Goal: Information Seeking & Learning: Learn about a topic

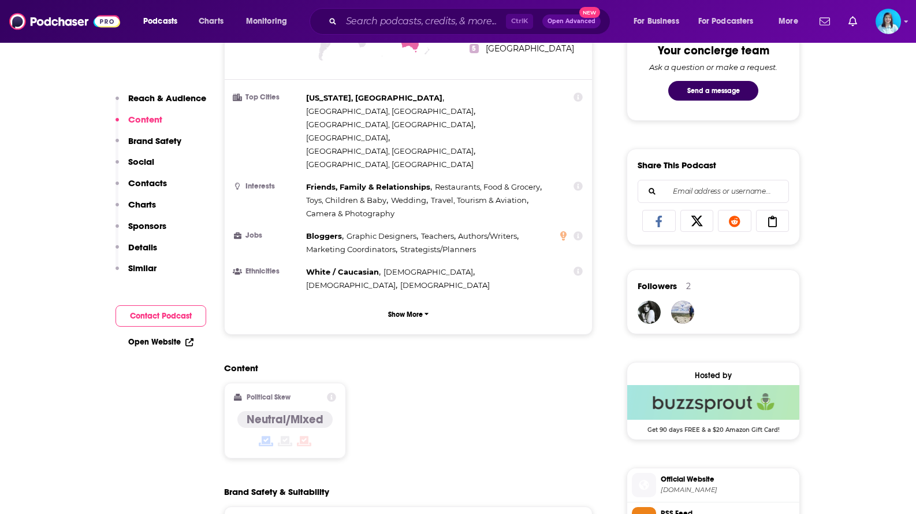
scroll to position [521, 0]
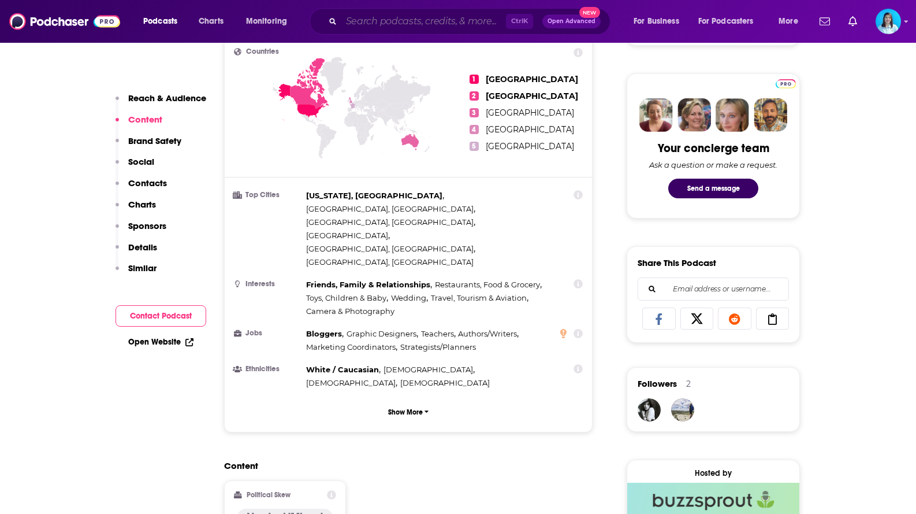
click at [379, 23] on input "Search podcasts, credits, & more..." at bounding box center [423, 21] width 165 height 18
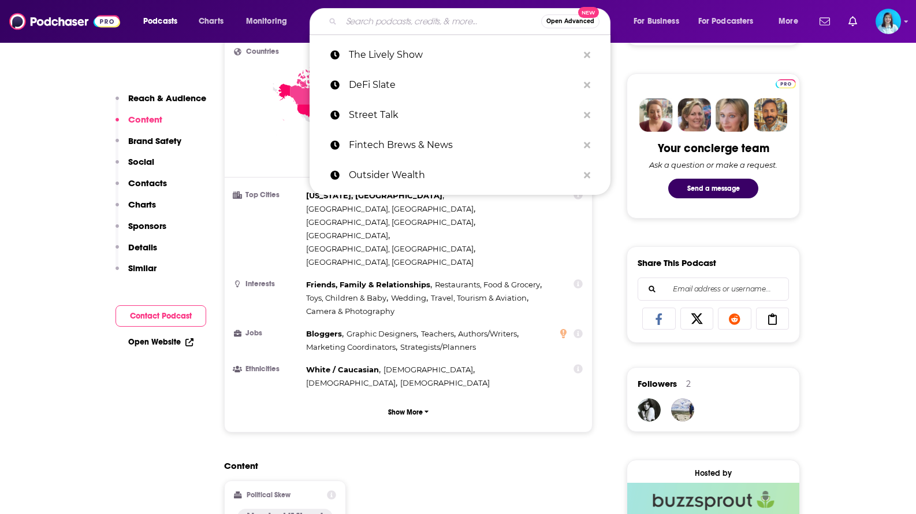
paste input "Stories that Empower"
type input "Stories that Empower"
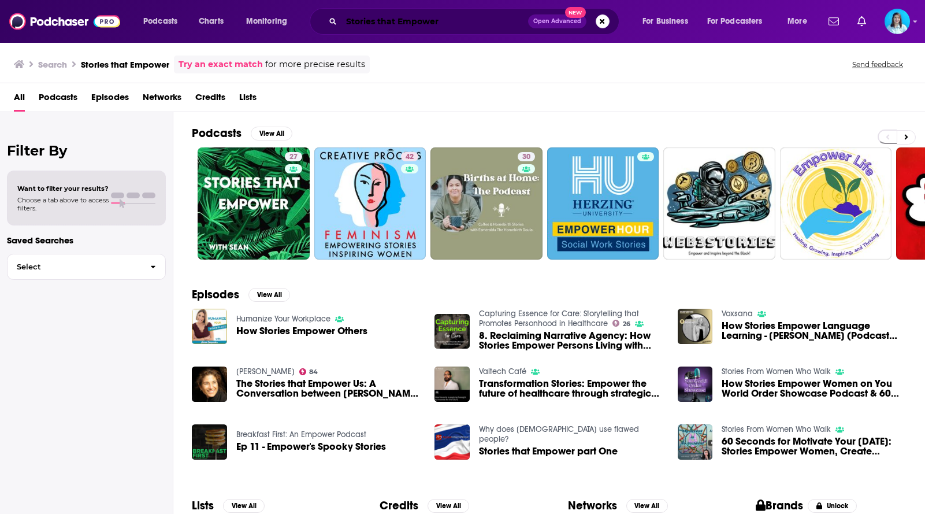
click at [417, 21] on input "Stories that Empower" at bounding box center [434, 21] width 187 height 18
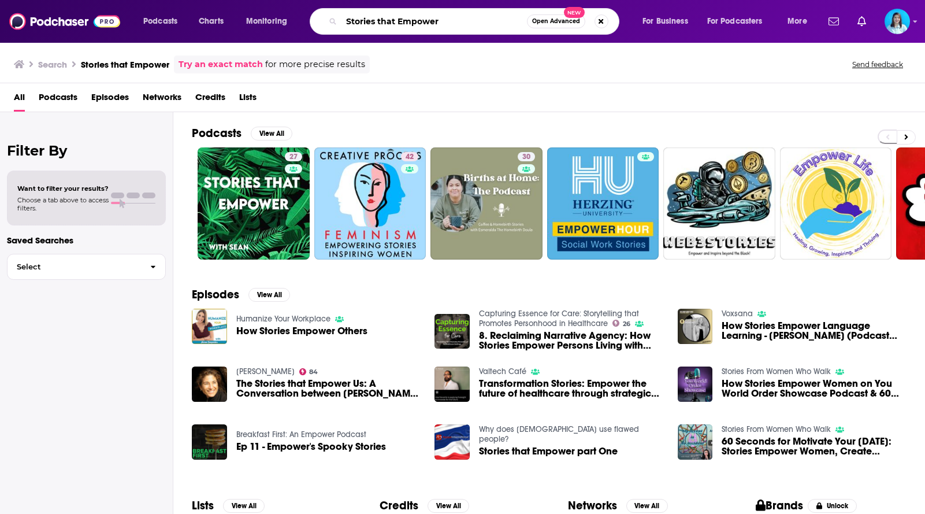
click at [417, 21] on input "Stories that Empower" at bounding box center [433, 21] width 185 height 18
type input "h"
type input "jeremy ryan slate show"
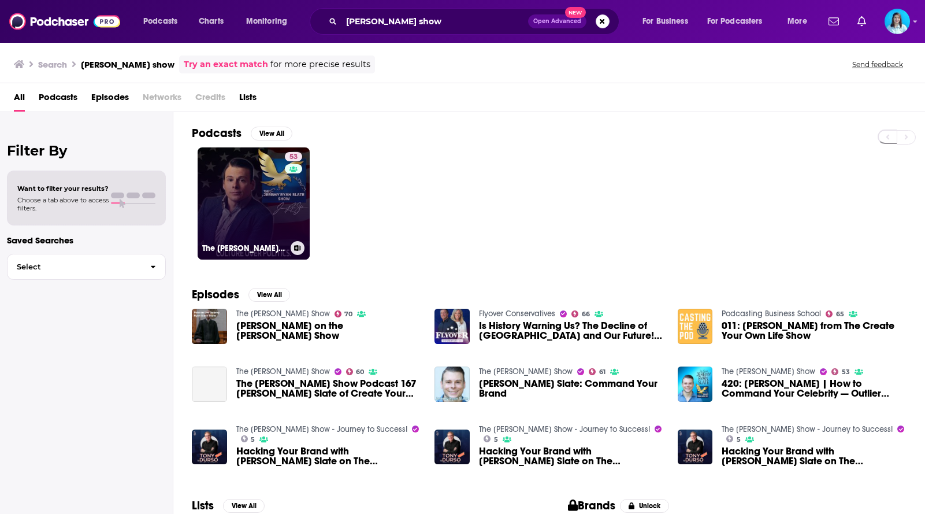
click at [244, 246] on h3 "The Jeremy Ryan Slate Show" at bounding box center [244, 248] width 84 height 10
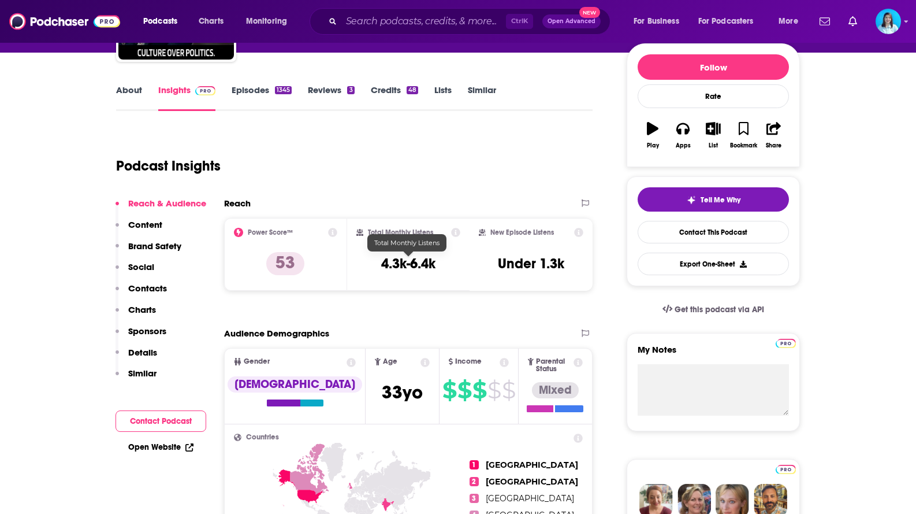
scroll to position [116, 0]
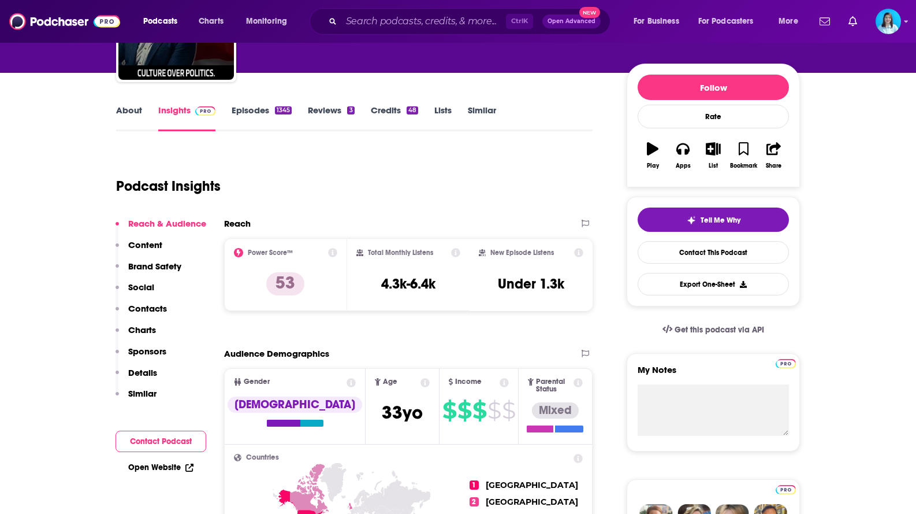
click at [457, 252] on icon at bounding box center [455, 252] width 9 height 9
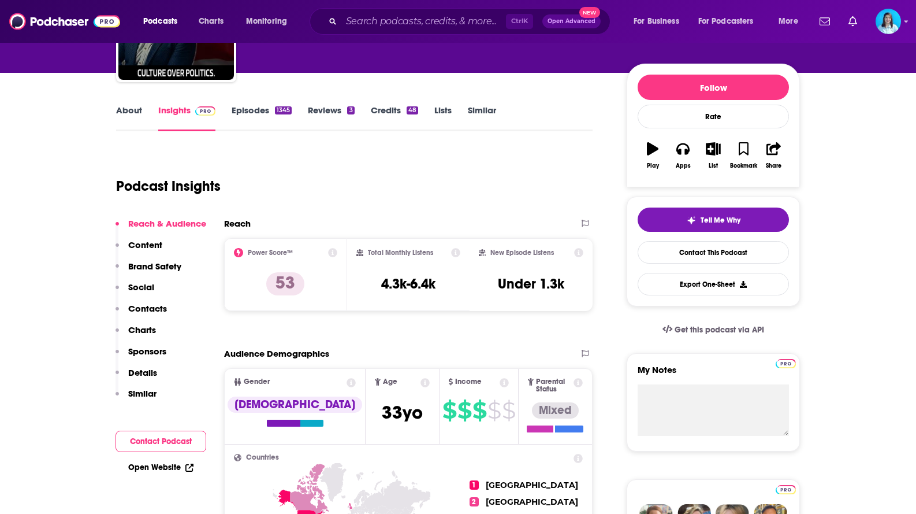
scroll to position [0, 0]
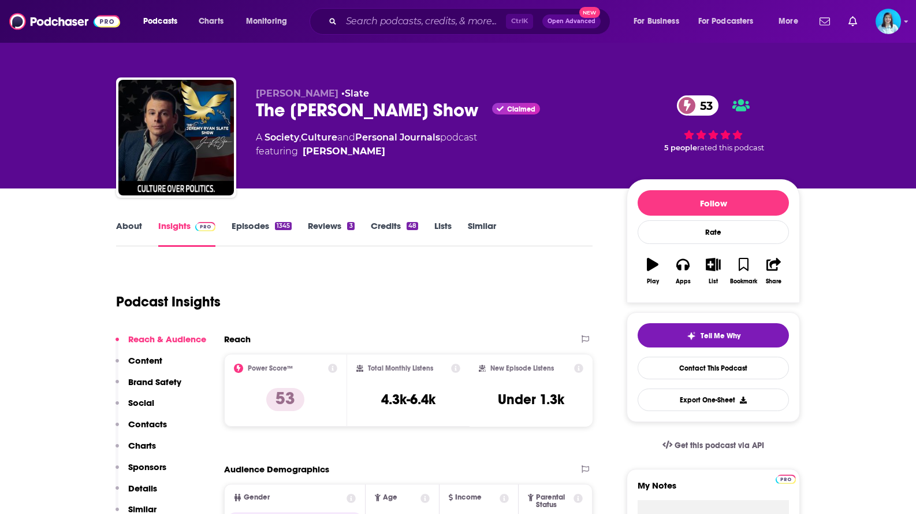
click at [269, 224] on link "Episodes 1345" at bounding box center [262, 233] width 60 height 27
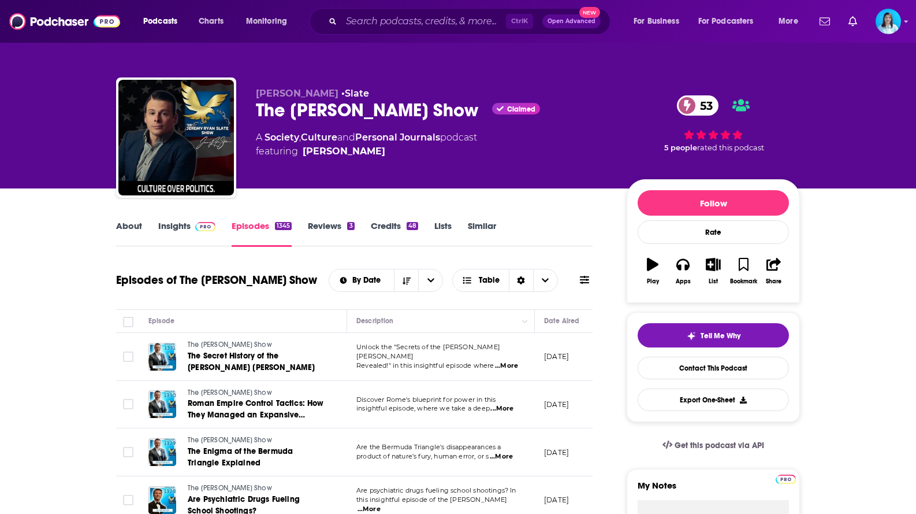
click at [130, 229] on link "About" at bounding box center [129, 233] width 26 height 27
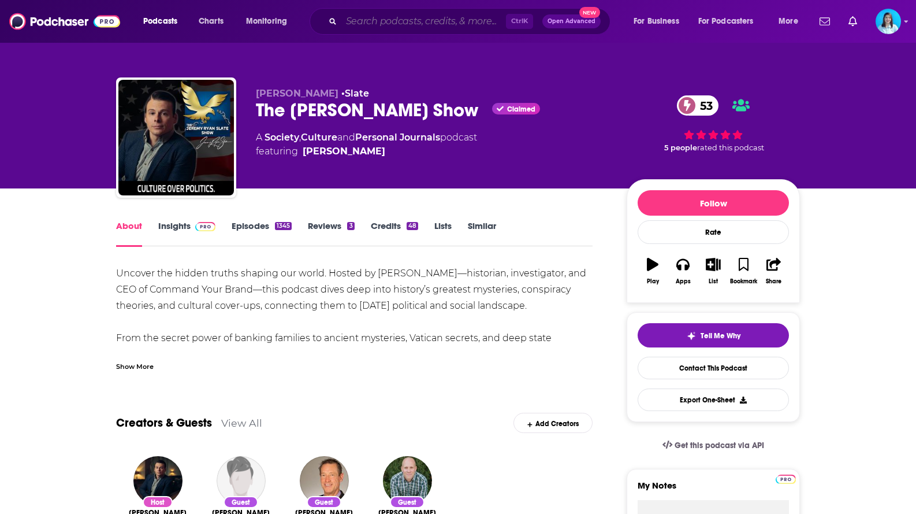
click at [363, 23] on input "Search podcasts, credits, & more..." at bounding box center [423, 21] width 165 height 18
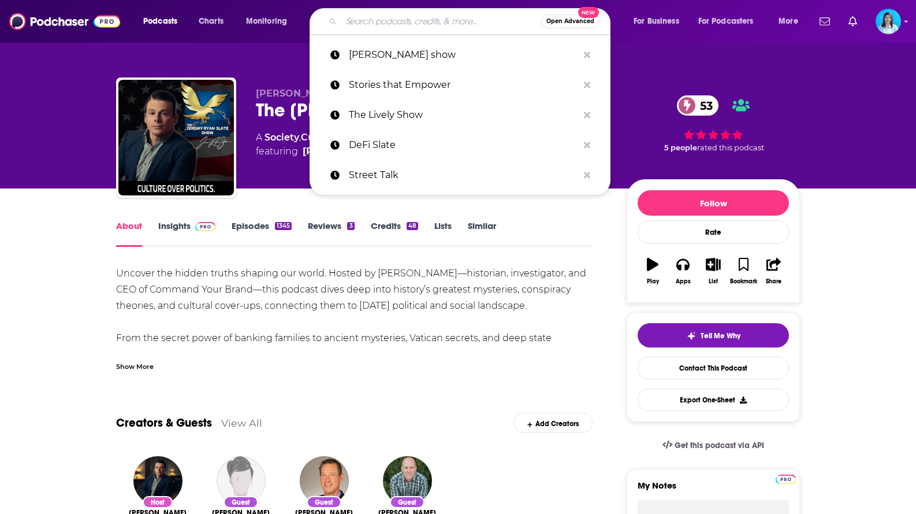
paste input "The Futur"
type input "The Futur"
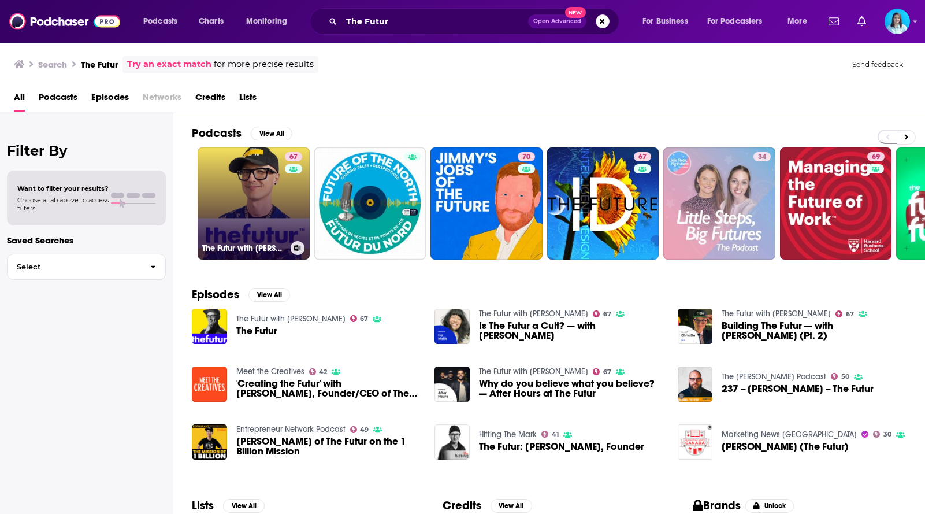
click at [262, 214] on link "67 The Futur with Chris Do" at bounding box center [254, 203] width 112 height 112
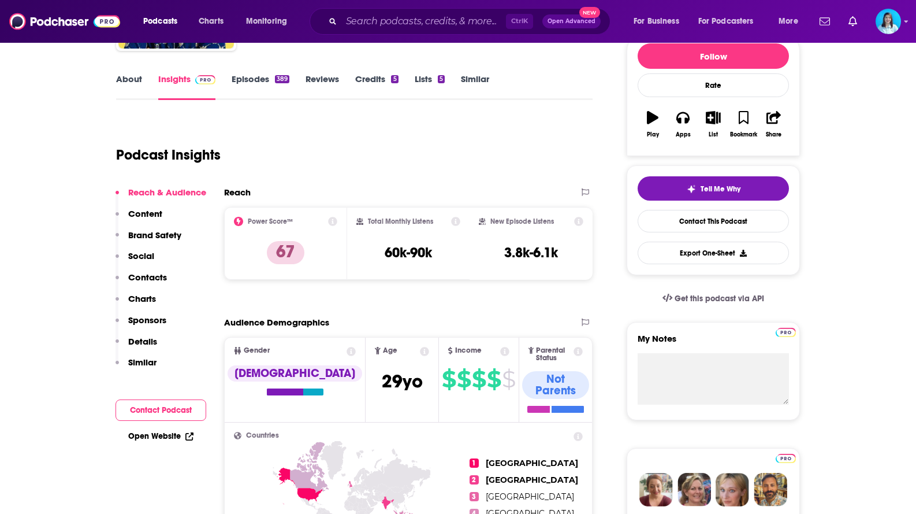
scroll to position [173, 0]
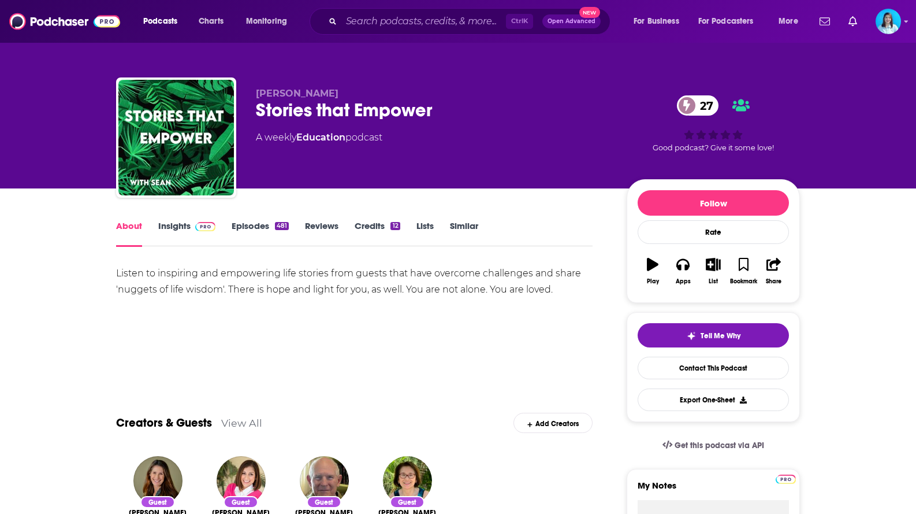
click at [174, 228] on link "Insights" at bounding box center [186, 233] width 57 height 27
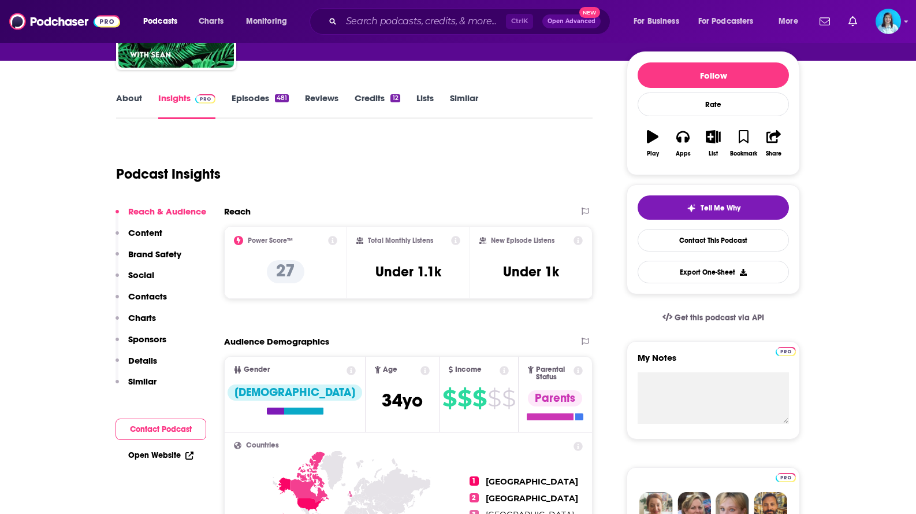
scroll to position [116, 0]
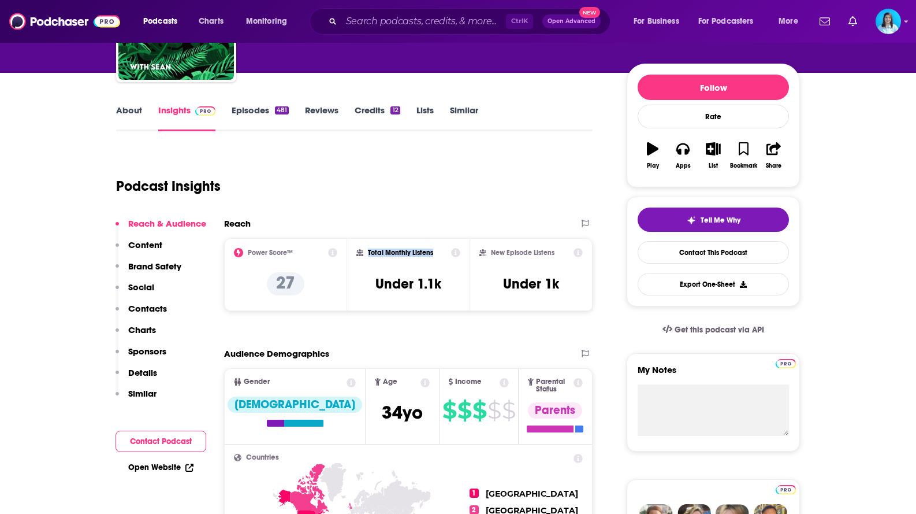
drag, startPoint x: 368, startPoint y: 250, endPoint x: 435, endPoint y: 254, distance: 67.2
click at [435, 254] on div "Total Monthly Listens" at bounding box center [408, 252] width 105 height 9
drag, startPoint x: 501, startPoint y: 252, endPoint x: 563, endPoint y: 251, distance: 61.8
click at [563, 251] on div "New Episode Listens" at bounding box center [530, 252] width 103 height 9
click at [407, 310] on div "Total Monthly Listens Under 1.1k" at bounding box center [408, 274] width 123 height 73
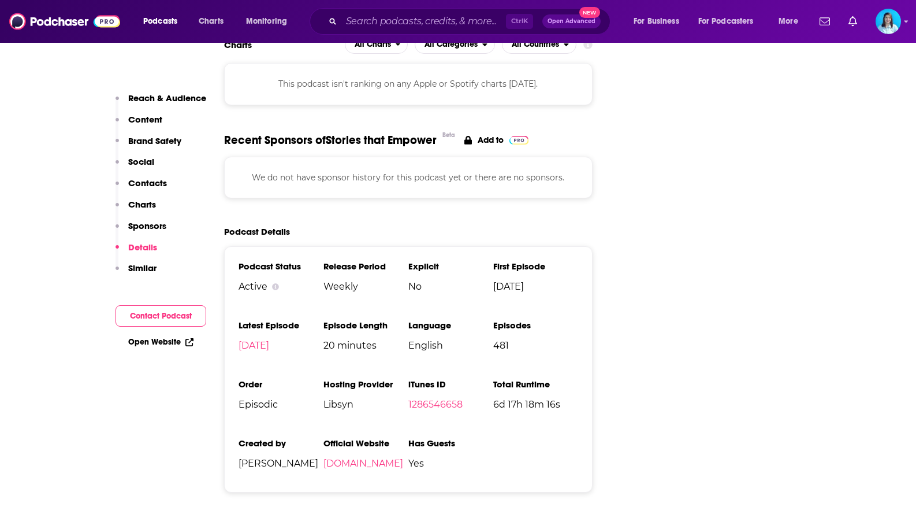
scroll to position [1386, 0]
drag, startPoint x: 359, startPoint y: 239, endPoint x: 322, endPoint y: 239, distance: 37.0
click at [322, 260] on ul "Podcast Status Active Release Period Weekly Explicit No First Episode Sep 24th,…" at bounding box center [409, 368] width 340 height 217
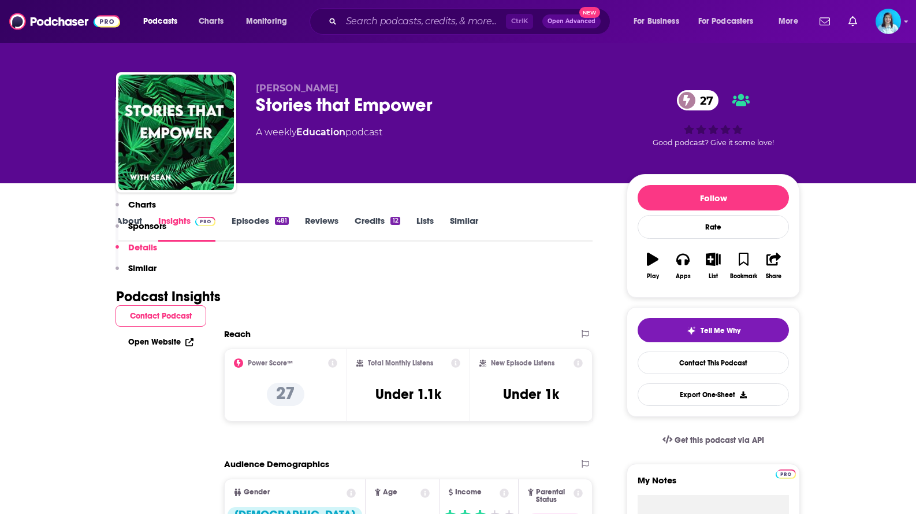
scroll to position [0, 0]
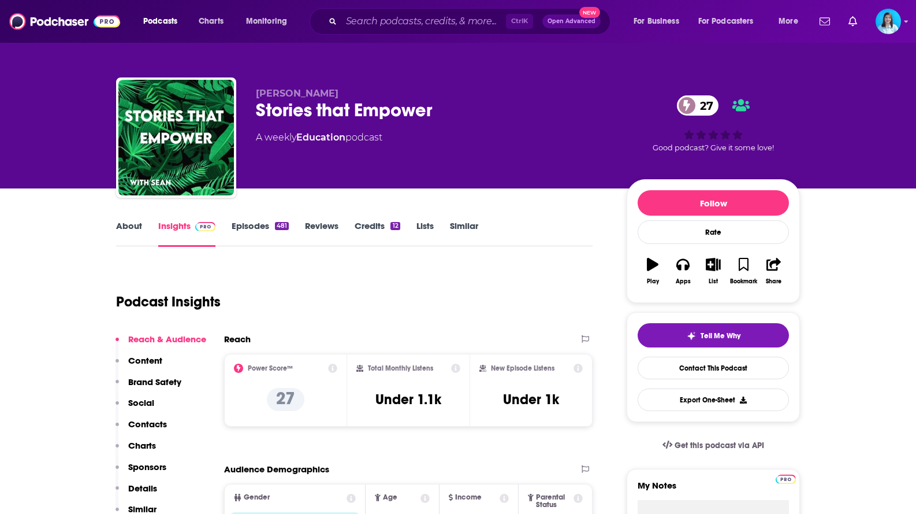
click at [244, 223] on link "Episodes 481" at bounding box center [260, 233] width 57 height 27
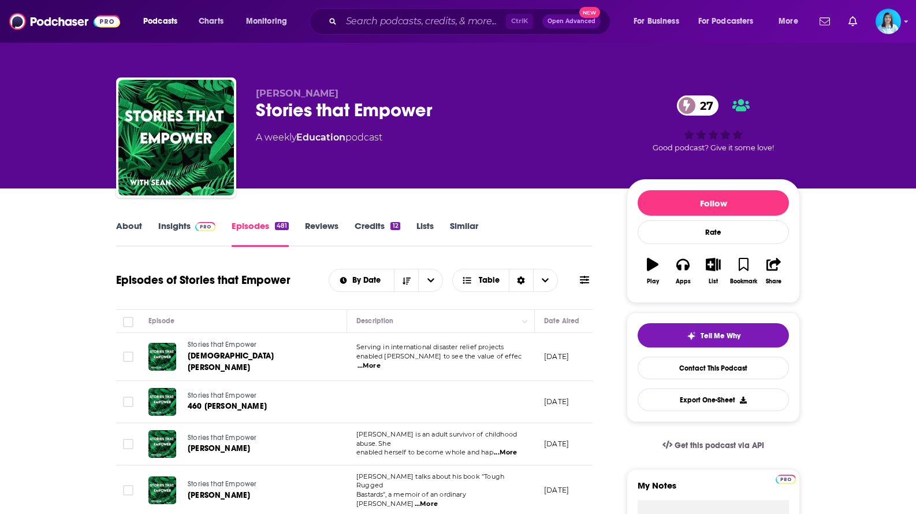
click at [176, 227] on link "Insights" at bounding box center [186, 233] width 57 height 27
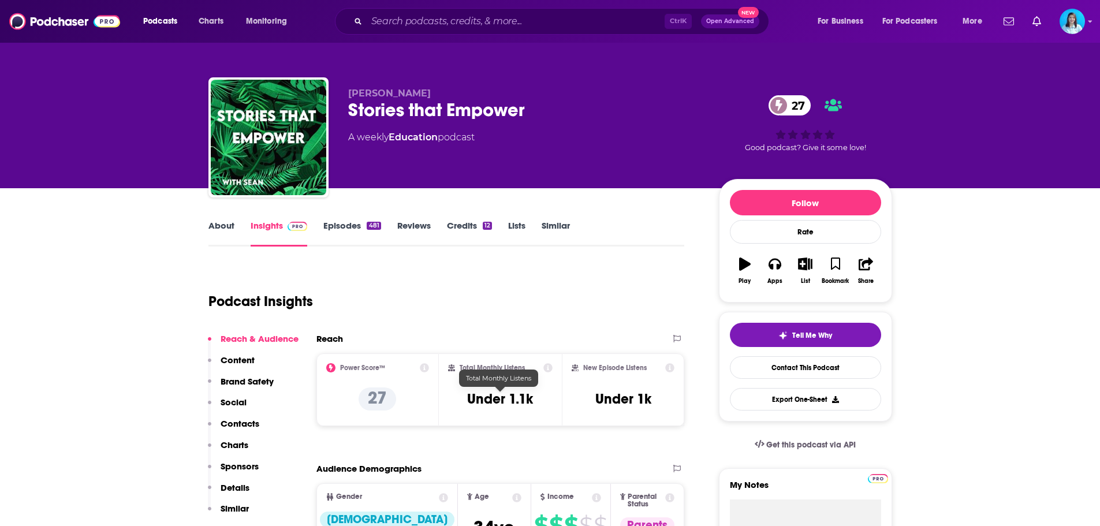
click at [496, 401] on h3 "Under 1.1k" at bounding box center [500, 399] width 66 height 17
click at [488, 369] on h2 "Total Monthly Listens" at bounding box center [492, 368] width 65 height 8
click at [487, 365] on h2 "Total Monthly Listens" at bounding box center [492, 368] width 65 height 8
click at [361, 224] on link "Episodes 481" at bounding box center [351, 233] width 57 height 27
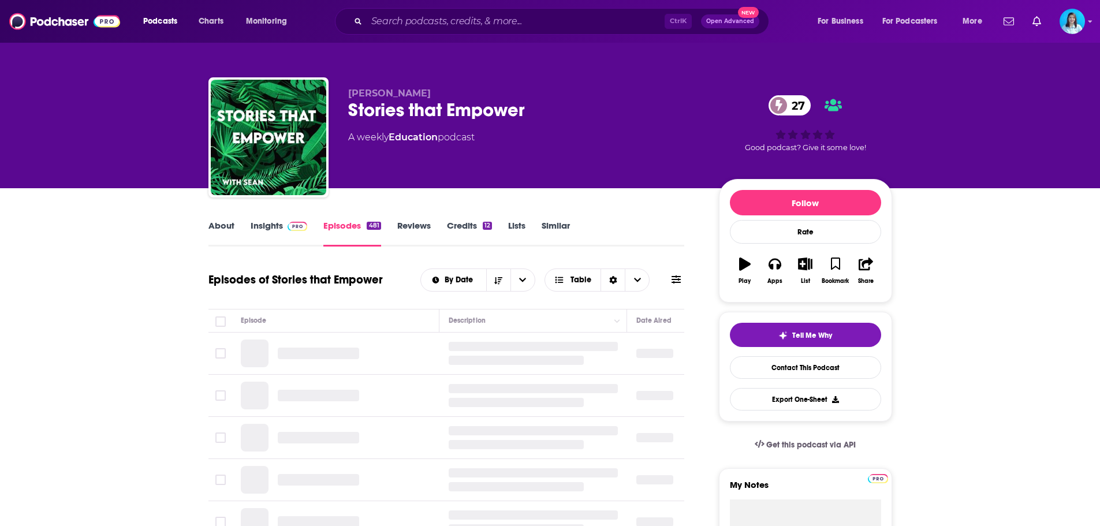
click at [283, 223] on span at bounding box center [295, 225] width 25 height 11
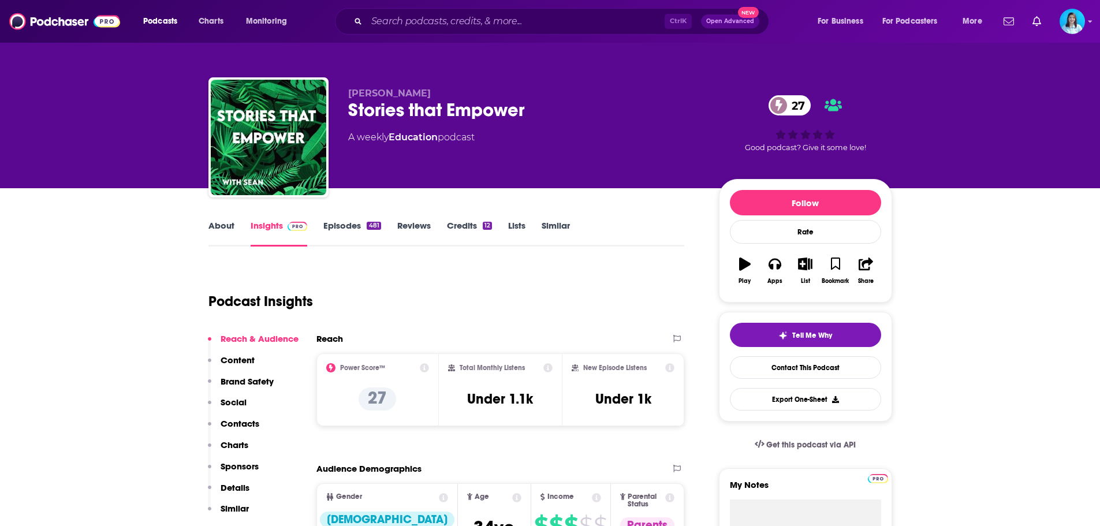
scroll to position [58, 0]
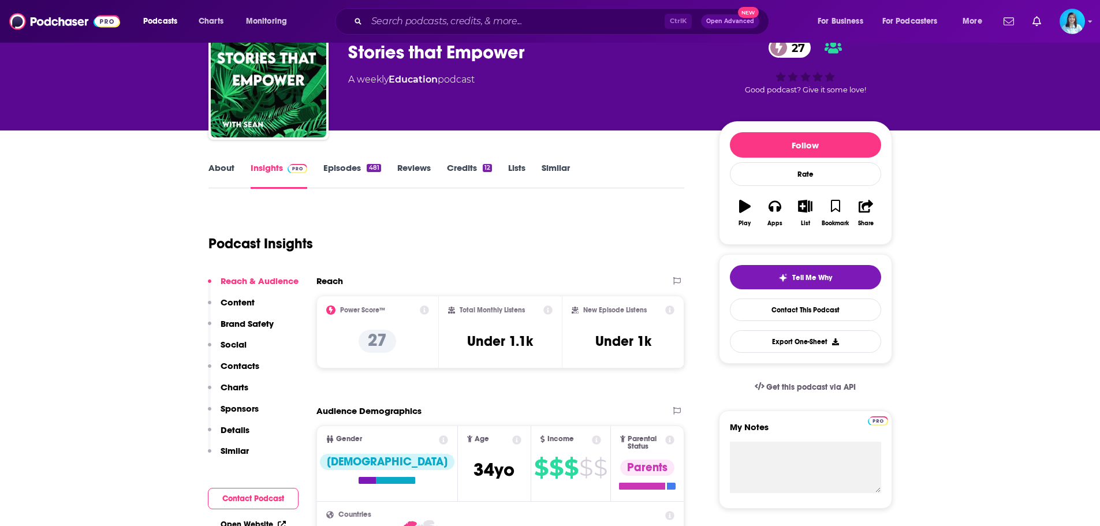
click at [338, 169] on link "Episodes 481" at bounding box center [351, 175] width 57 height 27
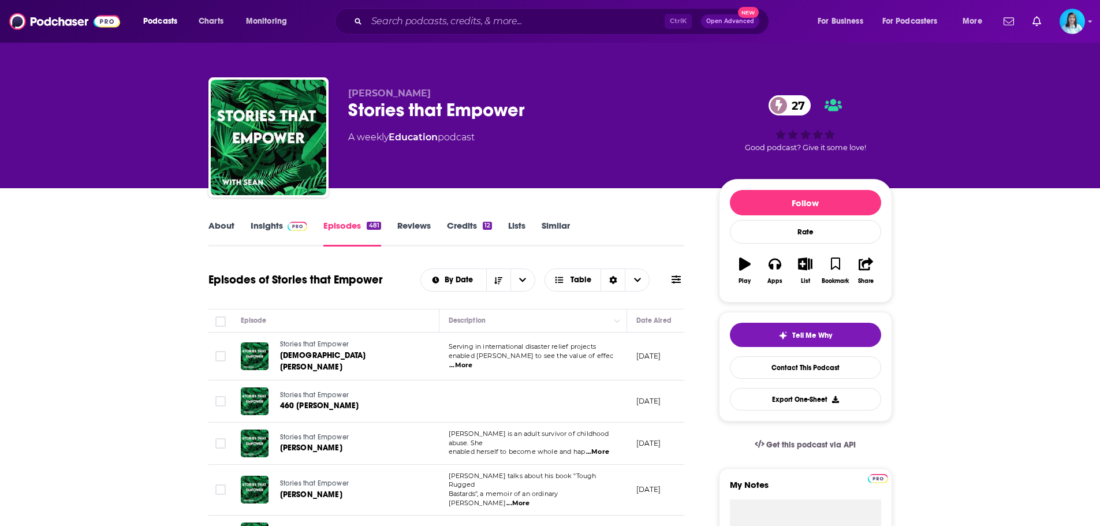
click at [277, 225] on link "Insights" at bounding box center [279, 233] width 57 height 27
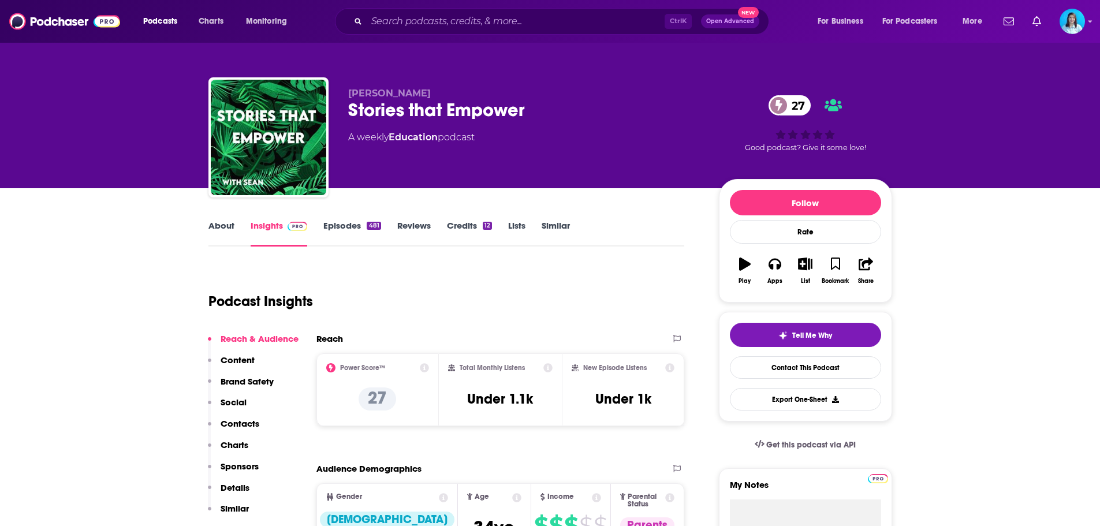
scroll to position [58, 0]
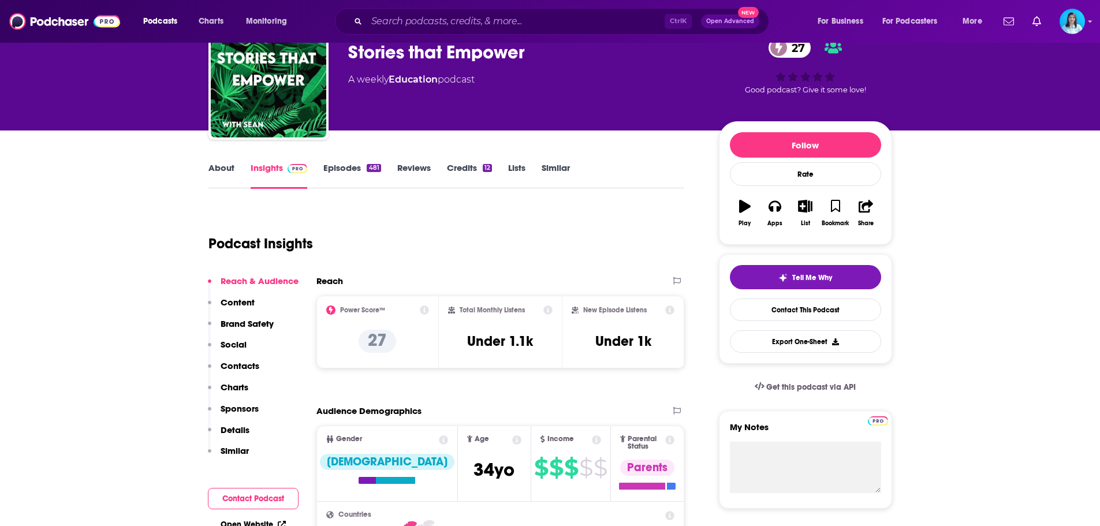
click at [344, 165] on link "Episodes 481" at bounding box center [351, 175] width 57 height 27
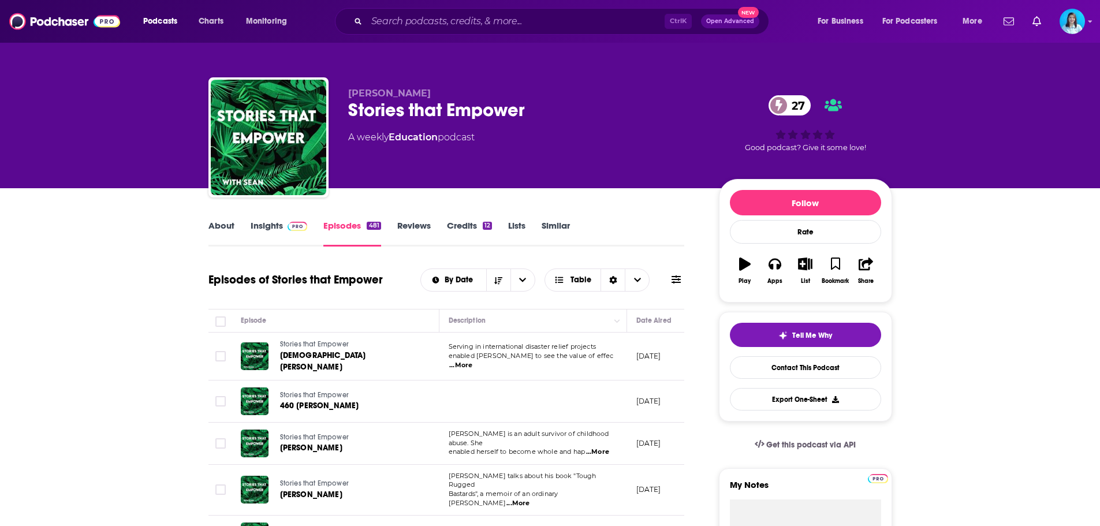
click at [276, 226] on link "Insights" at bounding box center [279, 233] width 57 height 27
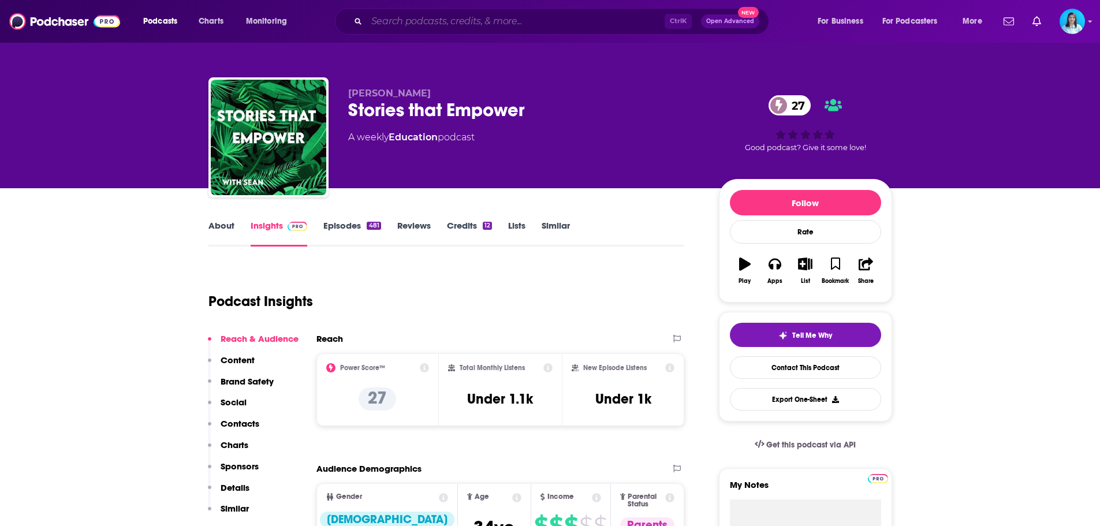
click at [409, 19] on input "Search podcasts, credits, & more..." at bounding box center [516, 21] width 298 height 18
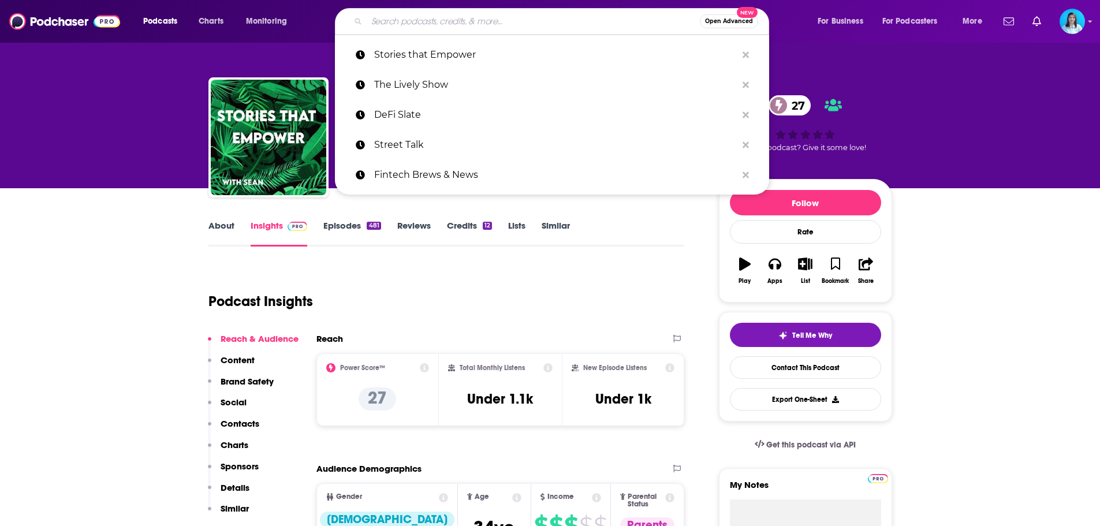
paste input "The Commerce Collective Podcast"
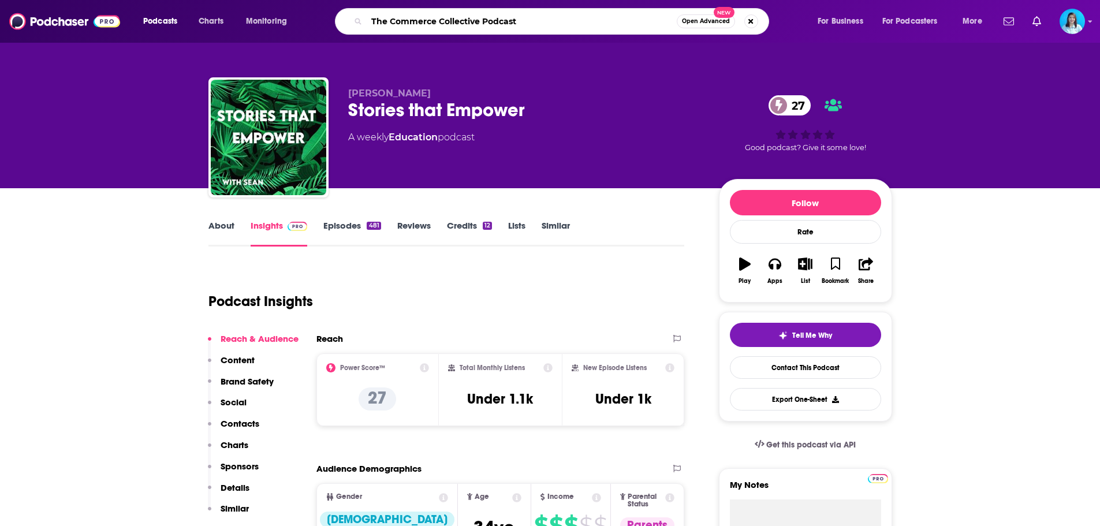
type input "The Commerce Collective Podcast"
click at [546, 367] on icon at bounding box center [548, 367] width 9 height 9
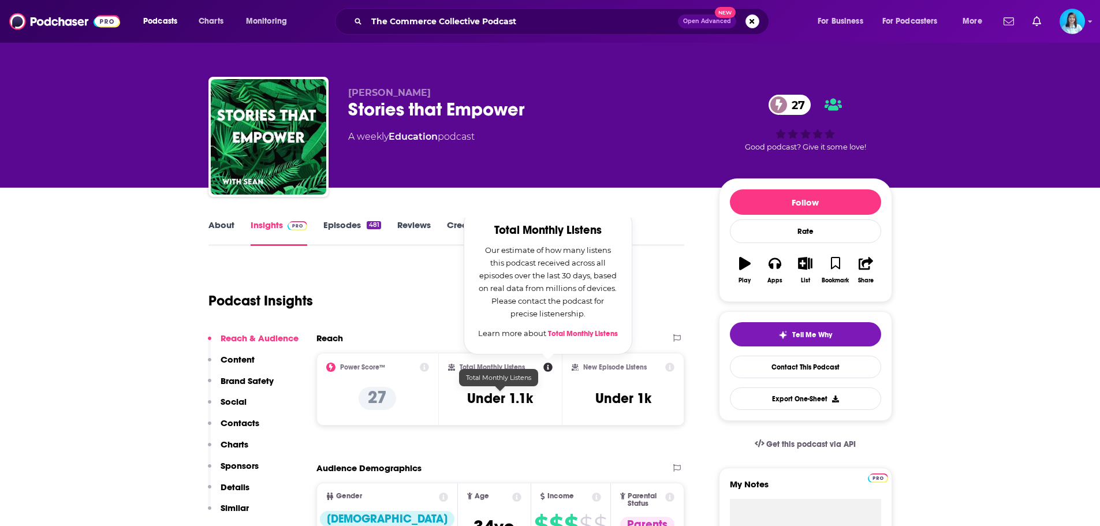
scroll to position [116, 0]
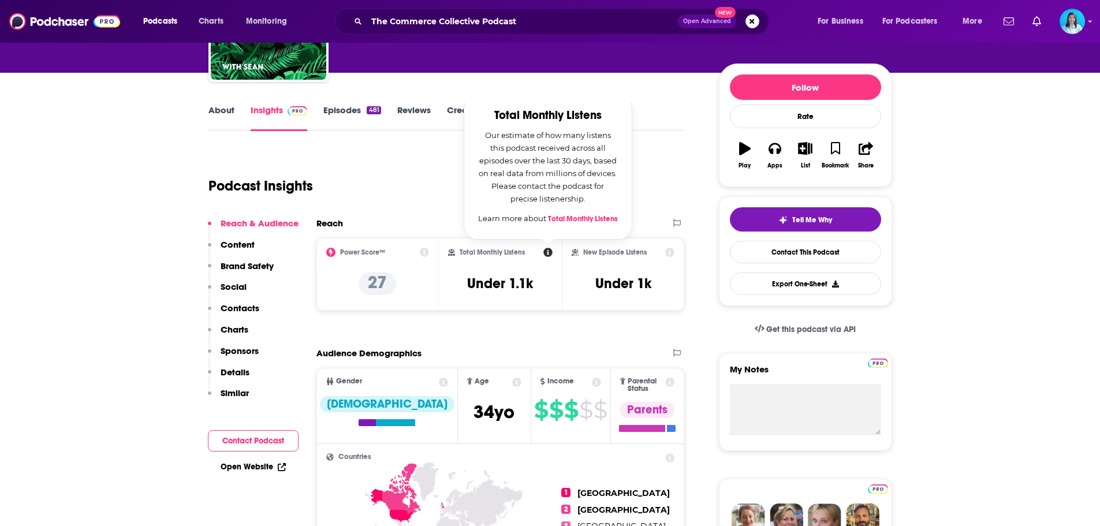
click at [429, 184] on div "Podcast Insights" at bounding box center [442, 179] width 467 height 59
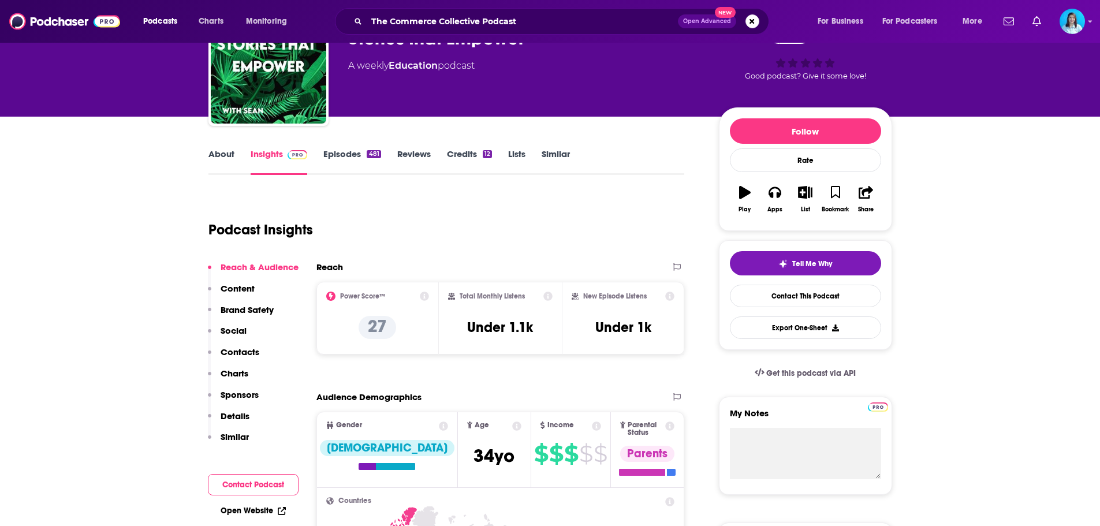
scroll to position [58, 0]
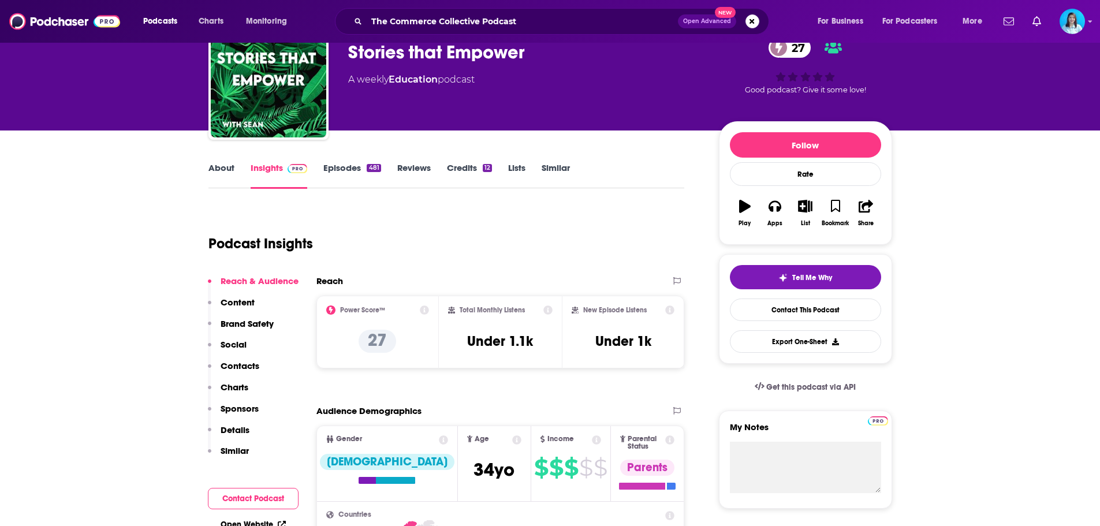
click at [348, 168] on link "Episodes 481" at bounding box center [351, 175] width 57 height 27
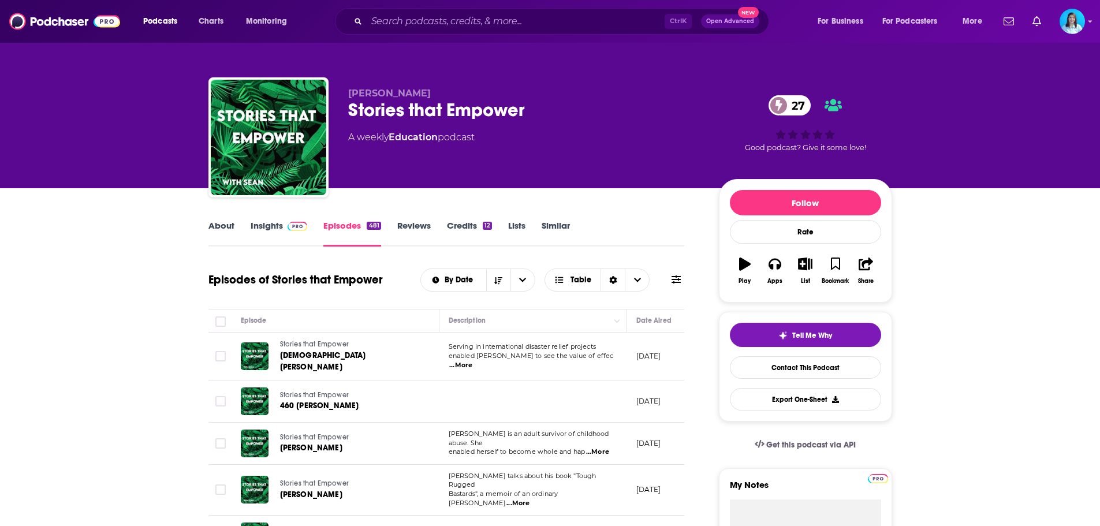
click at [279, 223] on link "Insights" at bounding box center [279, 233] width 57 height 27
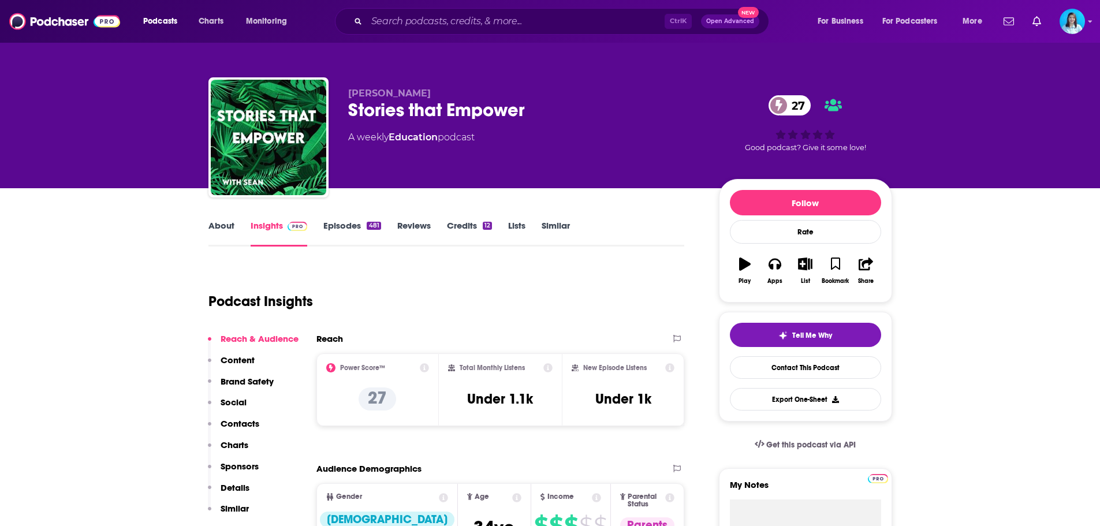
click at [546, 366] on icon at bounding box center [548, 367] width 9 height 9
click at [356, 229] on link "Episodes 481" at bounding box center [351, 233] width 57 height 27
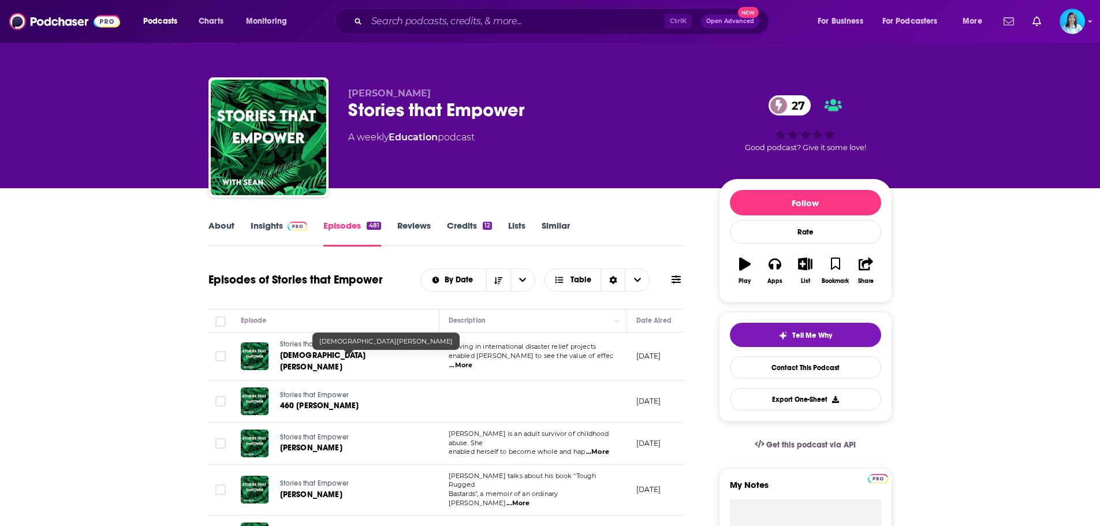
click at [342, 359] on span "Christian Muntean" at bounding box center [323, 361] width 86 height 21
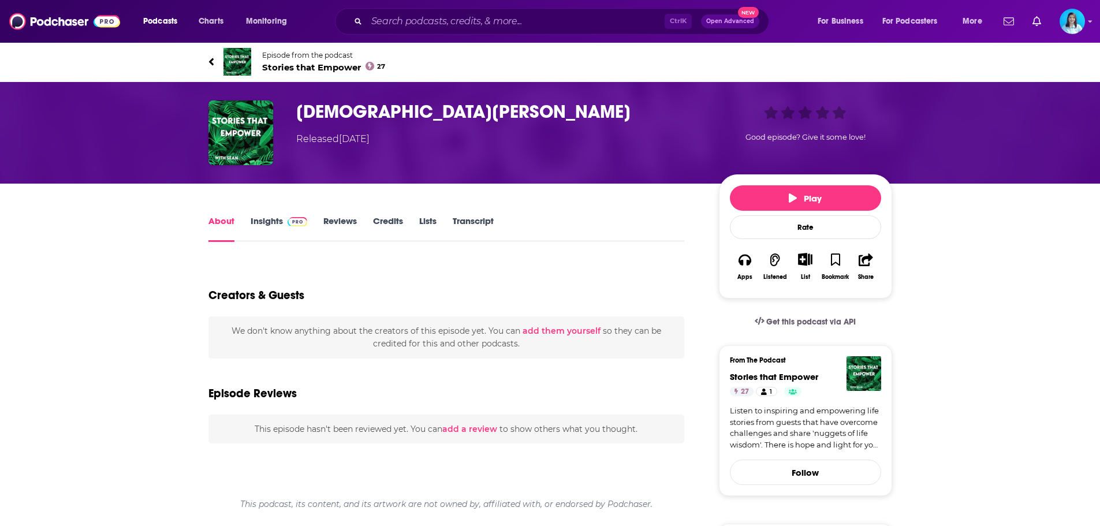
click at [276, 226] on link "Insights" at bounding box center [279, 228] width 57 height 27
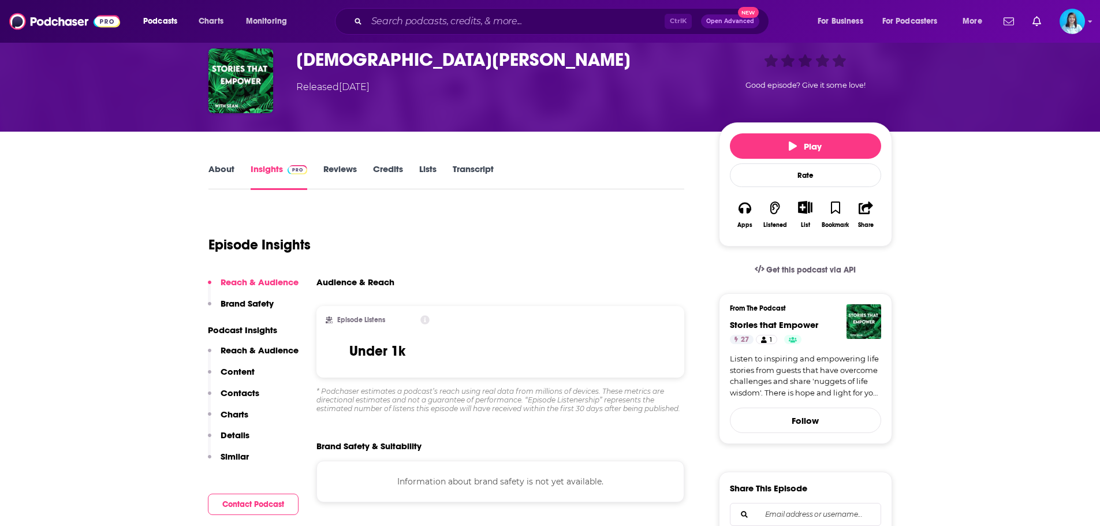
scroll to position [116, 0]
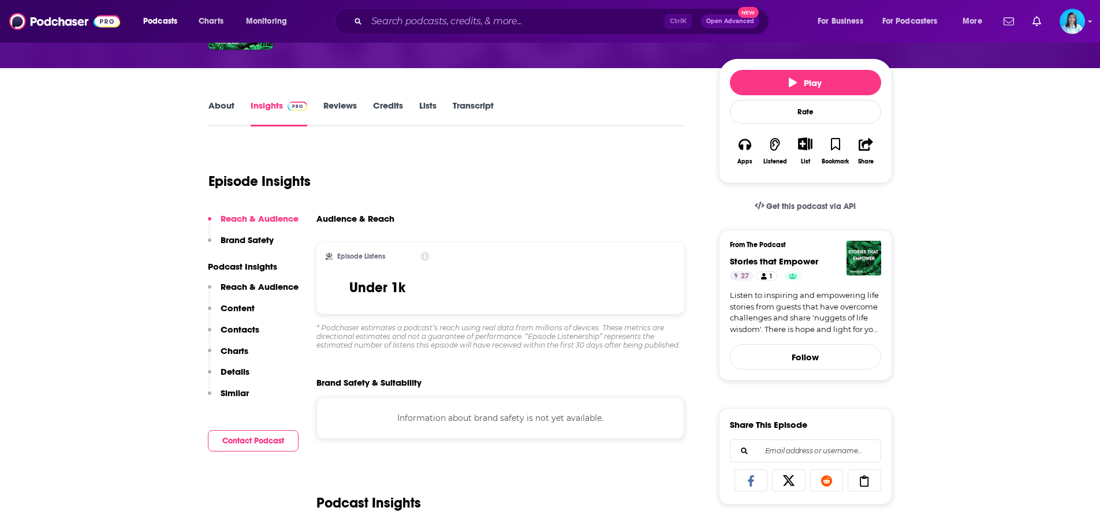
click at [426, 261] on icon at bounding box center [425, 256] width 9 height 9
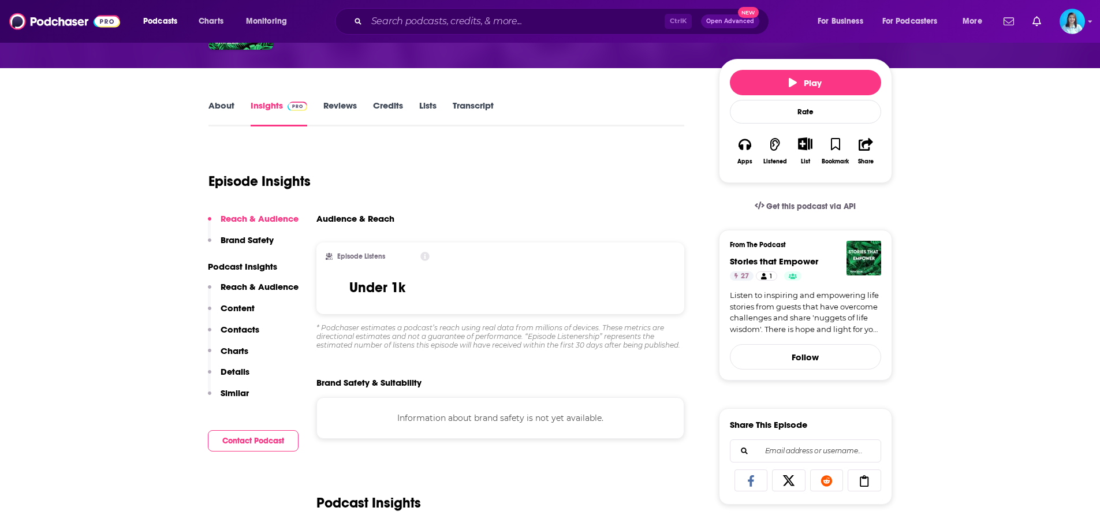
click at [262, 218] on p "Reach & Audience" at bounding box center [260, 218] width 78 height 11
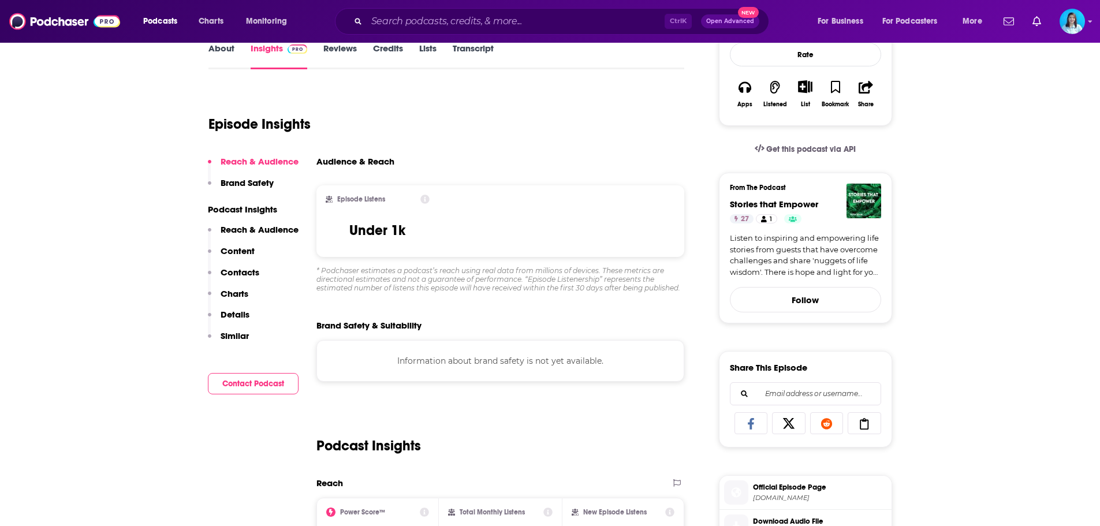
scroll to position [57, 0]
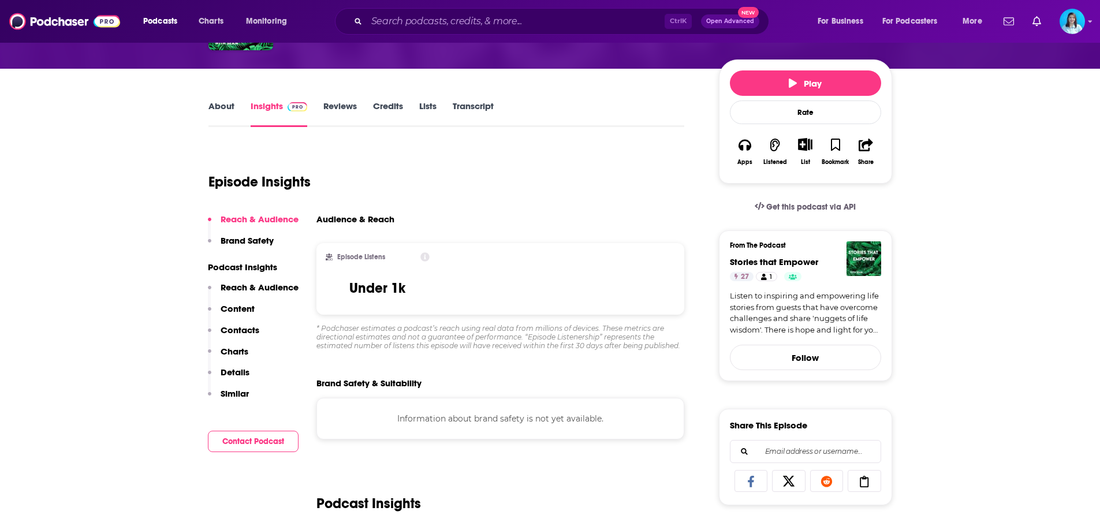
click at [250, 241] on p "Brand Safety" at bounding box center [247, 240] width 53 height 11
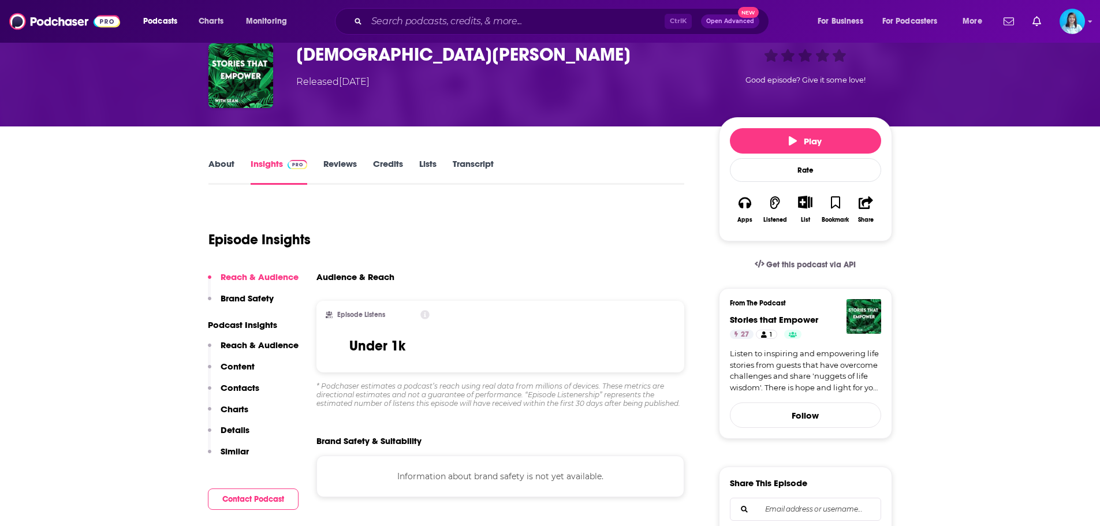
scroll to position [58, 0]
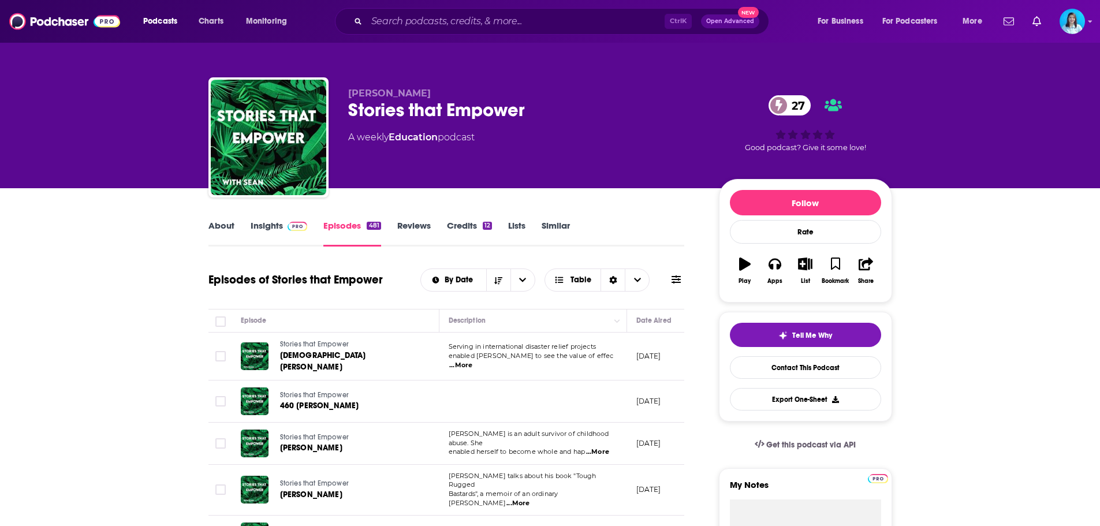
click at [275, 224] on link "Insights" at bounding box center [279, 233] width 57 height 27
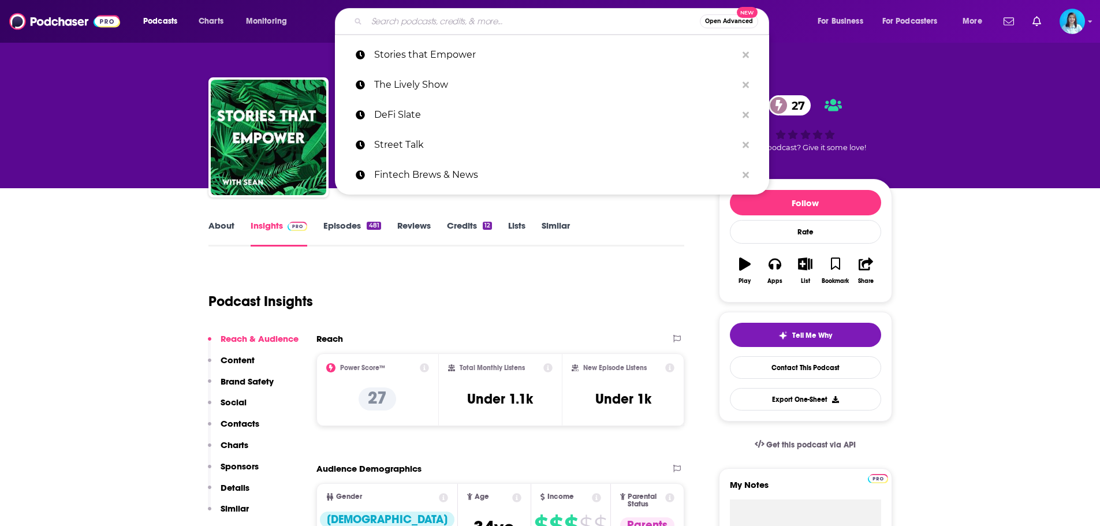
click at [512, 13] on input "Search podcasts, credits, & more..." at bounding box center [533, 21] width 333 height 18
paste input "eXponential Finance"
type input "eXponential Finance"
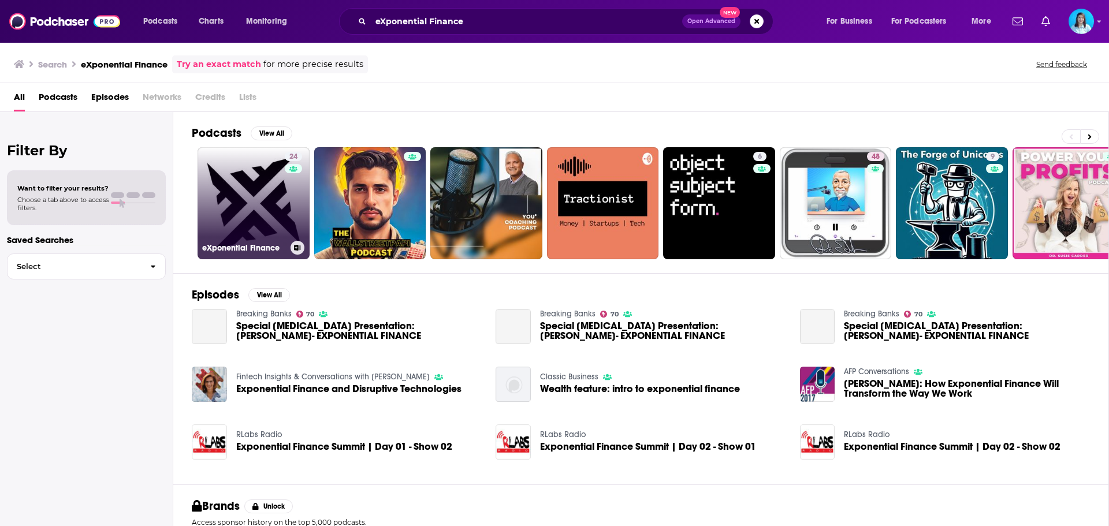
click at [214, 207] on link "24 eXponential Finance" at bounding box center [254, 203] width 112 height 112
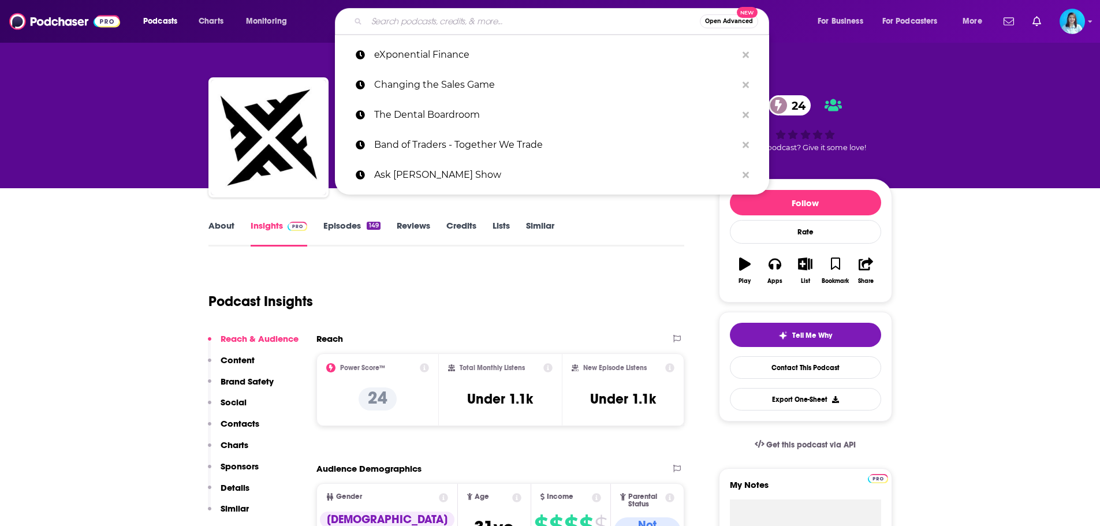
click at [433, 22] on input "Search podcasts, credits, & more..." at bounding box center [533, 21] width 333 height 18
paste input "ROAD TO GROWTH : Success as an Entrepreneur"
type input "ROAD TO GROWTH : Success as an Entrepreneur"
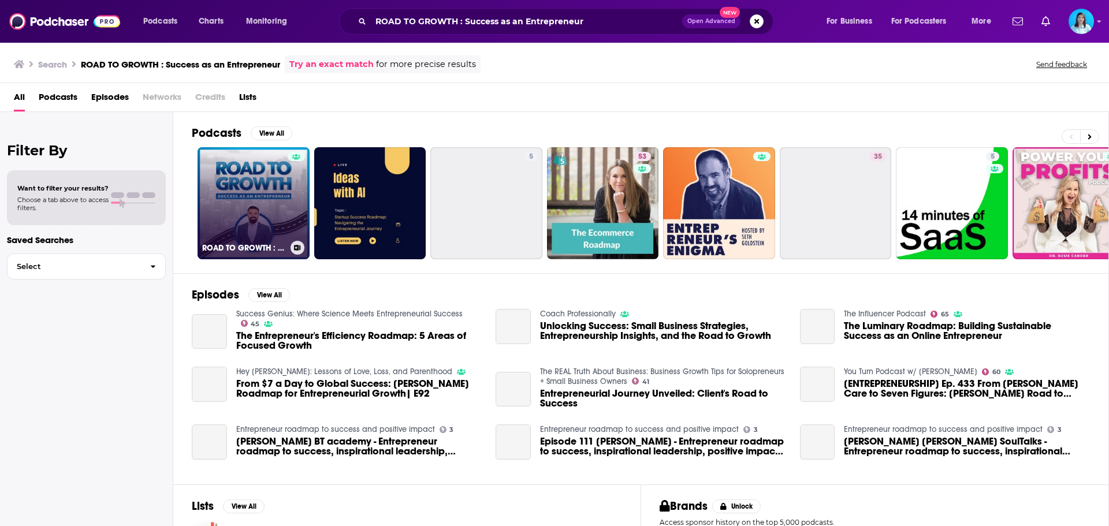
click at [256, 195] on link "ROAD TO GROWTH : Success as an Entrepreneur" at bounding box center [254, 203] width 112 height 112
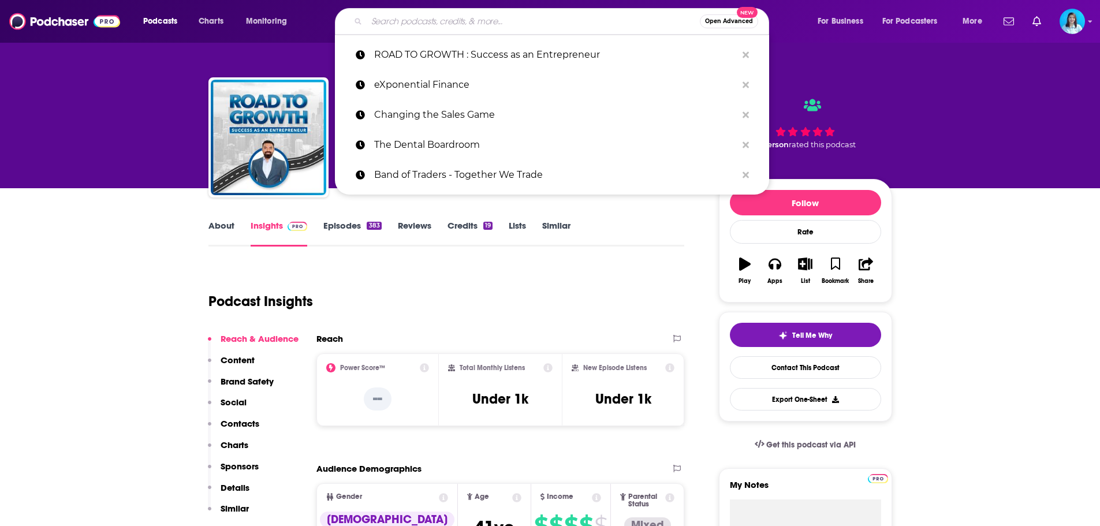
click at [463, 13] on input "Search podcasts, credits, & more..." at bounding box center [533, 21] width 333 height 18
paste input "Digital Transformation and Leadership"
type input "Digital Transformation and Leadership"
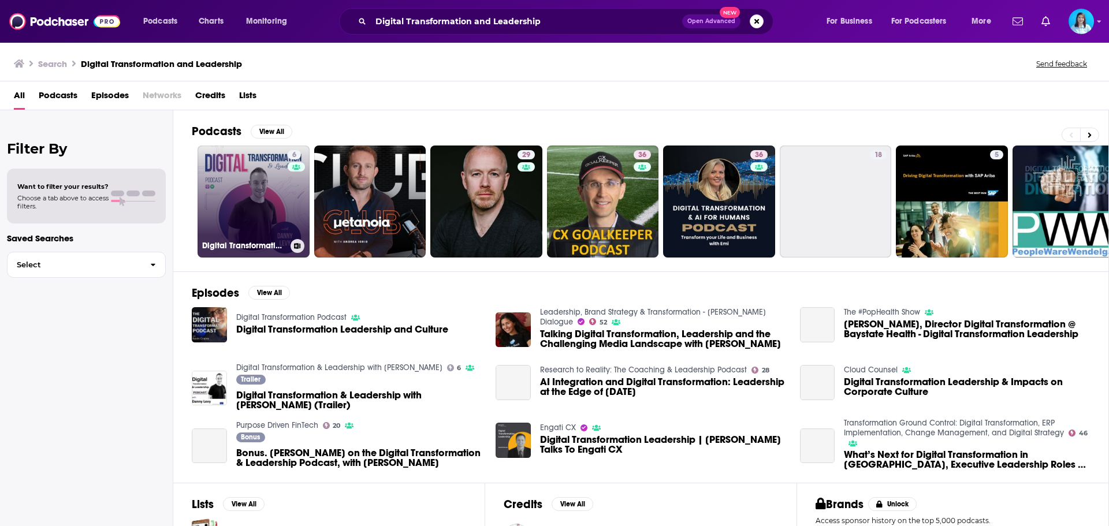
click at [251, 194] on link "6 Digital Transformation & Leadership with Danny Levy" at bounding box center [254, 202] width 112 height 112
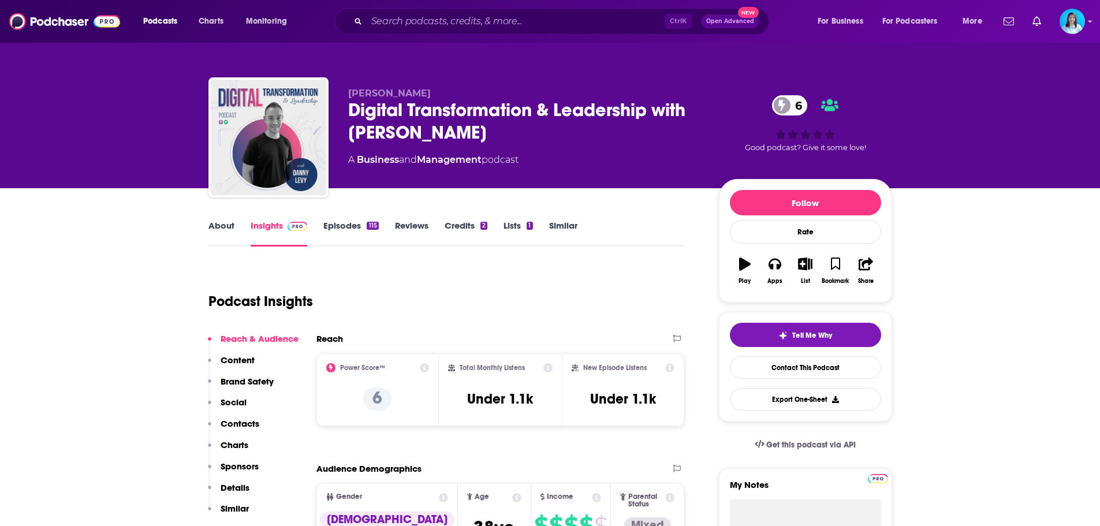
click at [501, 12] on div "Ctrl K Open Advanced New" at bounding box center [552, 21] width 434 height 27
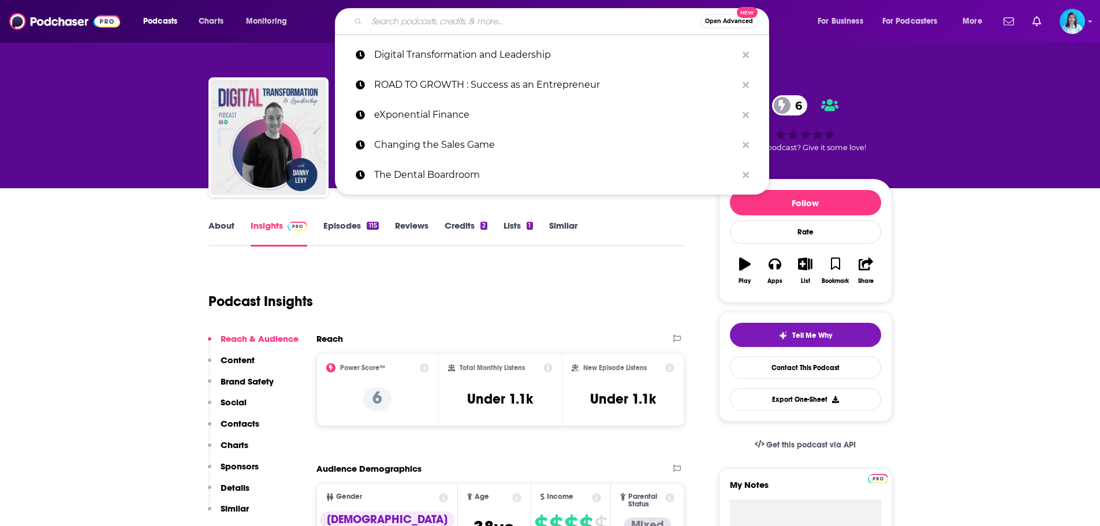
click at [501, 24] on input "Search podcasts, credits, & more..." at bounding box center [533, 21] width 333 height 18
paste input "Hybrid Minds"
type input "Hybrid Minds"
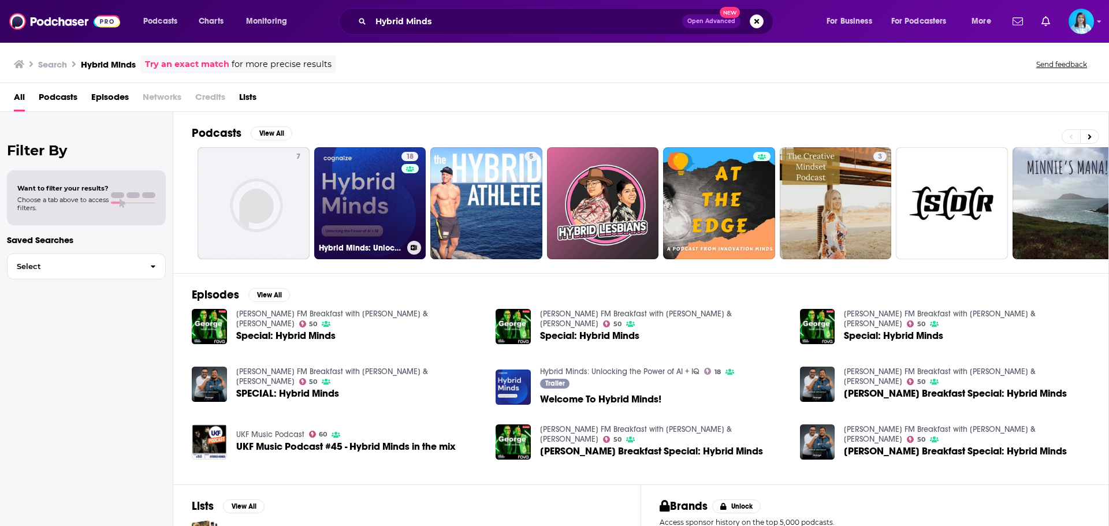
click at [373, 206] on link "18 Hybrid Minds: Unlocking the Power of AI + IQ" at bounding box center [370, 203] width 112 height 112
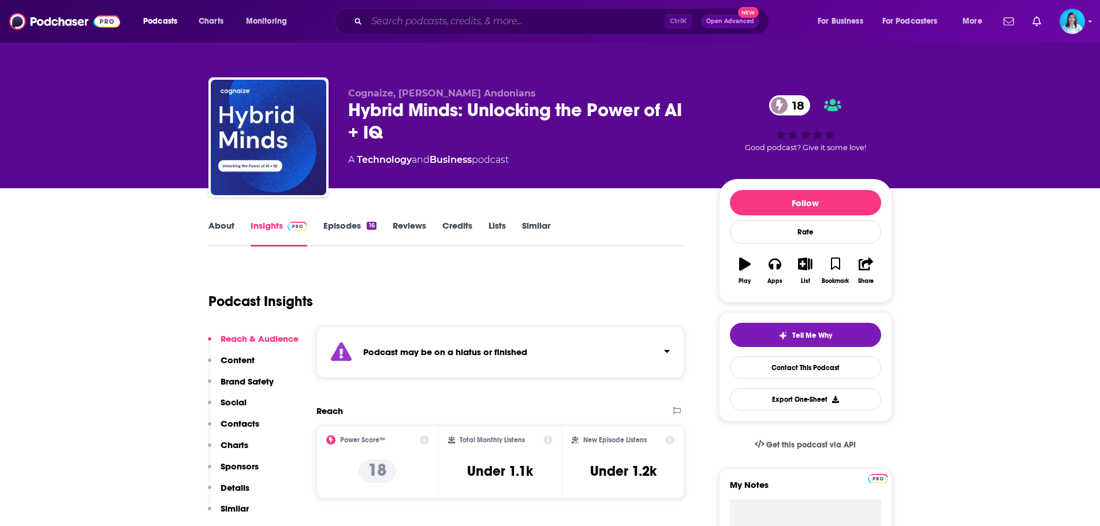
click at [482, 21] on input "Search podcasts, credits, & more..." at bounding box center [516, 21] width 298 height 18
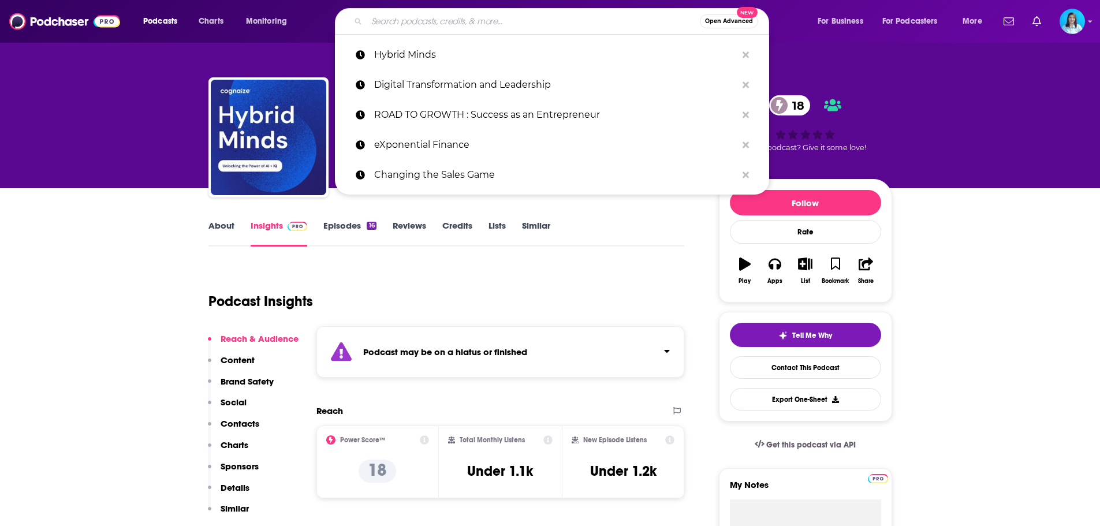
paste input "The Future of Water"
type input "The Future of Water"
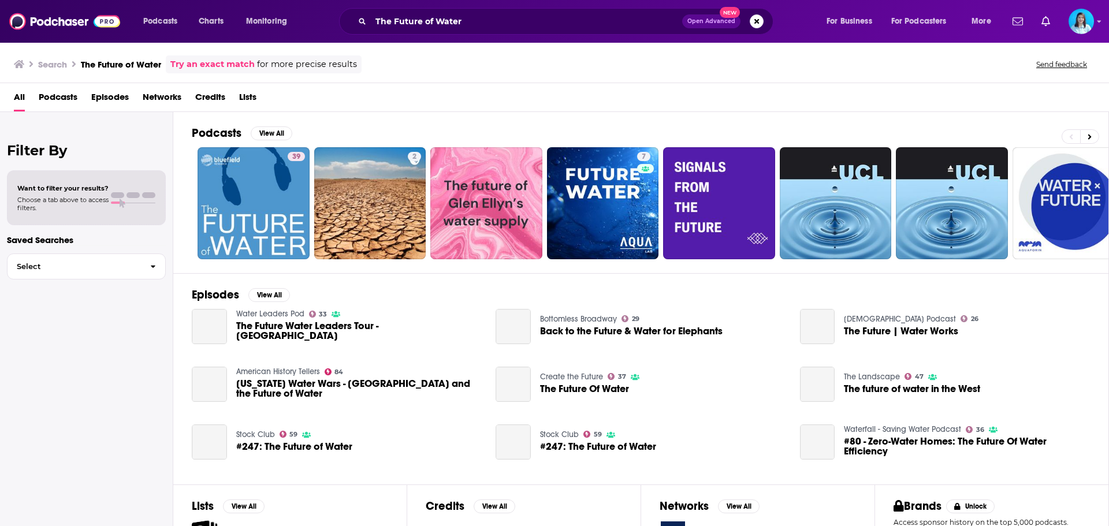
click at [280, 260] on div "Podcasts View All 39 2 7 + 503" at bounding box center [650, 192] width 917 height 161
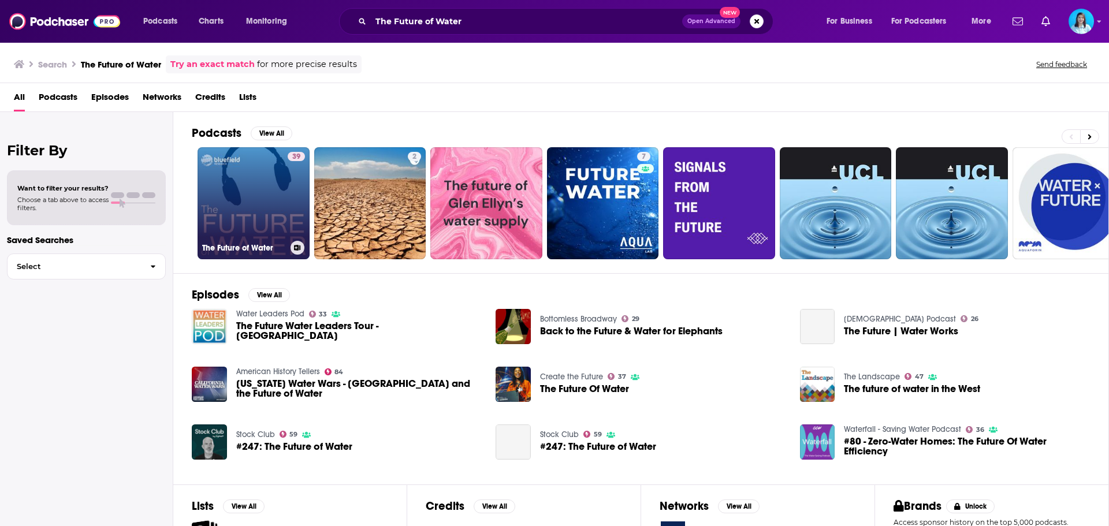
click at [281, 252] on h3 "The Future of Water" at bounding box center [244, 248] width 84 height 10
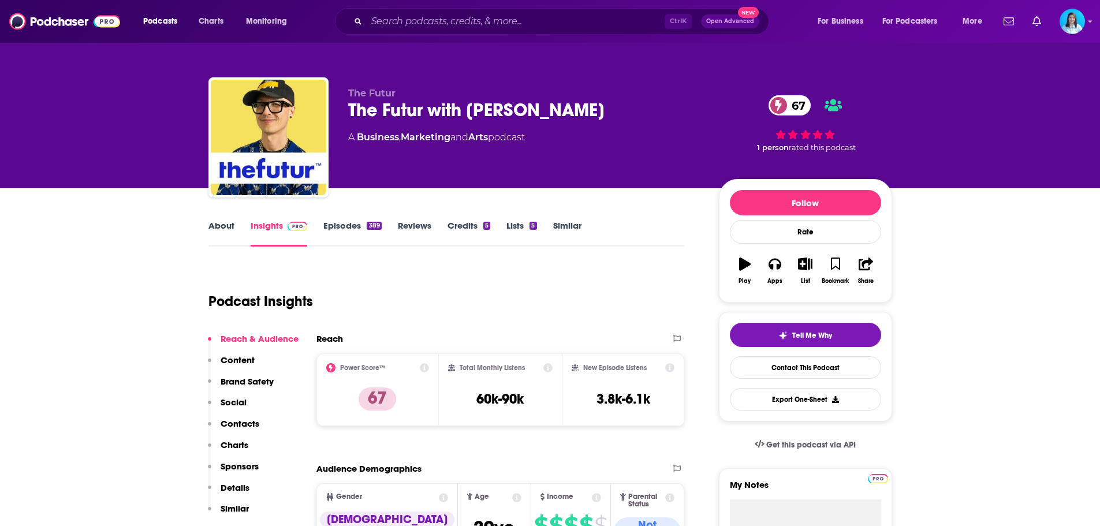
click at [357, 228] on link "Episodes 389" at bounding box center [352, 233] width 58 height 27
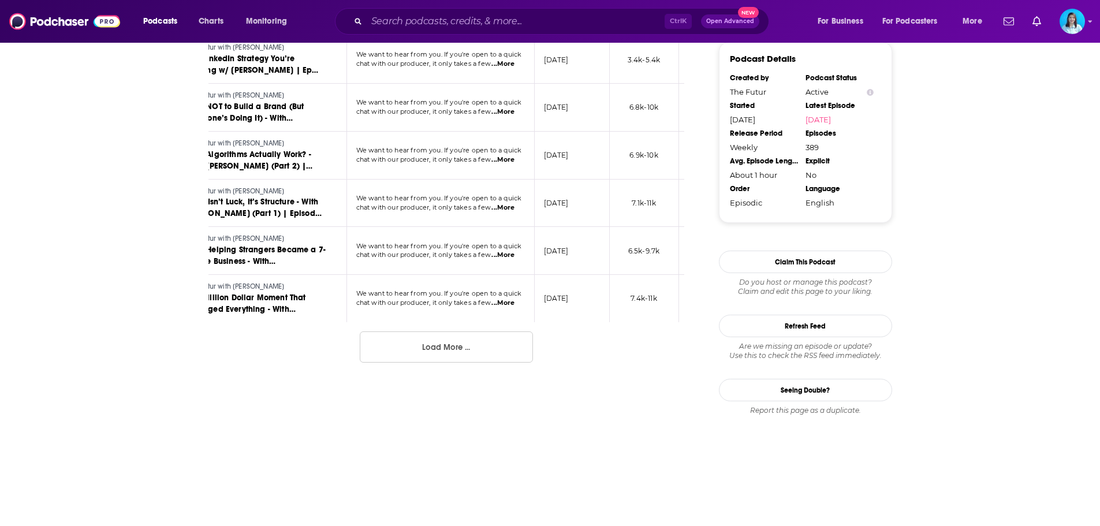
scroll to position [1208, 0]
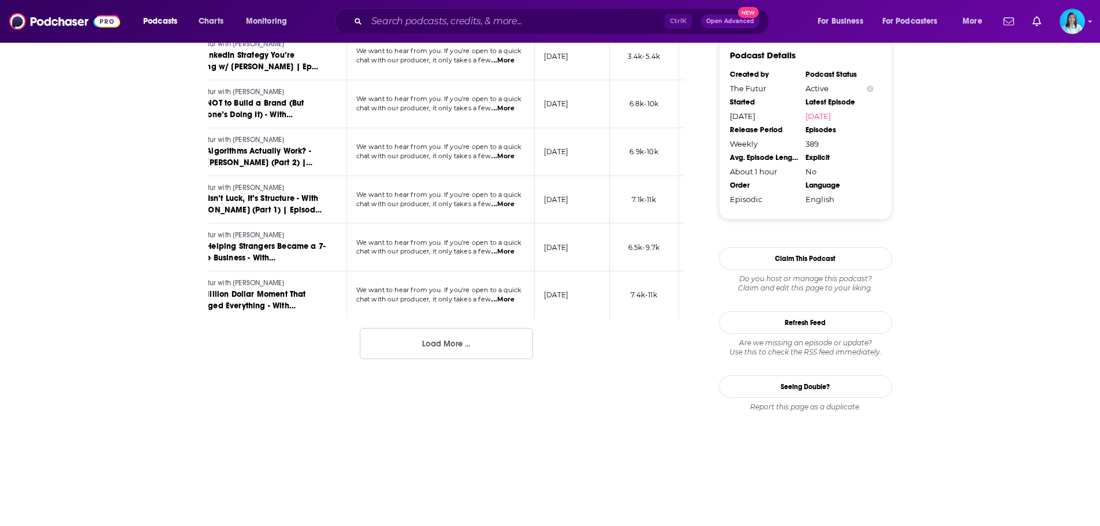
click at [455, 359] on button "Load More ..." at bounding box center [446, 343] width 173 height 31
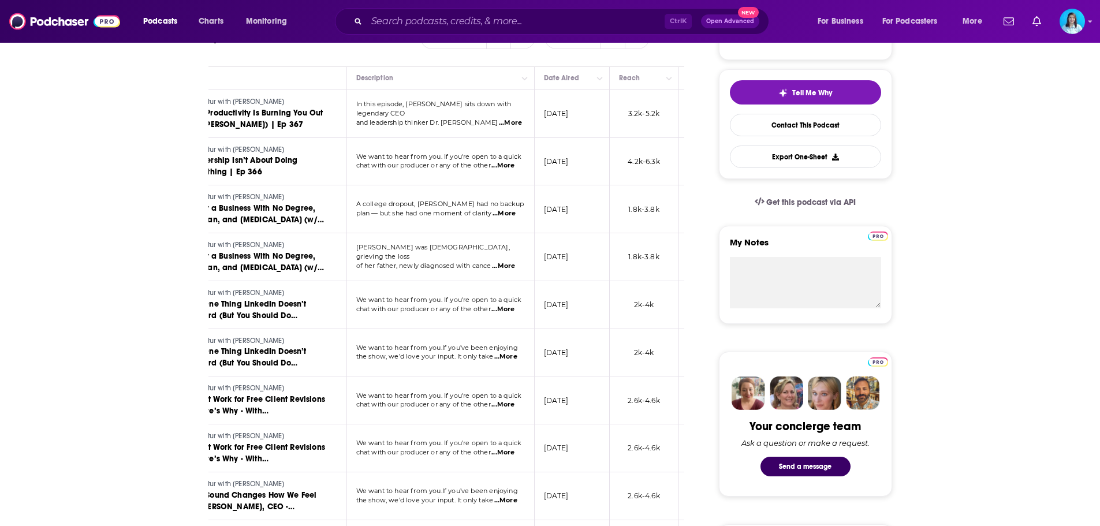
scroll to position [0, 0]
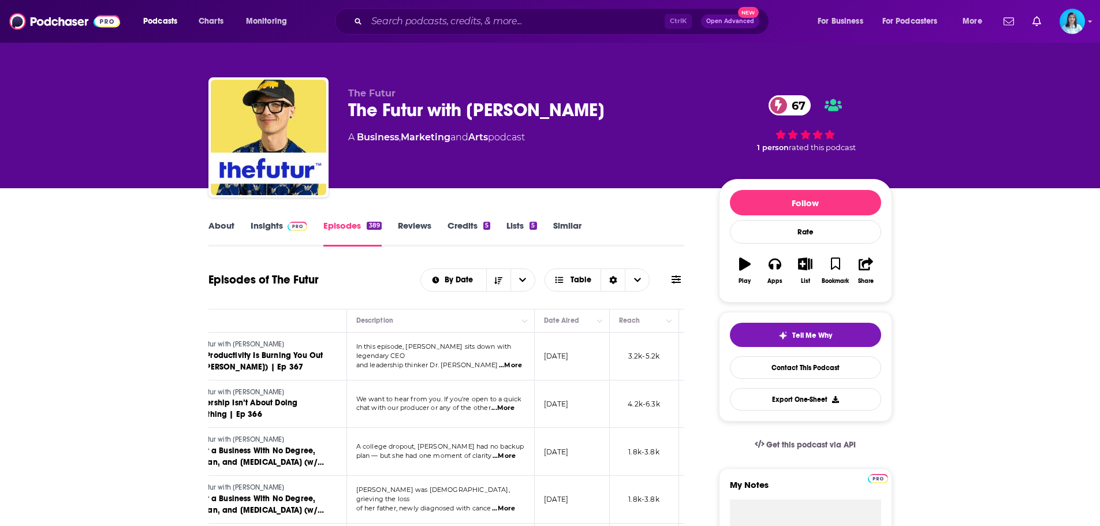
click at [262, 228] on link "Insights" at bounding box center [279, 233] width 57 height 27
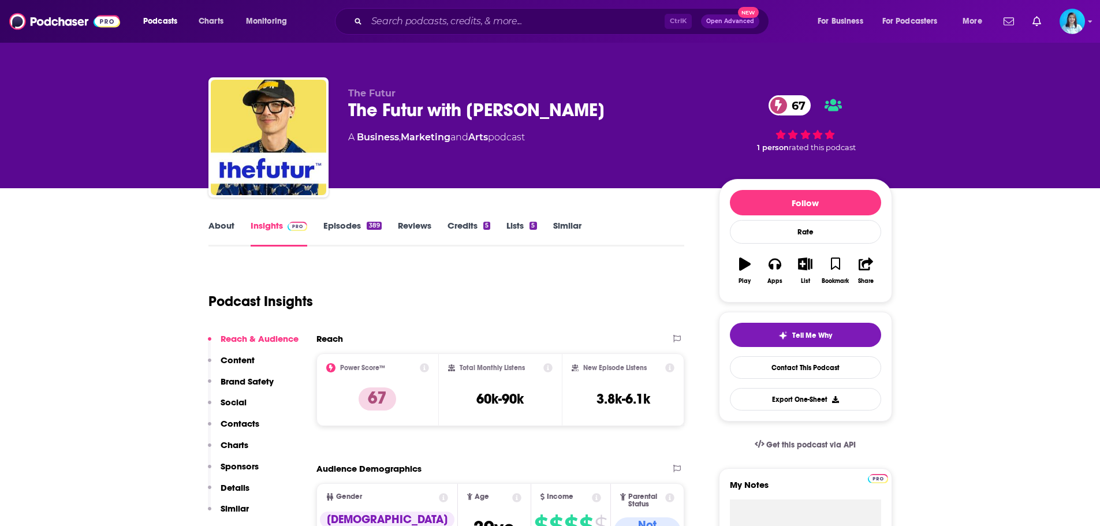
click at [333, 219] on div "About Insights Episodes 389 Reviews Credits 5 Lists 5 Similar" at bounding box center [447, 232] width 477 height 28
click at [367, 223] on div "389" at bounding box center [374, 226] width 14 height 8
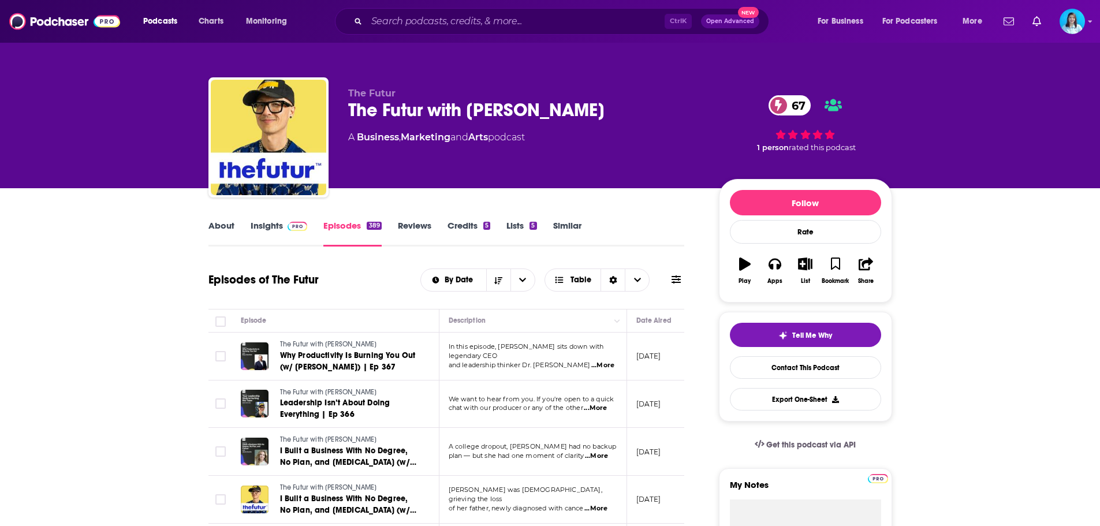
click at [276, 227] on link "Insights" at bounding box center [279, 233] width 57 height 27
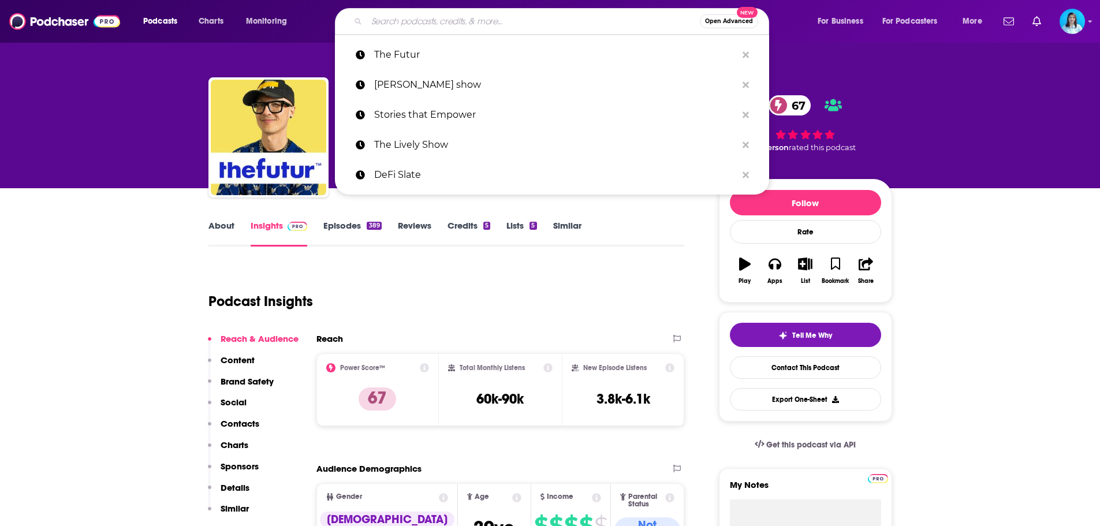
click at [391, 24] on input "Search podcasts, credits, & more..." at bounding box center [533, 21] width 333 height 18
paste input "She's INVINCIBL‪E‬"
type input "She's INVINCIBL‪E‬"
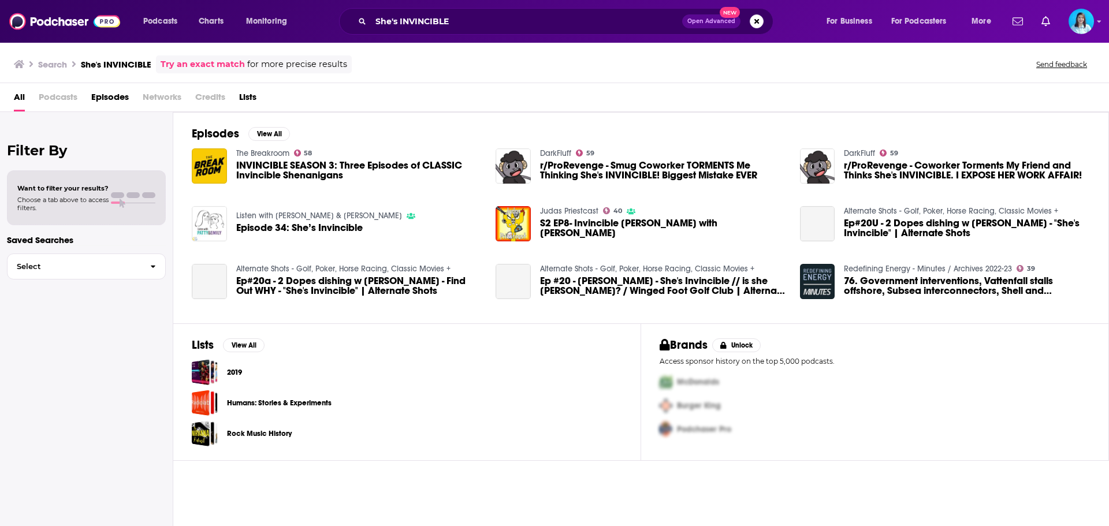
click at [65, 98] on span "Podcasts" at bounding box center [58, 100] width 39 height 24
click at [405, 20] on input "She's INVINCIBL‪E‬" at bounding box center [526, 21] width 311 height 18
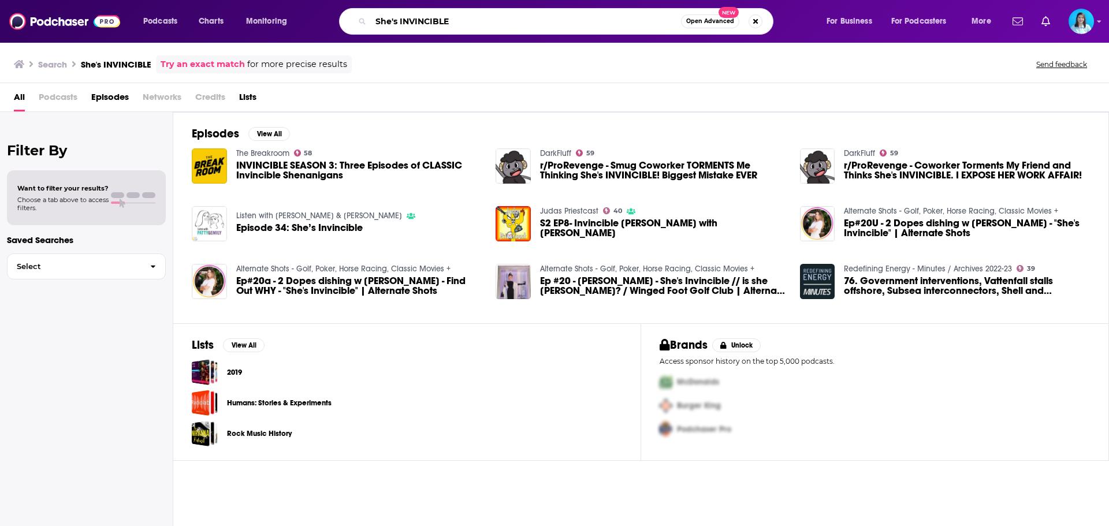
click at [405, 20] on input "She's INVINCIBL‪E‬" at bounding box center [526, 21] width 310 height 18
click at [406, 20] on input "She's INVINCIBL‪E‬" at bounding box center [526, 21] width 310 height 18
paste input "Expert Authority Effect"
type input "Expert Authority Effect"
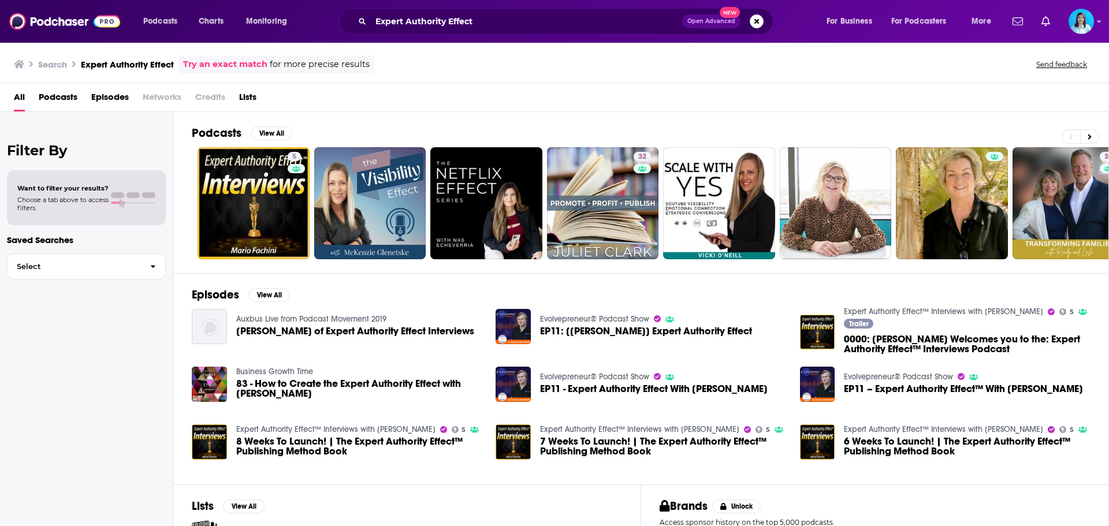
click at [59, 91] on span "Podcasts" at bounding box center [58, 100] width 39 height 24
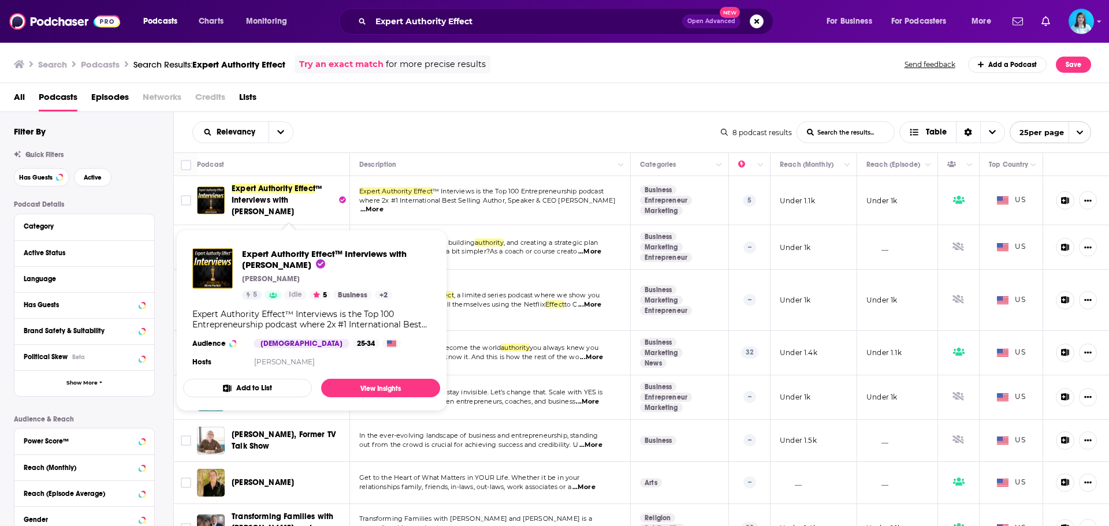
click at [287, 190] on span "Expert Authority Effect" at bounding box center [274, 189] width 84 height 10
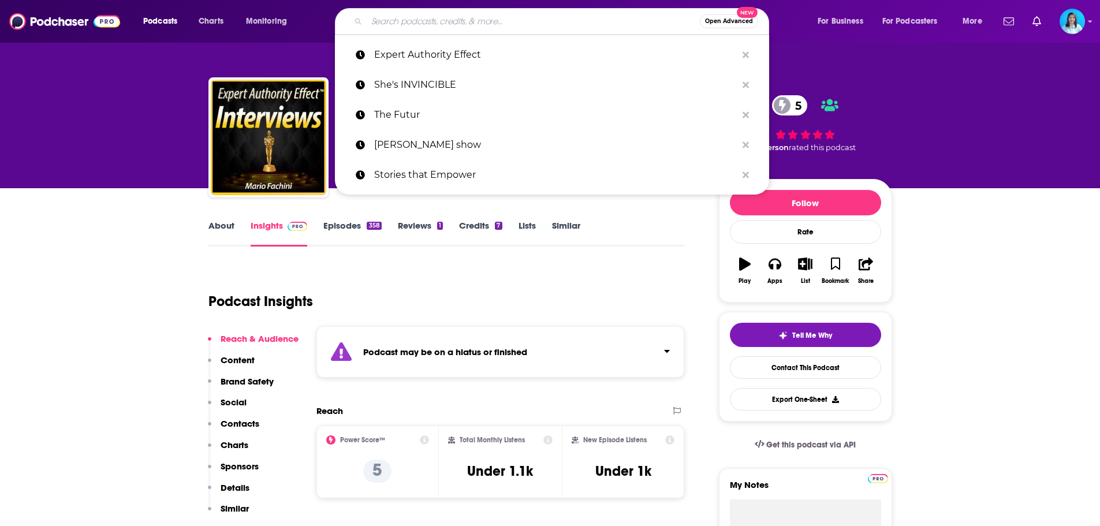
click at [421, 20] on input "Search podcasts, credits, & more..." at bounding box center [533, 21] width 333 height 18
paste input "Changing the Sales Game"
type input "Changing the Sales Game"
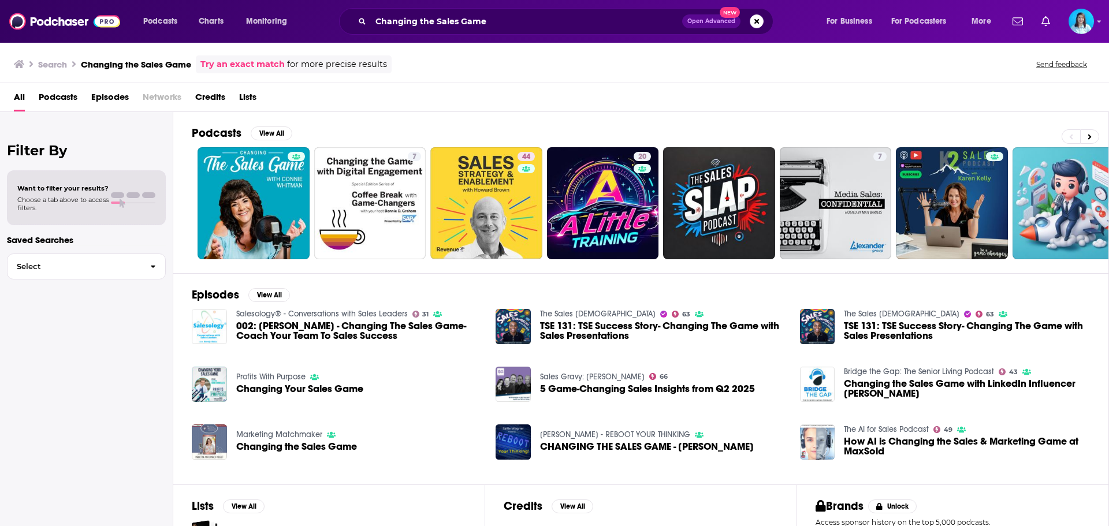
click at [58, 94] on span "Podcasts" at bounding box center [58, 100] width 39 height 24
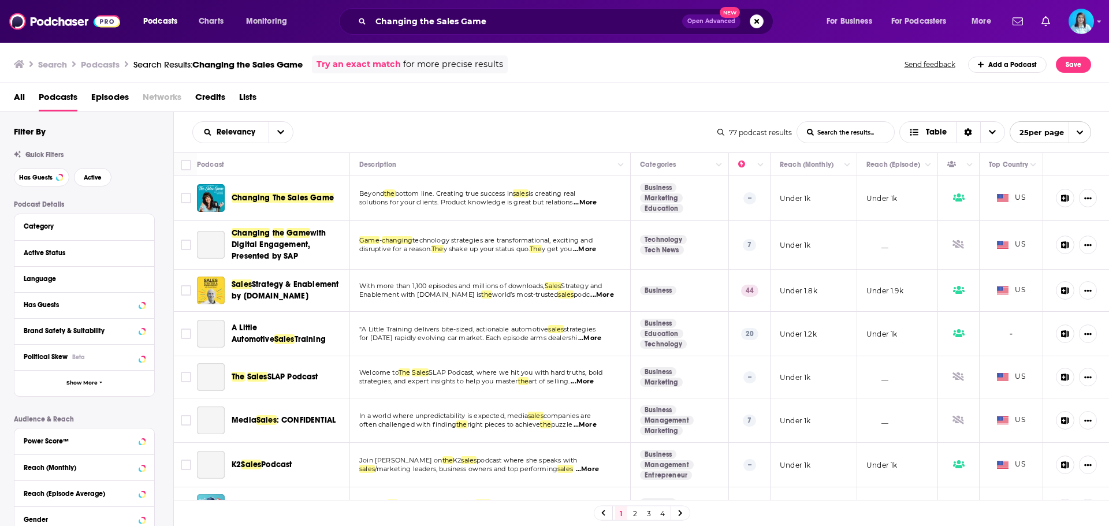
click at [295, 196] on span "Changing The Sales Game" at bounding box center [283, 198] width 102 height 10
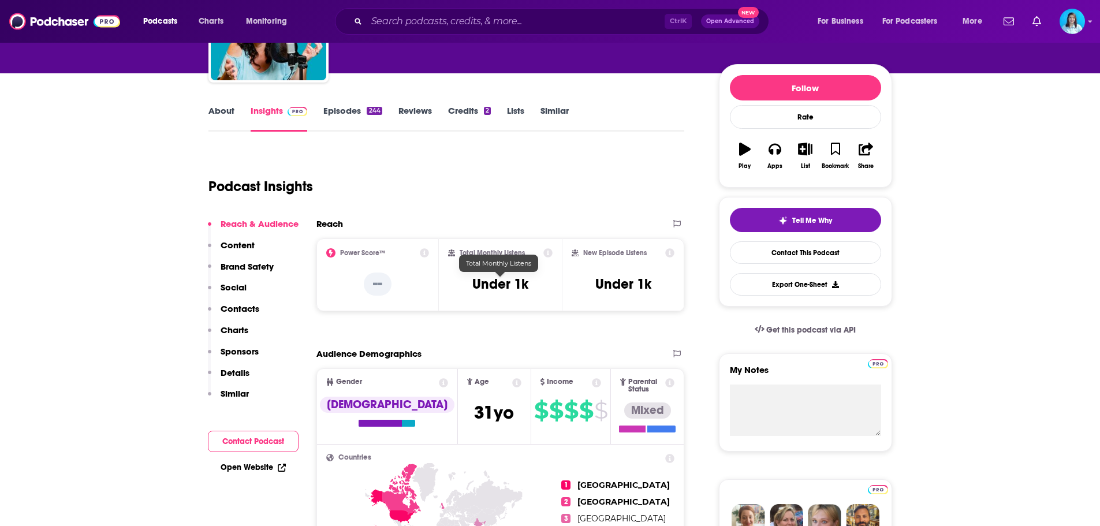
scroll to position [116, 0]
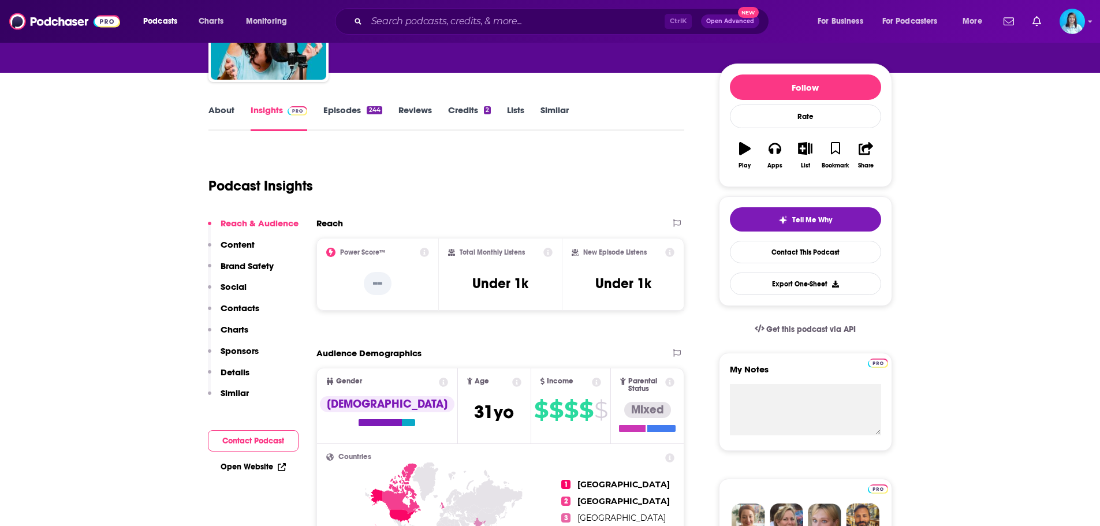
click at [336, 114] on link "Episodes 244" at bounding box center [352, 118] width 58 height 27
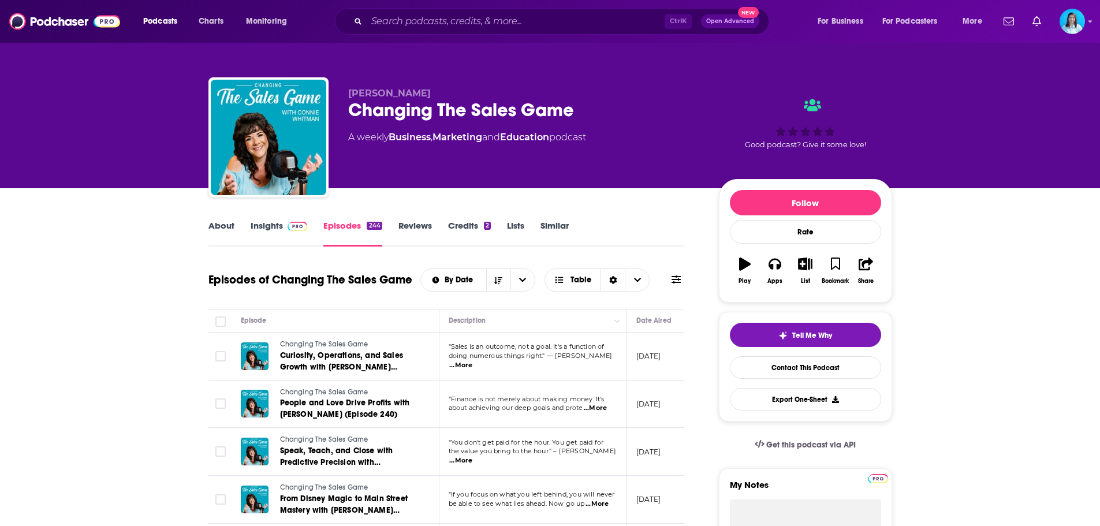
click at [226, 230] on link "About" at bounding box center [222, 233] width 26 height 27
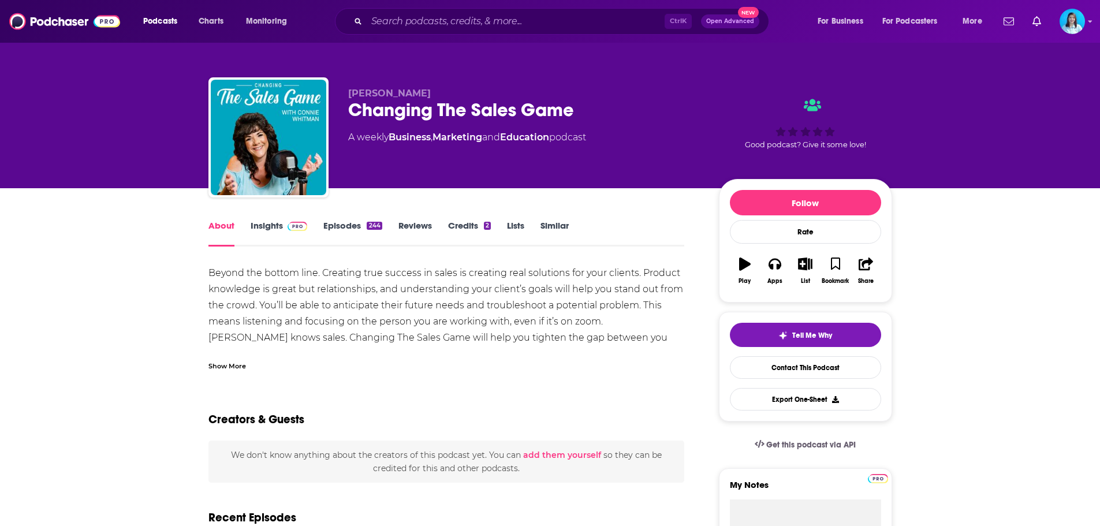
click at [279, 221] on link "Insights" at bounding box center [279, 233] width 57 height 27
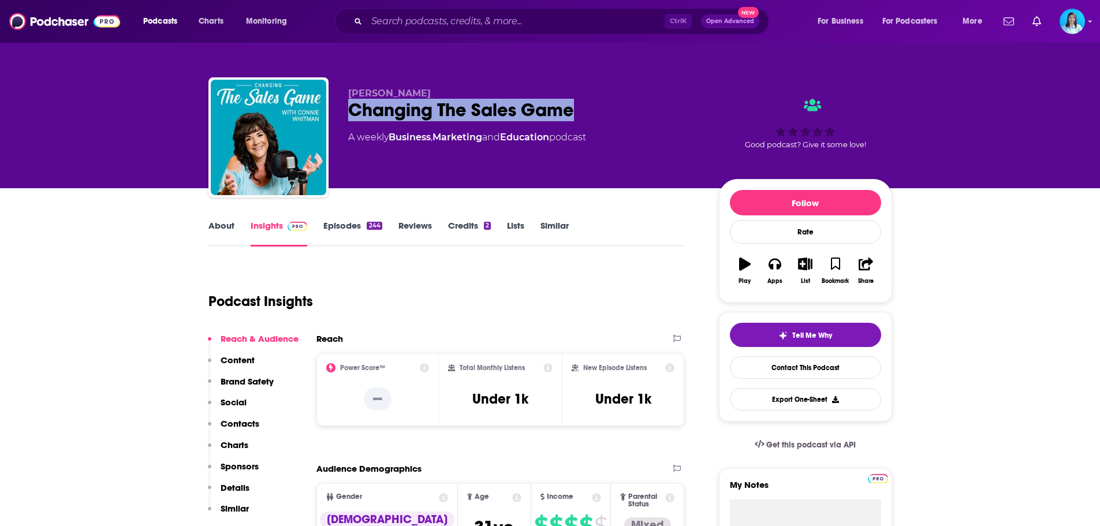
drag, startPoint x: 574, startPoint y: 111, endPoint x: 334, endPoint y: 105, distance: 239.8
click at [334, 105] on div "Connie Whitman Changing The Sales Game A weekly Business , Marketing and Educat…" at bounding box center [551, 139] width 684 height 125
copy h2 "Changing The Sales Game"
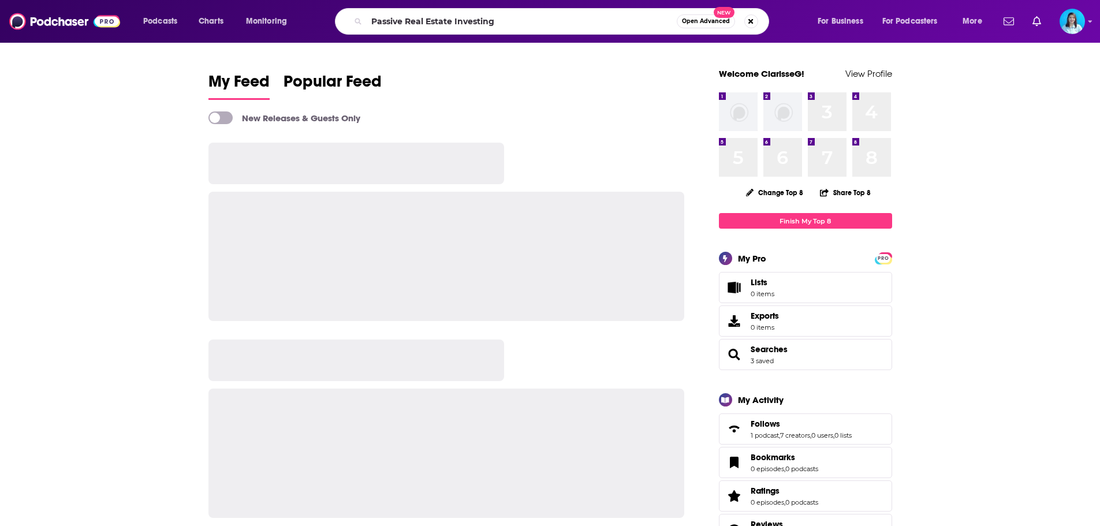
type input "Passive Real Estate Investing"
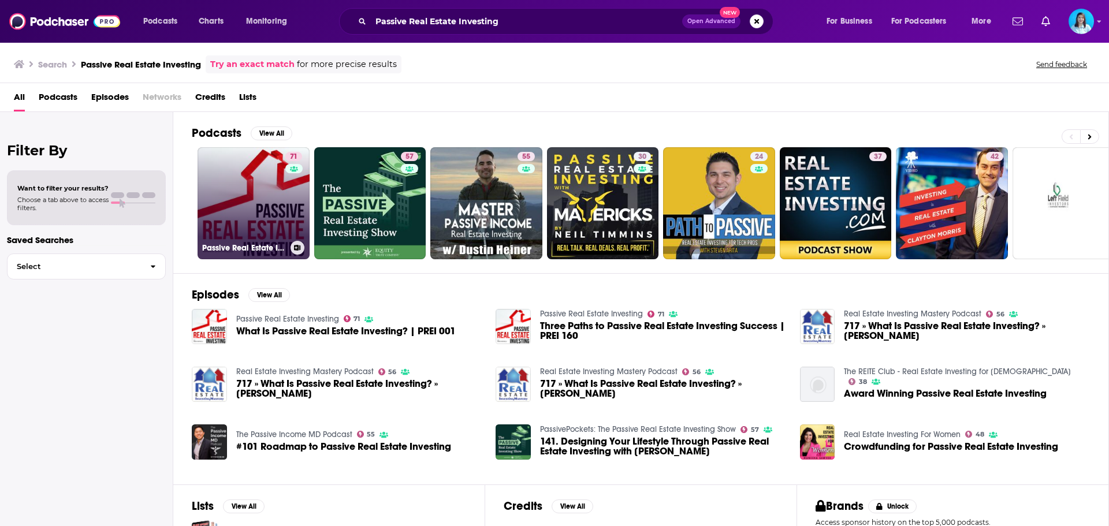
click at [258, 205] on link "71 Passive Real Estate Investing" at bounding box center [254, 203] width 112 height 112
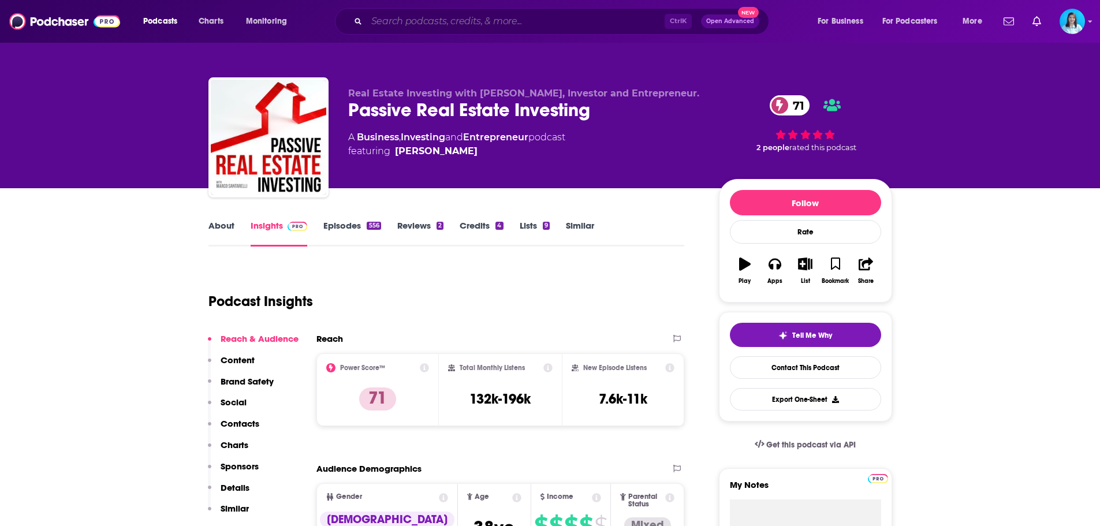
click at [404, 23] on input "Search podcasts, credits, & more..." at bounding box center [516, 21] width 298 height 18
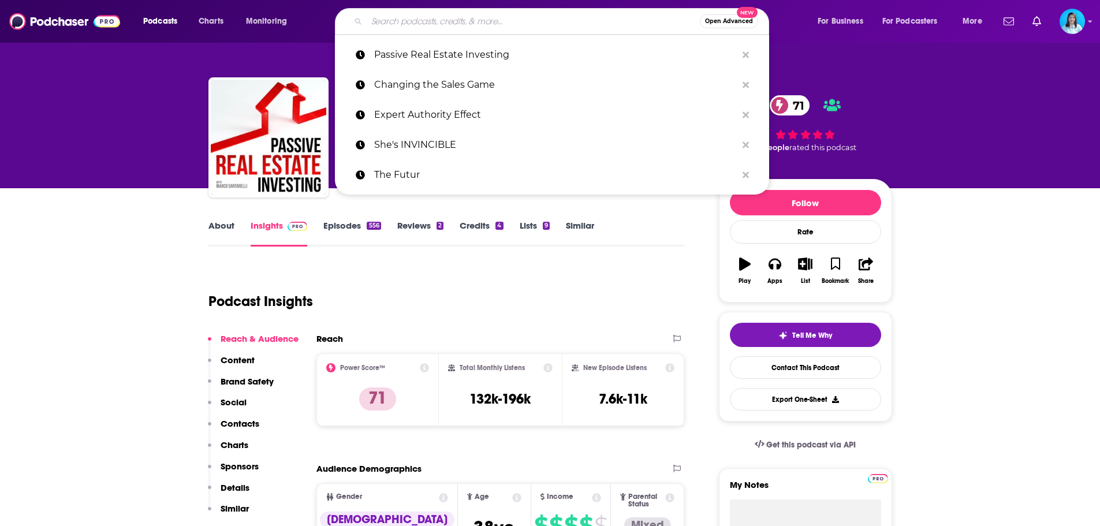
paste input "Modern Craftsman Podcast"
type input "Modern Craftsman Podcast"
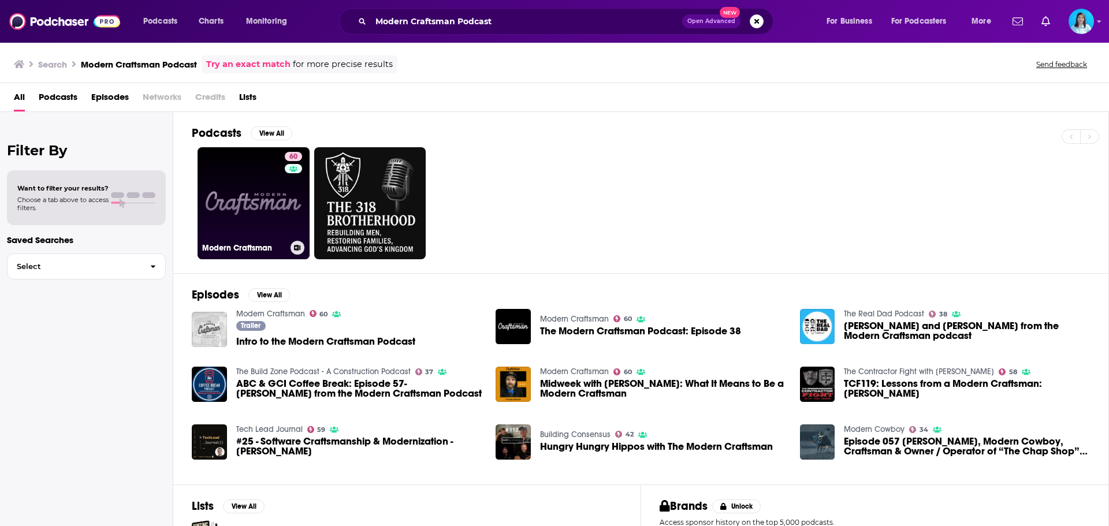
click at [233, 200] on link "60 Modern Craftsman" at bounding box center [254, 203] width 112 height 112
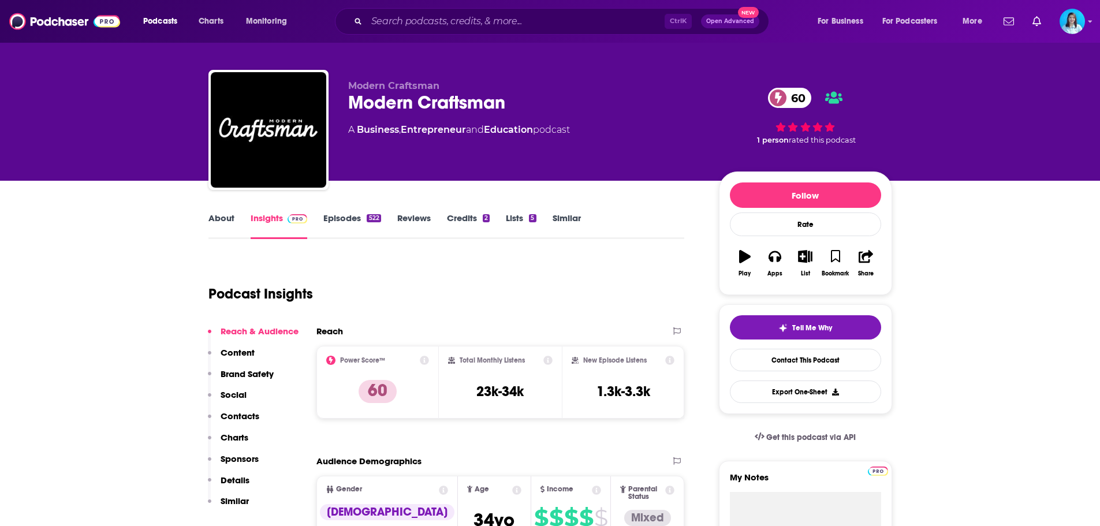
scroll to position [116, 0]
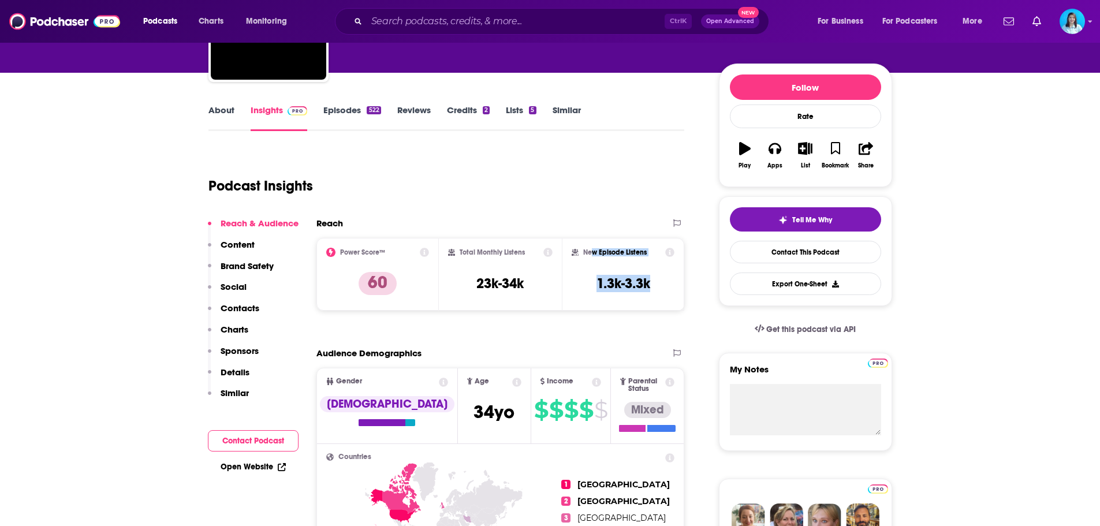
drag, startPoint x: 659, startPoint y: 292, endPoint x: 592, endPoint y: 259, distance: 74.9
click at [592, 259] on div "New Episode Listens 1.3k-3.3k" at bounding box center [623, 274] width 103 height 53
click at [408, 15] on input "Search podcasts, credits, & more..." at bounding box center [516, 21] width 298 height 18
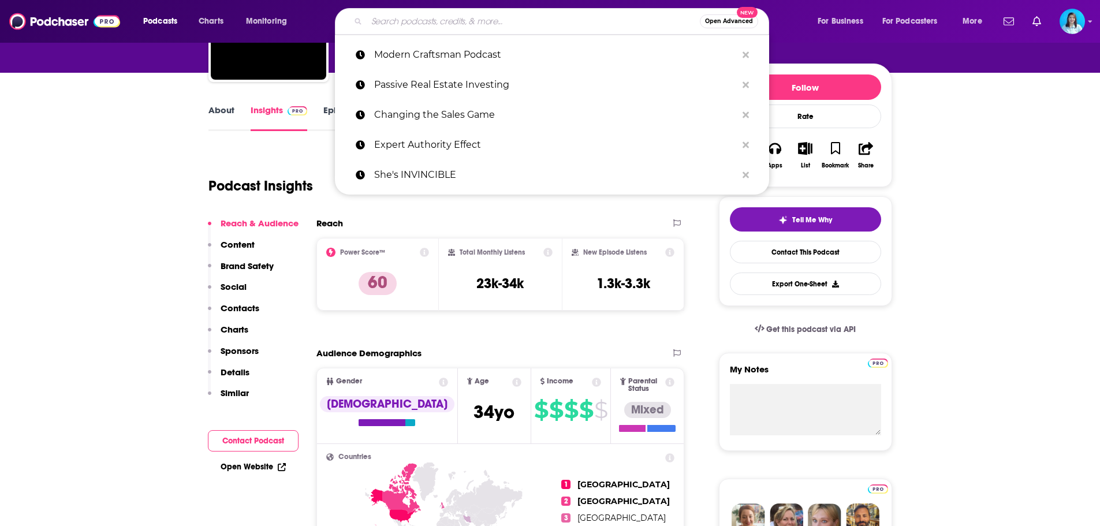
paste input "Fintech Insider Podcast by 11:FS"
type input "Fintech Insider Podcast by 11:FS"
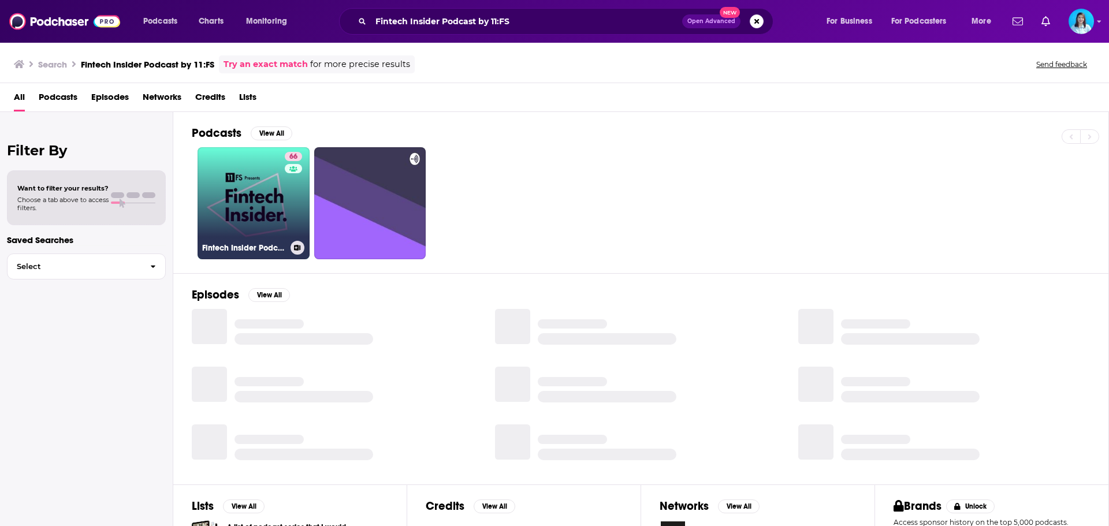
click at [258, 216] on link "66 Fintech Insider Podcast by 11:FS" at bounding box center [254, 203] width 112 height 112
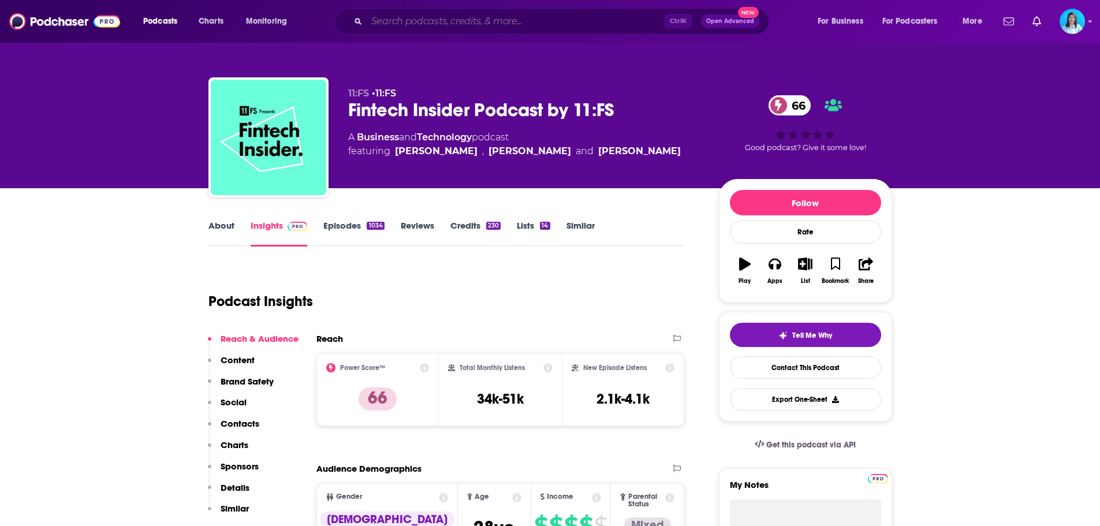
click at [466, 24] on input "Search podcasts, credits, & more..." at bounding box center [516, 21] width 298 height 18
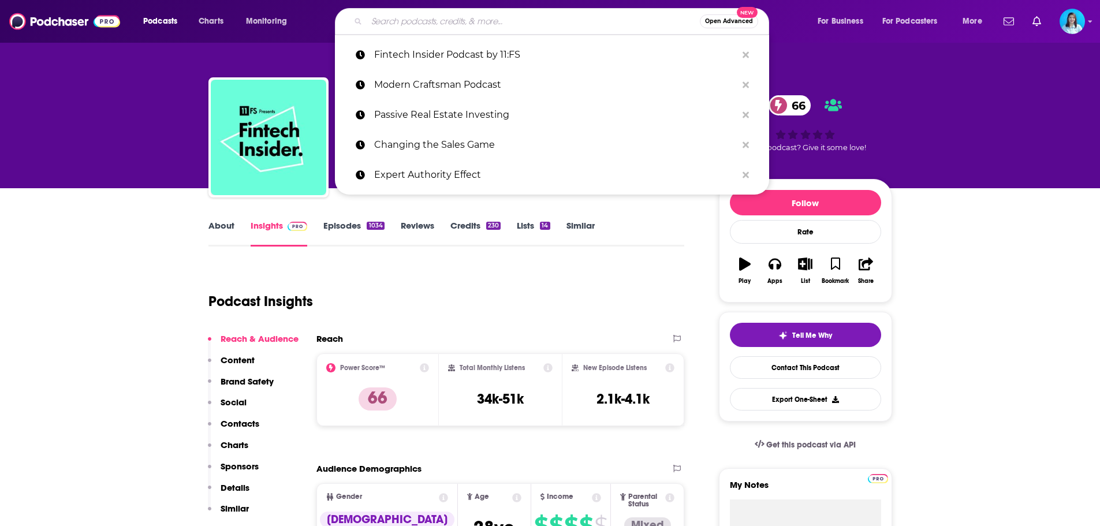
paste input "The Commerce Collective Podcast"
type input "The Commerce Collective Podcast"
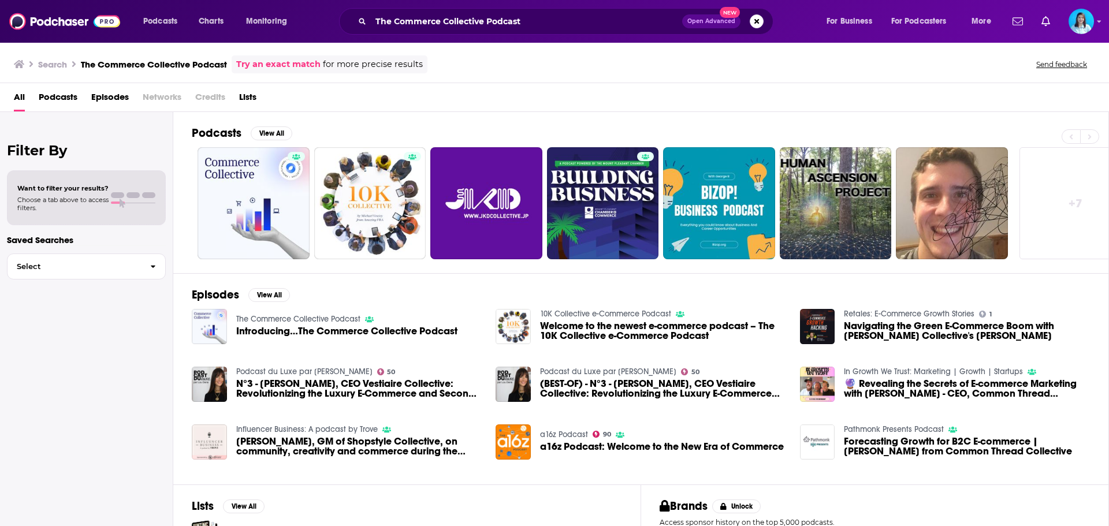
click at [103, 103] on span "Episodes" at bounding box center [110, 100] width 38 height 24
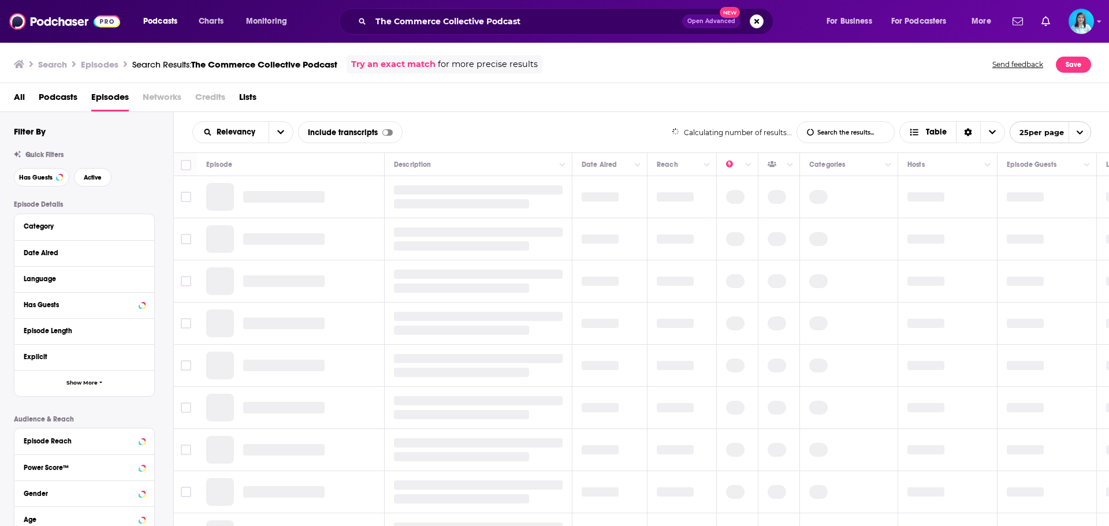
click at [56, 98] on span "Podcasts" at bounding box center [58, 100] width 39 height 24
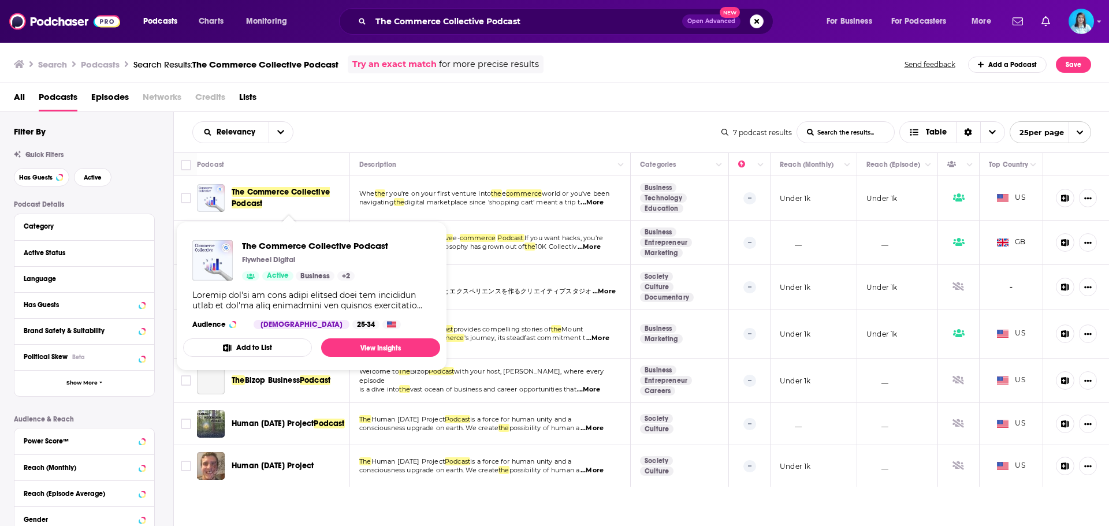
click at [263, 195] on span "The Commerce Collective Podcast" at bounding box center [281, 197] width 98 height 21
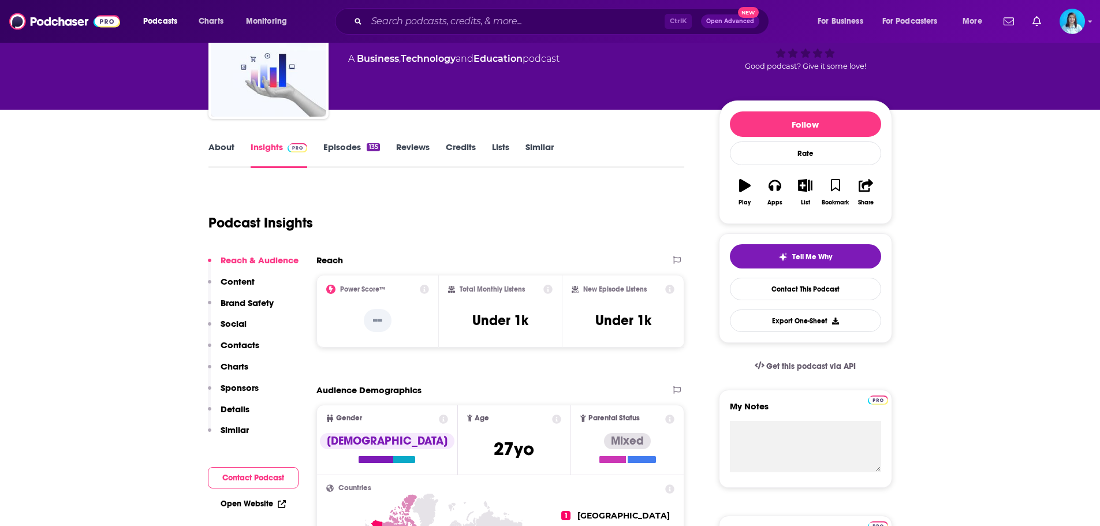
scroll to position [58, 0]
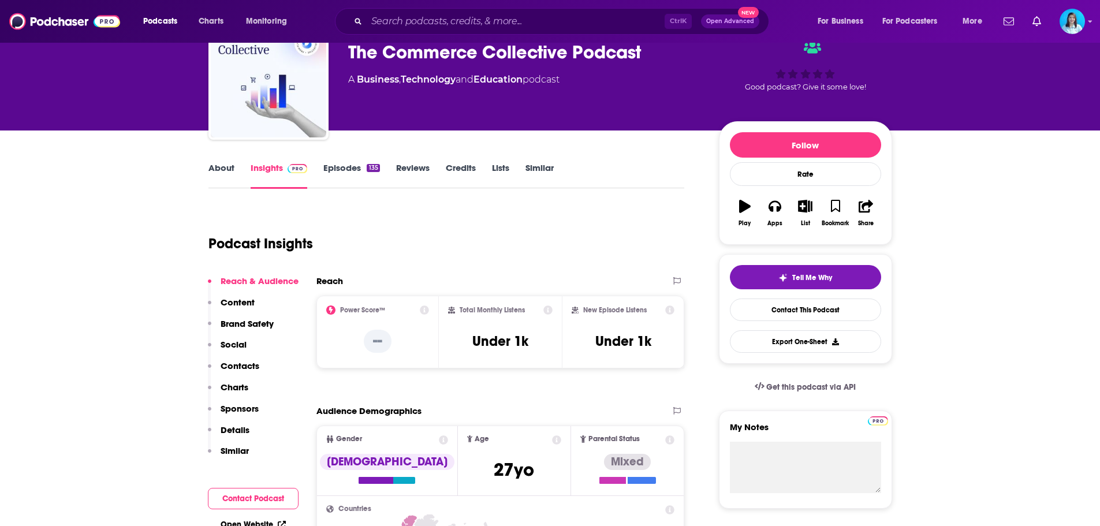
click at [347, 170] on link "Episodes 135" at bounding box center [351, 175] width 56 height 27
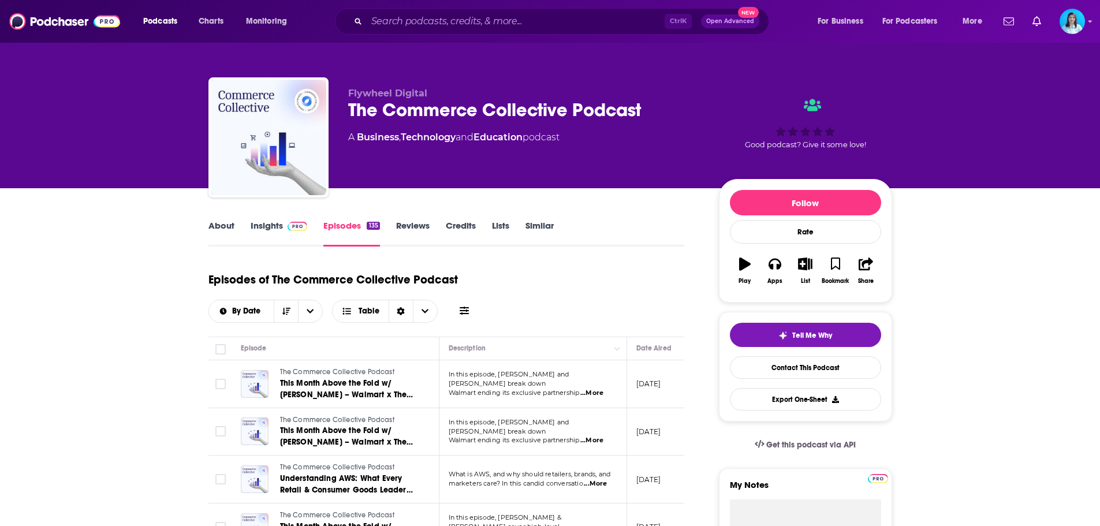
click at [280, 220] on div "About Insights Episodes 135 Reviews Credits Lists Similar" at bounding box center [447, 232] width 477 height 28
click at [280, 225] on link "Insights" at bounding box center [279, 233] width 57 height 27
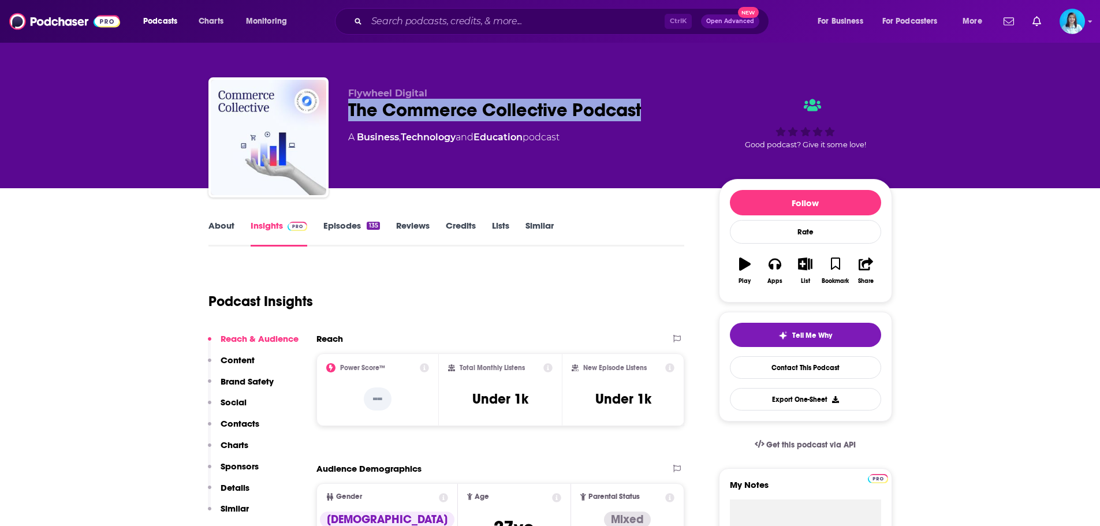
drag, startPoint x: 665, startPoint y: 109, endPoint x: 348, endPoint y: 111, distance: 316.6
click at [348, 111] on div "The Commerce Collective Podcast" at bounding box center [524, 110] width 352 height 23
copy h2 "The Commerce Collective Podcast"
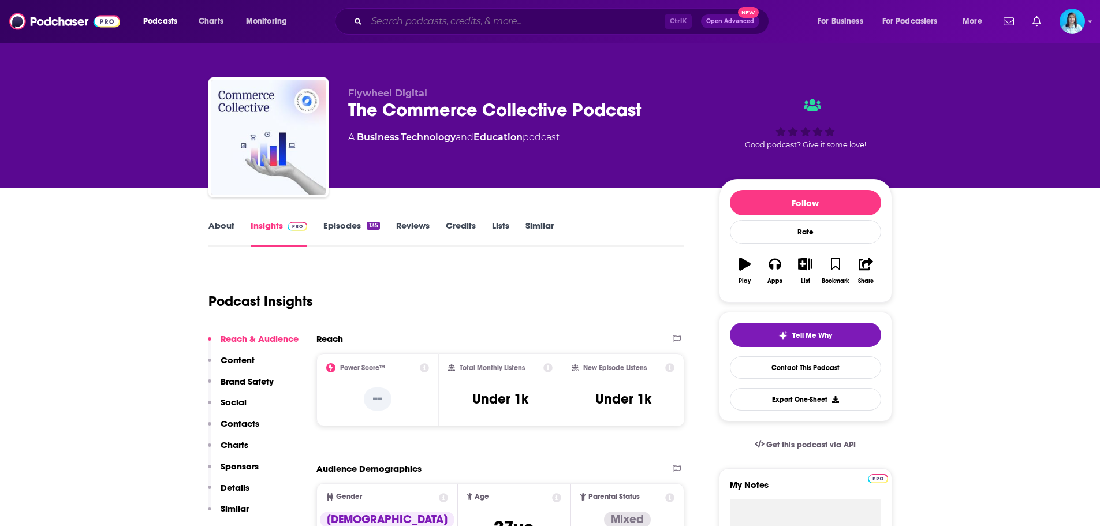
click at [466, 21] on input "Search podcasts, credits, & more..." at bounding box center [516, 21] width 298 height 18
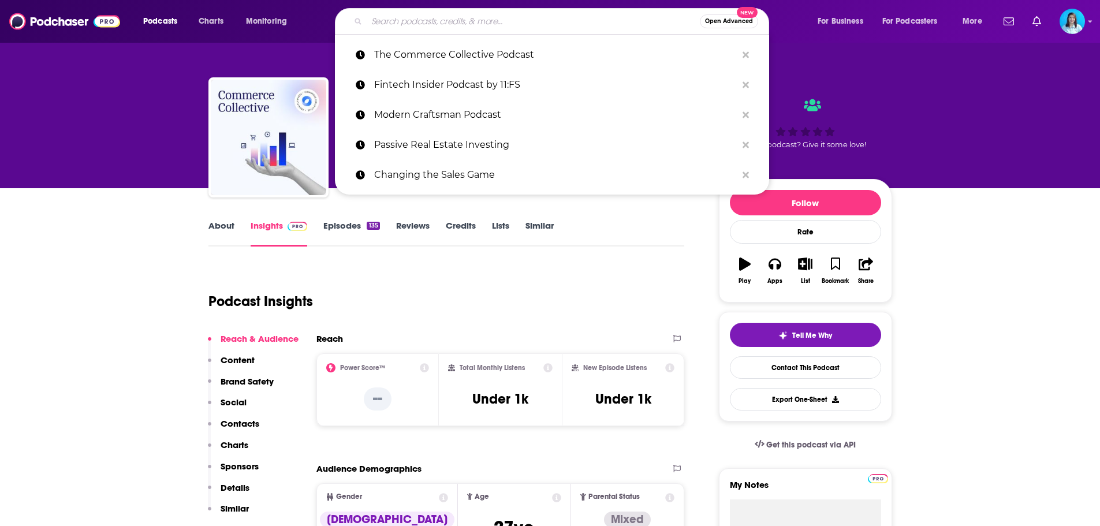
paste input "Asia Tech Podcast"
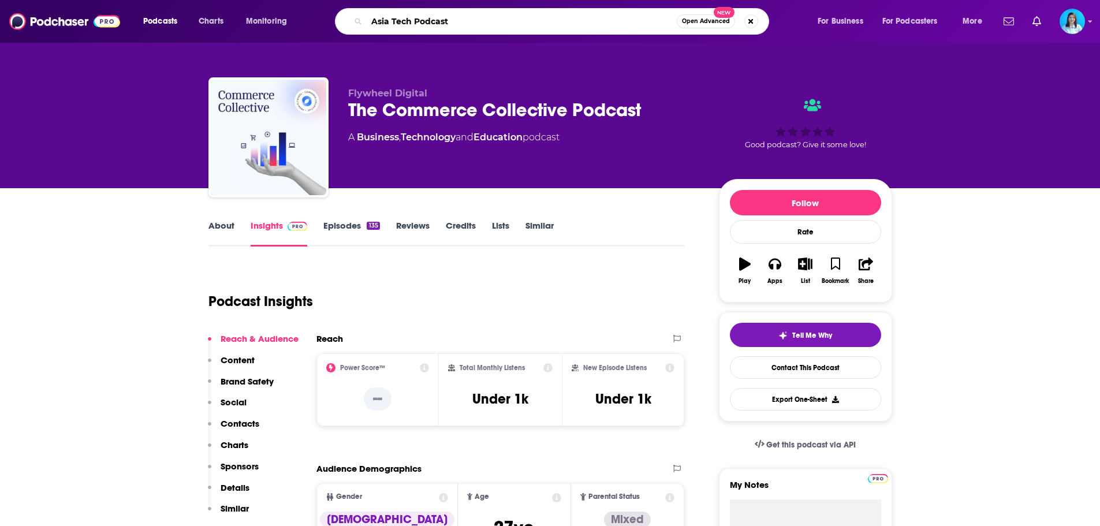
type input "Asia Tech Podcast"
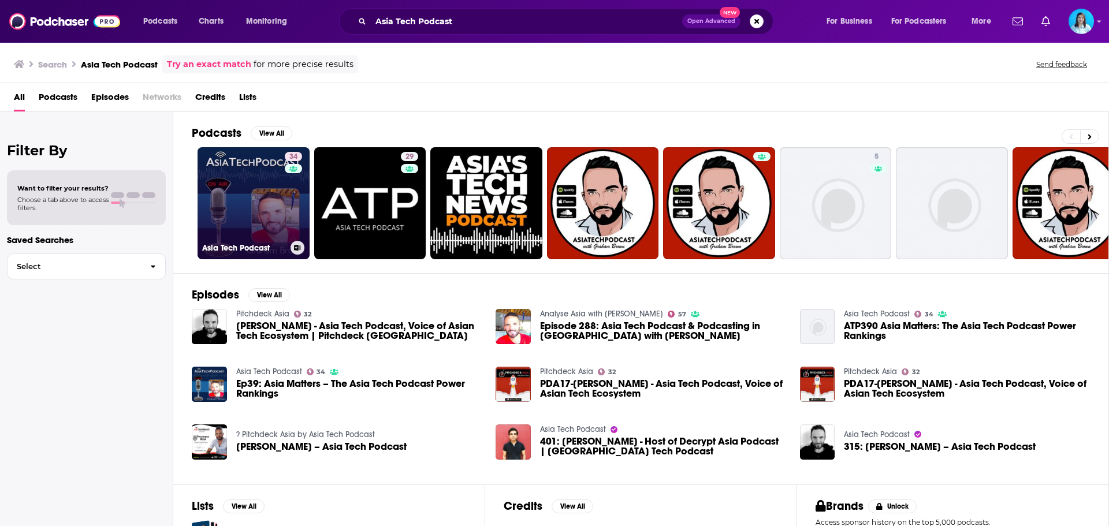
click at [256, 170] on link "34 Asia Tech Podcast" at bounding box center [254, 203] width 112 height 112
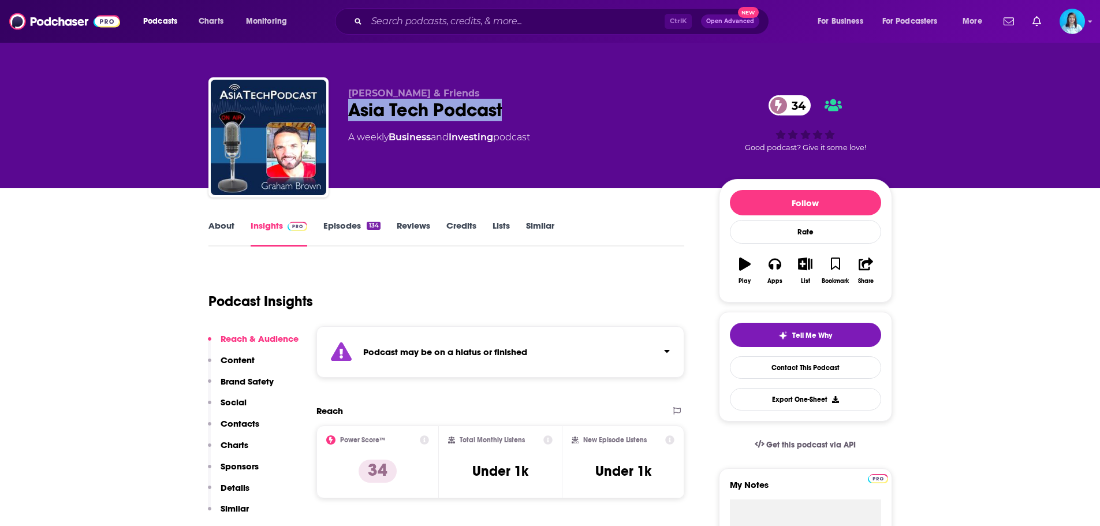
drag, startPoint x: 464, startPoint y: 112, endPoint x: 347, endPoint y: 116, distance: 117.3
click at [347, 116] on div "Graham D Brown & Friends Asia Tech Podcast 34 A weekly Business and Investing p…" at bounding box center [551, 139] width 684 height 125
copy h2 "Asia Tech Podcast"
click at [431, 24] on input "Search podcasts, credits, & more..." at bounding box center [516, 21] width 298 height 18
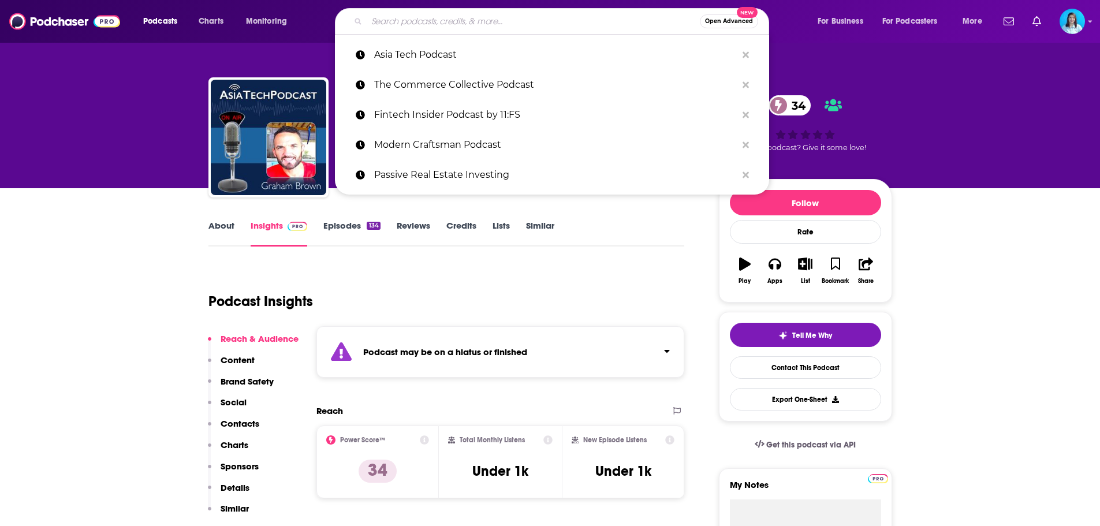
paste input "Asia Tech Podcast"
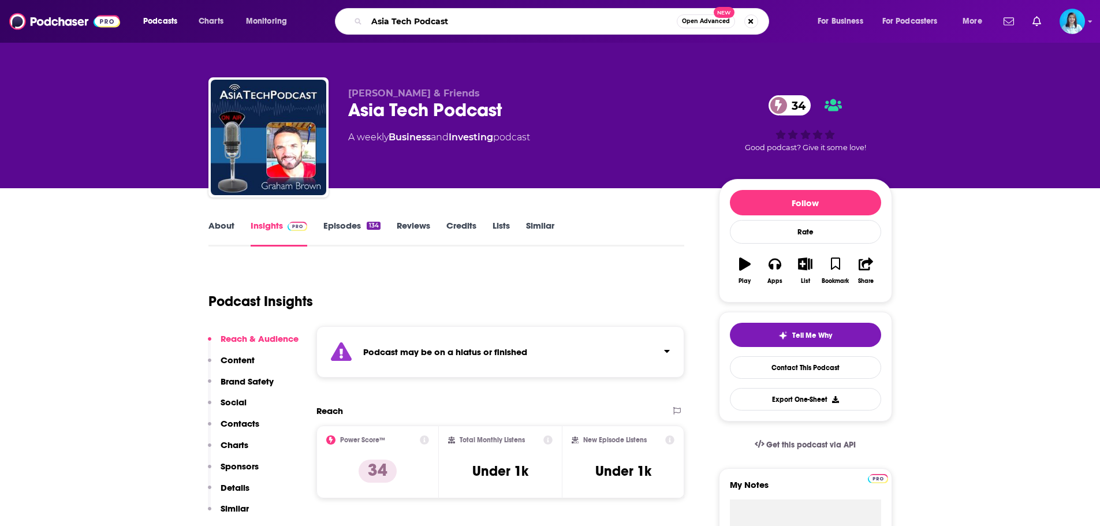
paste input "Michael Waitze Media"
type input "Asia Tech Podcast Michael Waitze Media"
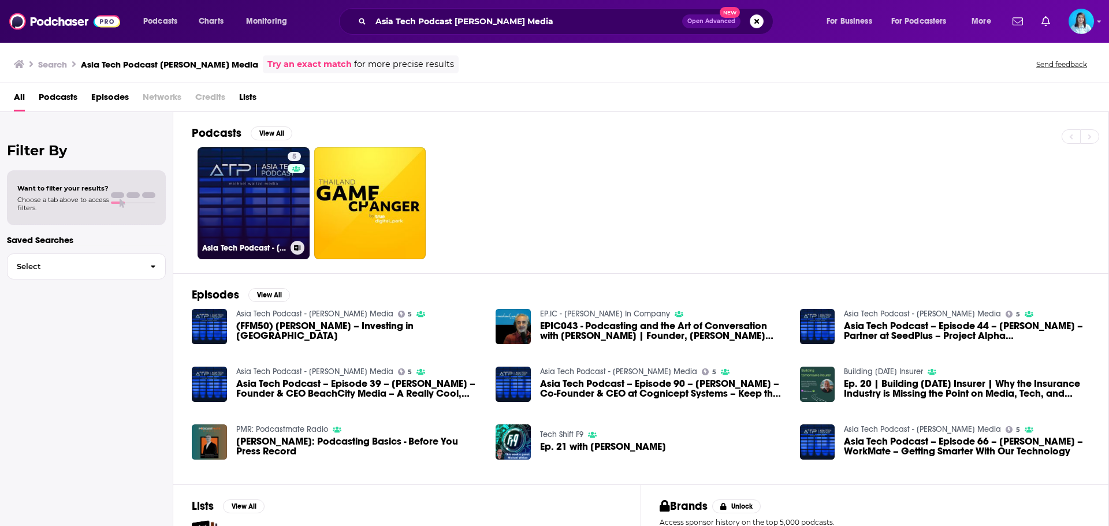
click at [263, 215] on link "5 Asia Tech Podcast - Michael Waitze Media" at bounding box center [254, 203] width 112 height 112
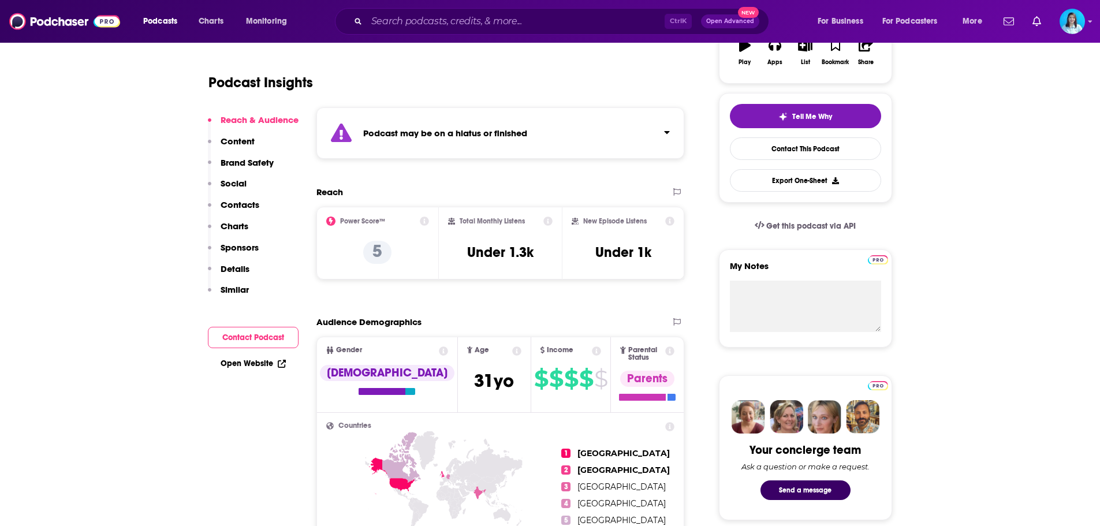
scroll to position [231, 0]
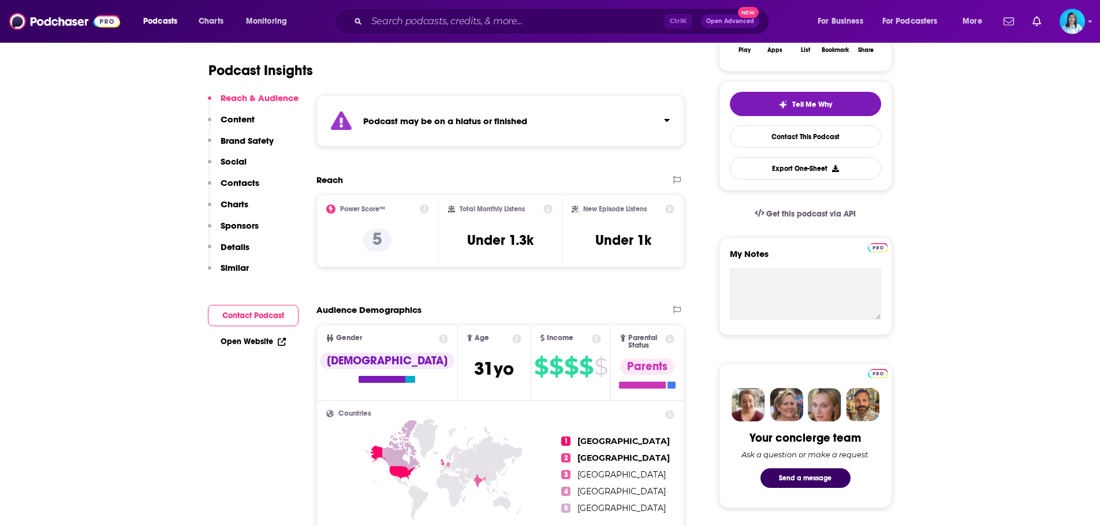
click at [655, 125] on button "Click to expand status details" at bounding box center [662, 118] width 15 height 16
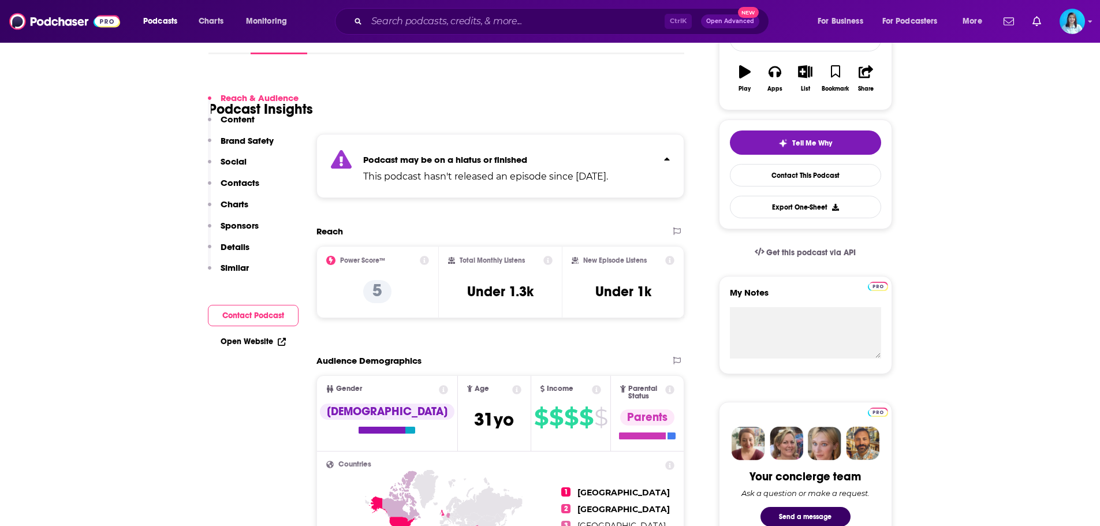
scroll to position [0, 0]
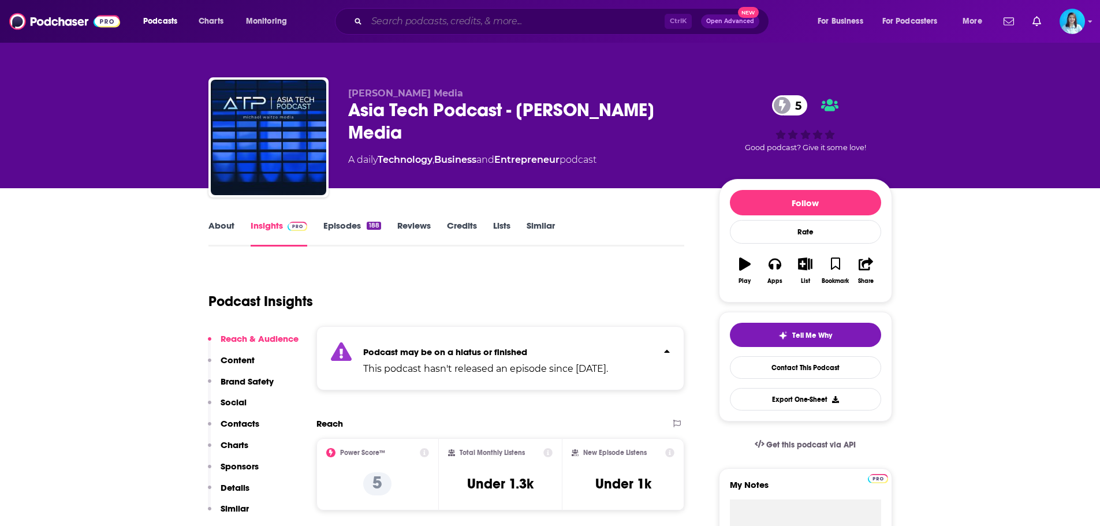
click at [467, 28] on input "Search podcasts, credits, & more..." at bounding box center [516, 21] width 298 height 18
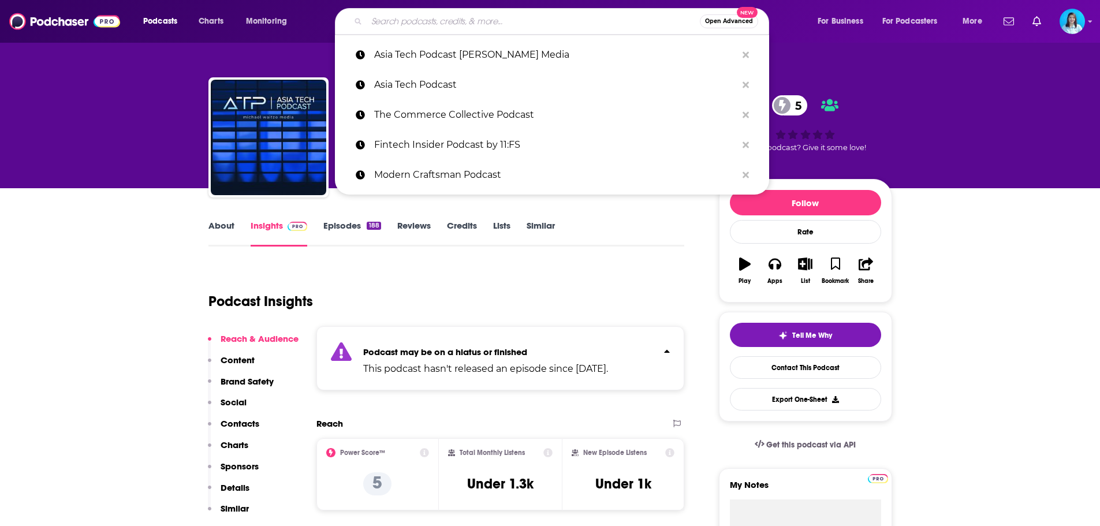
paste input "Property Profits Real Estate Podcast"
type input "Property Profits Real Estate Podcast"
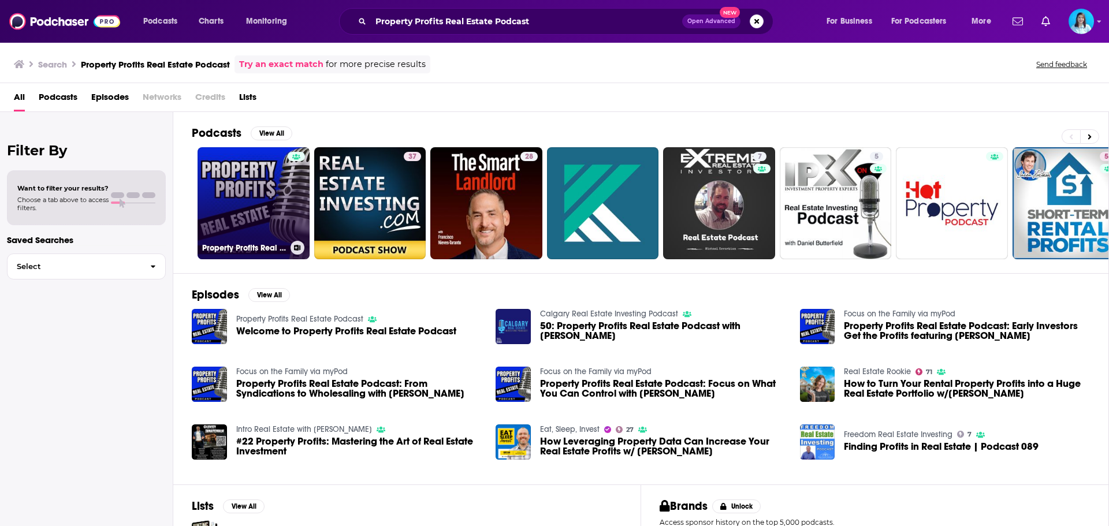
click at [258, 224] on link "Property Profits Real Estate Podcast" at bounding box center [254, 203] width 112 height 112
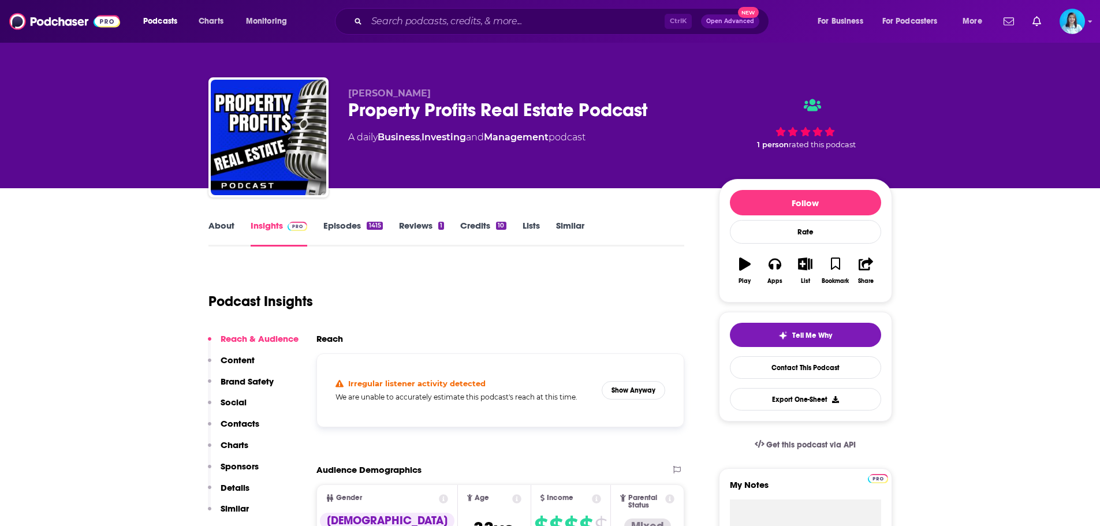
click at [430, 394] on h5 "We are unable to accurately estimate this podcast's reach at this time." at bounding box center [465, 397] width 258 height 9
click at [473, 397] on h5 "We are unable to accurately estimate this podcast's reach at this time." at bounding box center [465, 397] width 258 height 9
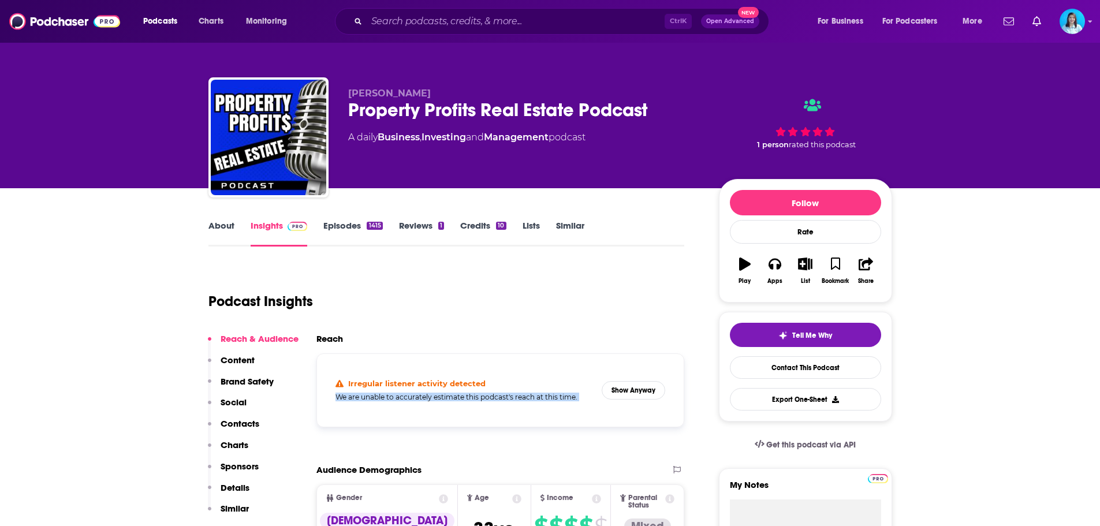
click at [473, 397] on h5 "We are unable to accurately estimate this podcast's reach at this time." at bounding box center [465, 397] width 258 height 9
click at [639, 388] on button "Show Anyway" at bounding box center [634, 390] width 64 height 18
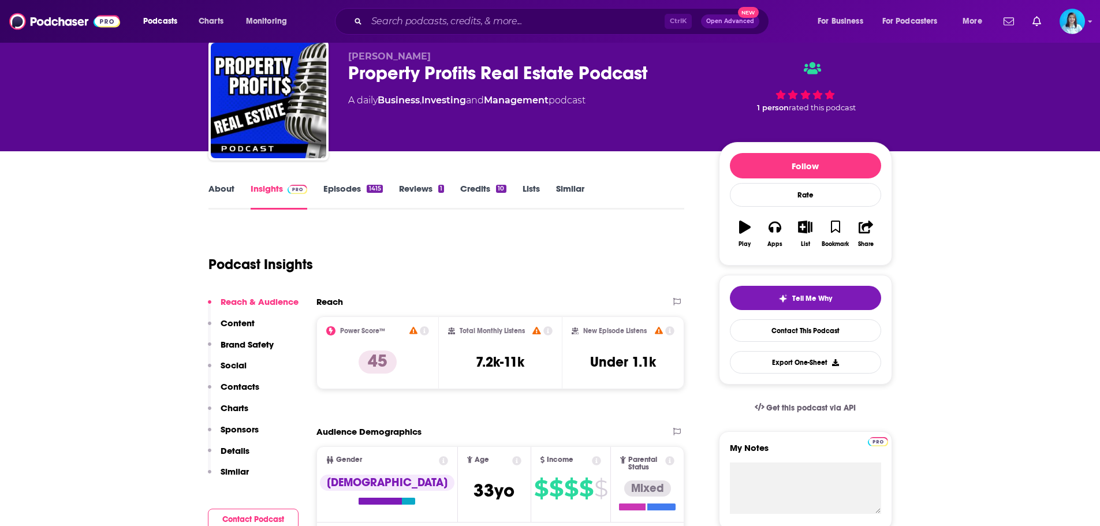
scroll to position [58, 0]
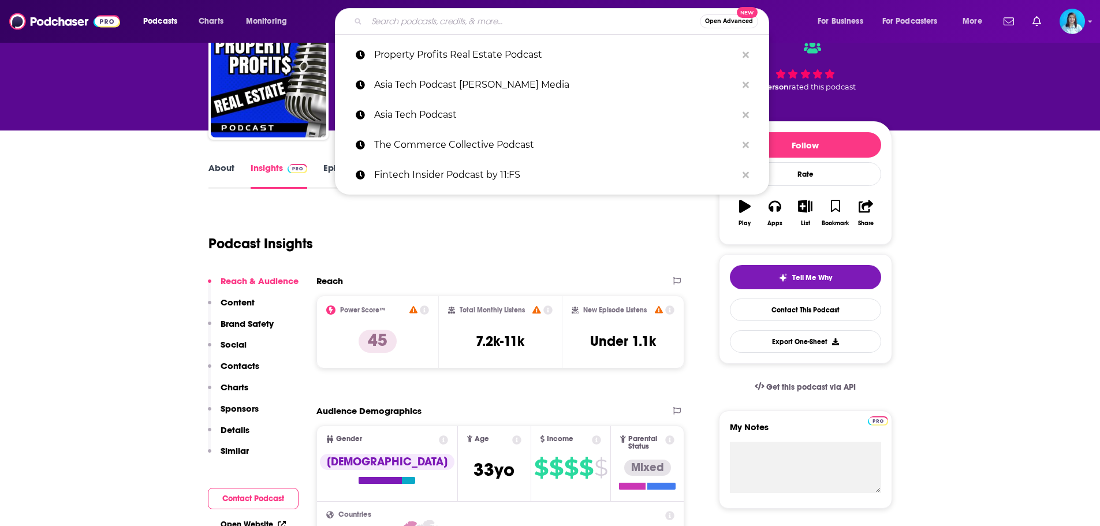
click at [441, 27] on input "Search podcasts, credits, & more..." at bounding box center [533, 21] width 333 height 18
paste input "Best of Business"
type input "Best of Business"
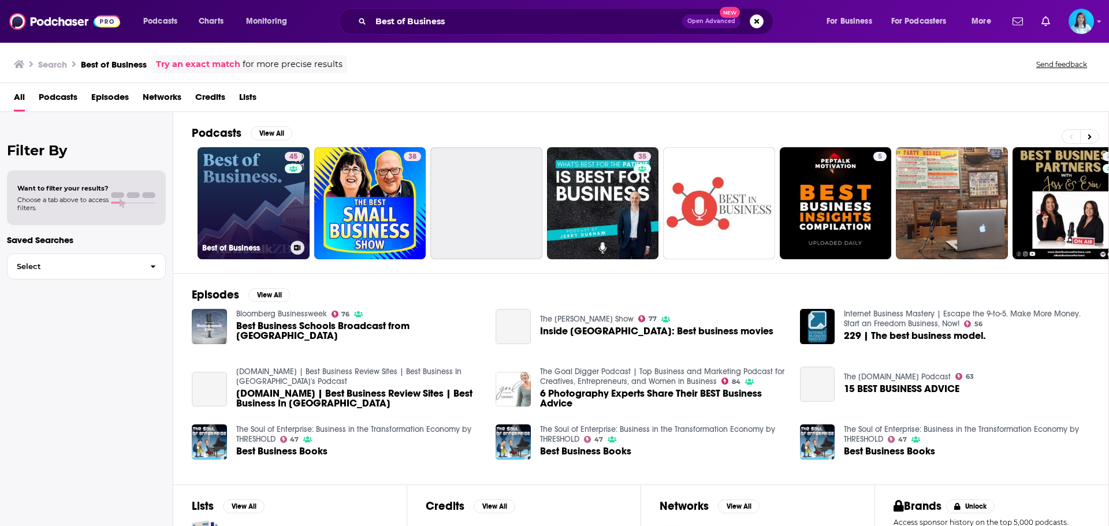
click at [248, 196] on link "45 Best of Business" at bounding box center [254, 203] width 112 height 112
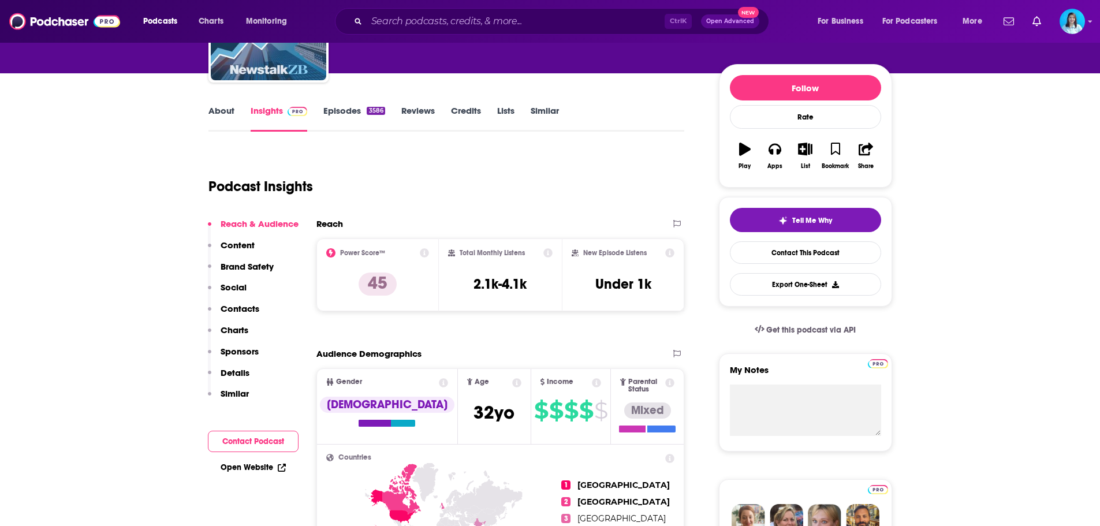
scroll to position [116, 0]
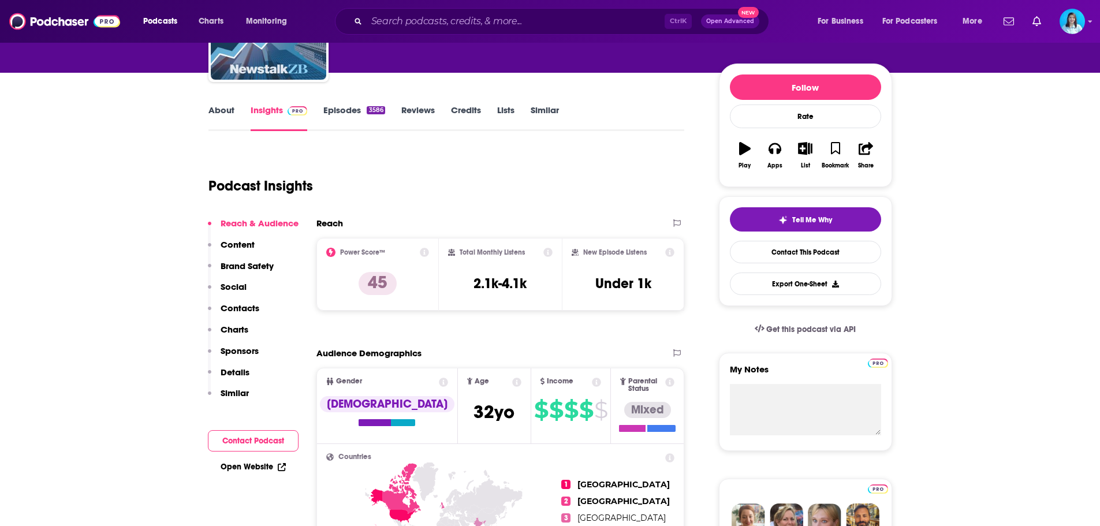
click at [347, 115] on link "Episodes 3586" at bounding box center [353, 118] width 61 height 27
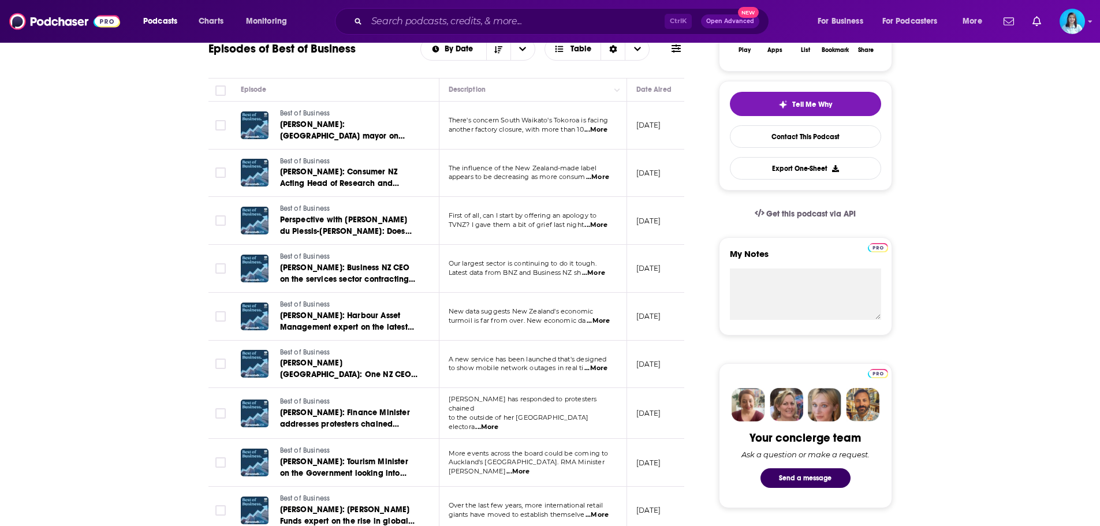
scroll to position [289, 0]
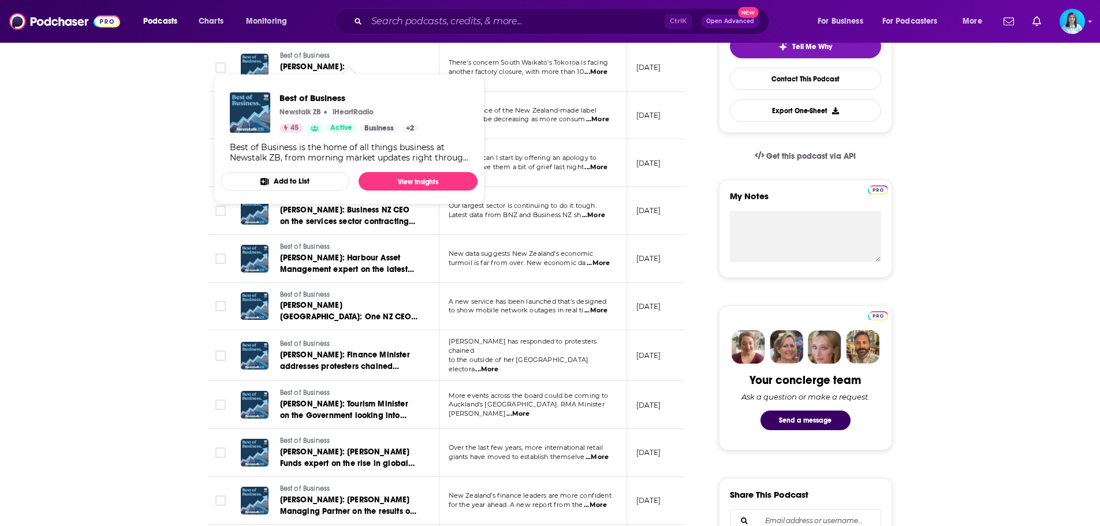
click at [409, 10] on div "Ctrl K Open Advanced New" at bounding box center [552, 21] width 434 height 27
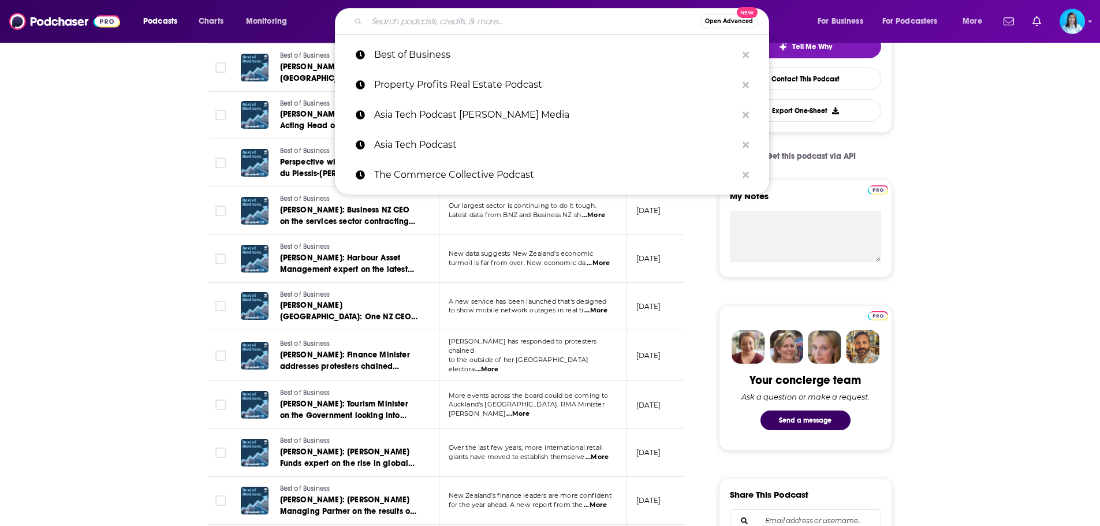
click at [409, 23] on input "Search podcasts, credits, & more..." at bounding box center [533, 21] width 333 height 18
paste input "Money Talk With Tif‪f‬"
type input "Money Talk With Tif‪f‬"
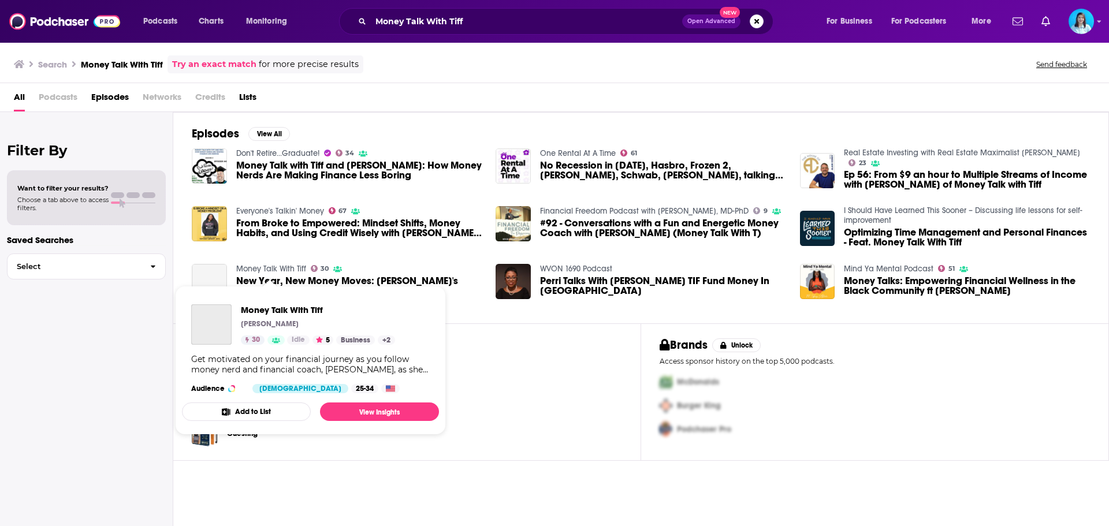
click at [265, 268] on link "Money Talk With Tiff" at bounding box center [271, 269] width 70 height 10
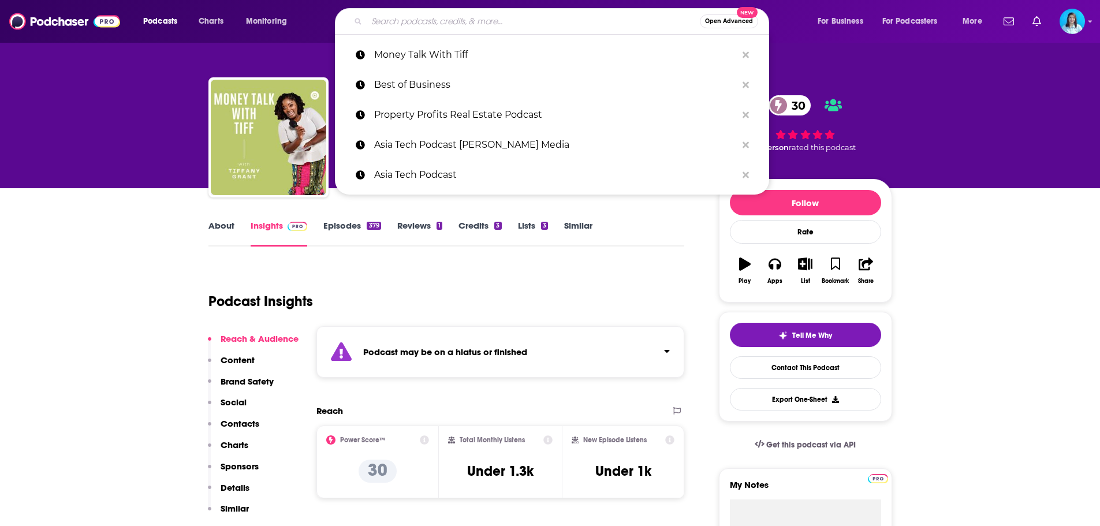
click at [407, 18] on input "Search podcasts, credits, & more..." at bounding box center [533, 21] width 333 height 18
paste input "The MSP Initiative"
type input "The MSP Initiative"
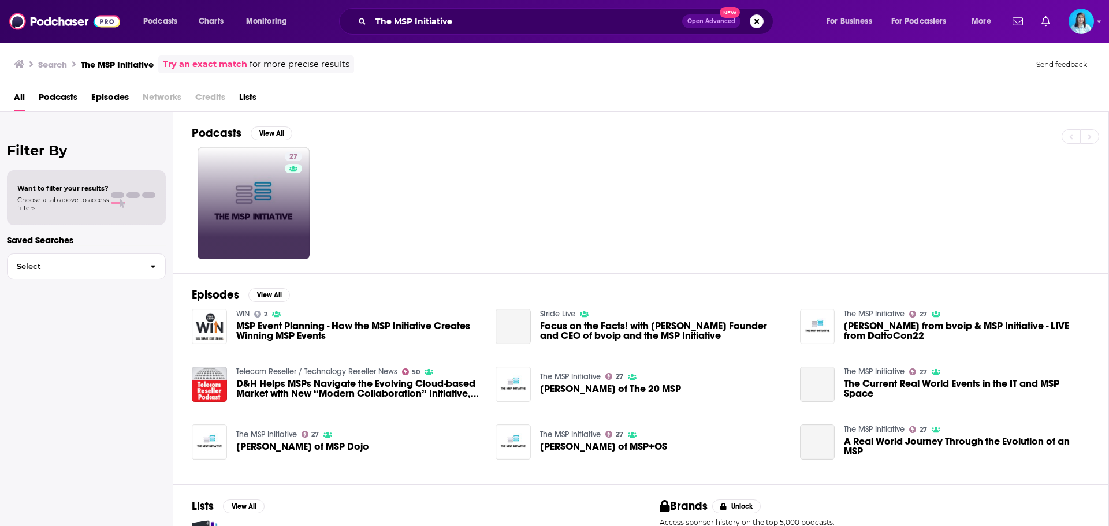
click at [274, 216] on link "27" at bounding box center [254, 203] width 112 height 112
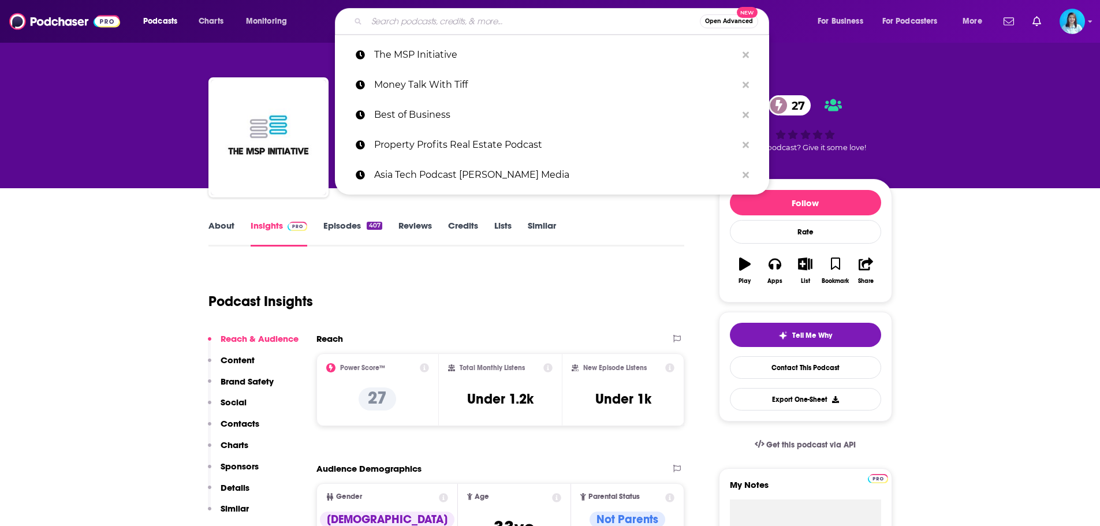
click at [470, 18] on input "Search podcasts, credits, & more..." at bounding box center [533, 21] width 333 height 18
paste input "Profit Answer Man"
type input "Profit Answer Man"
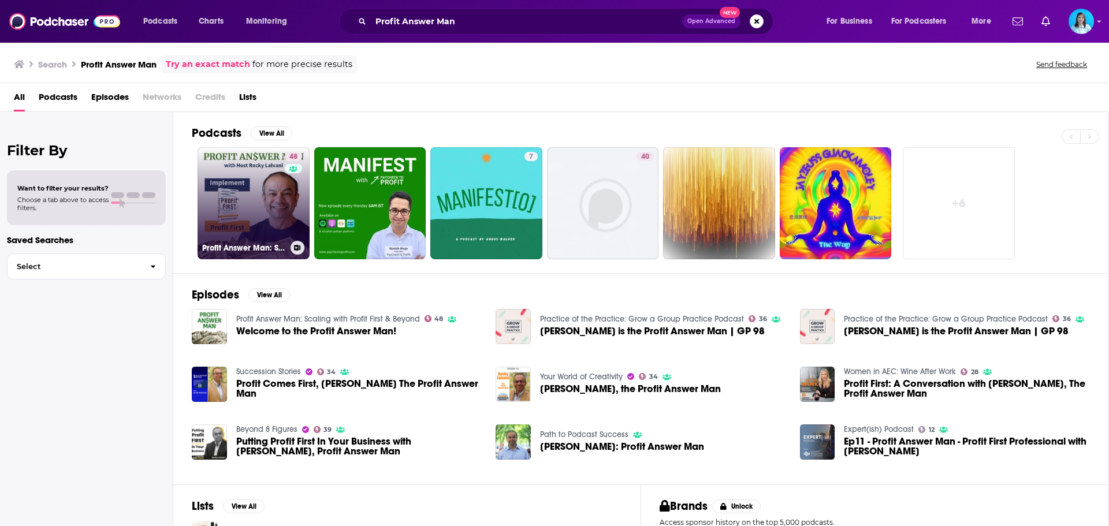
click at [235, 209] on link "48 Profit Answer Man: Scaling with Profit First & Beyond" at bounding box center [254, 203] width 112 height 112
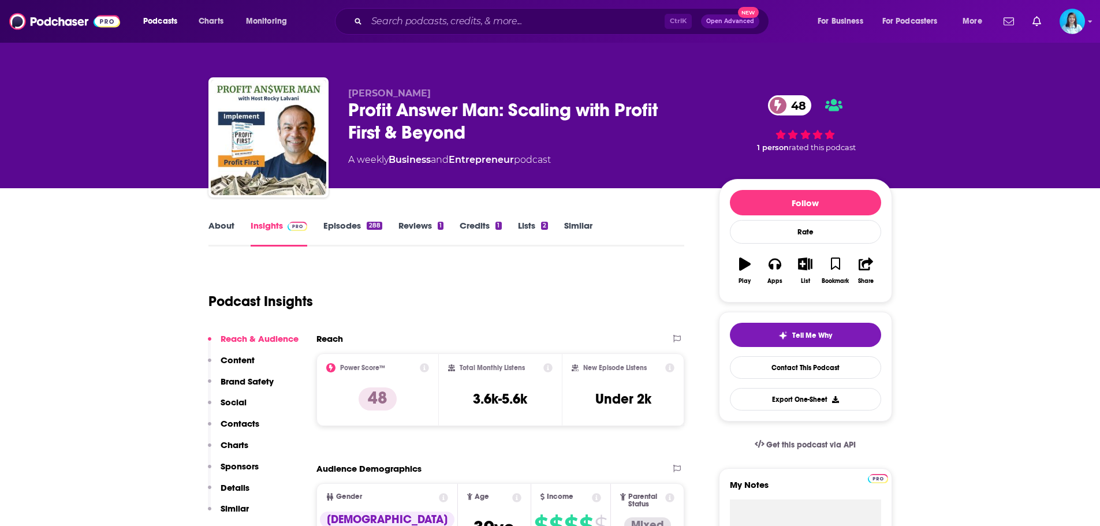
click at [420, 218] on div "About Insights Episodes 288 Reviews 1 Credits 1 Lists 2 Similar" at bounding box center [447, 232] width 477 height 28
click at [420, 225] on link "Reviews 1" at bounding box center [421, 233] width 45 height 27
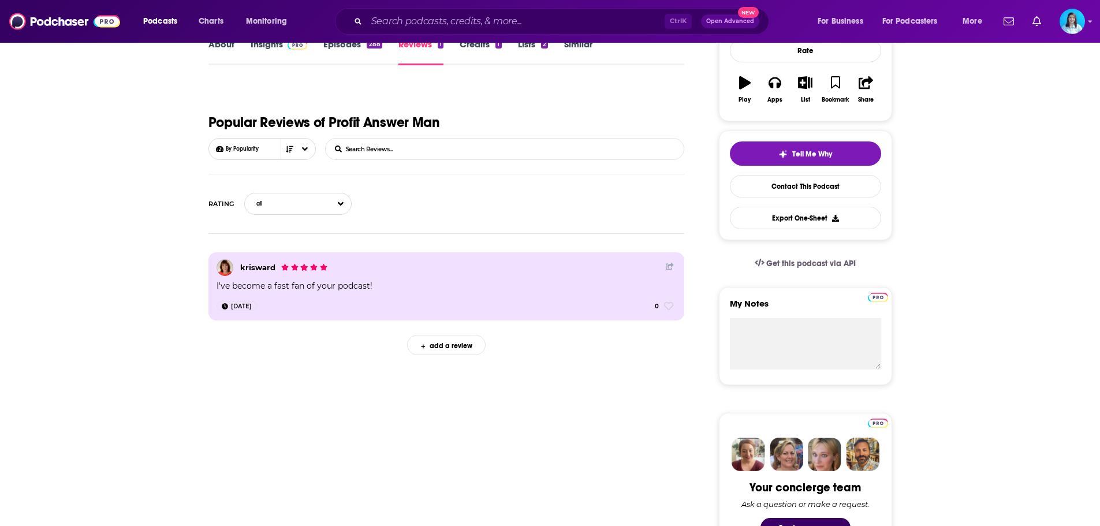
scroll to position [116, 0]
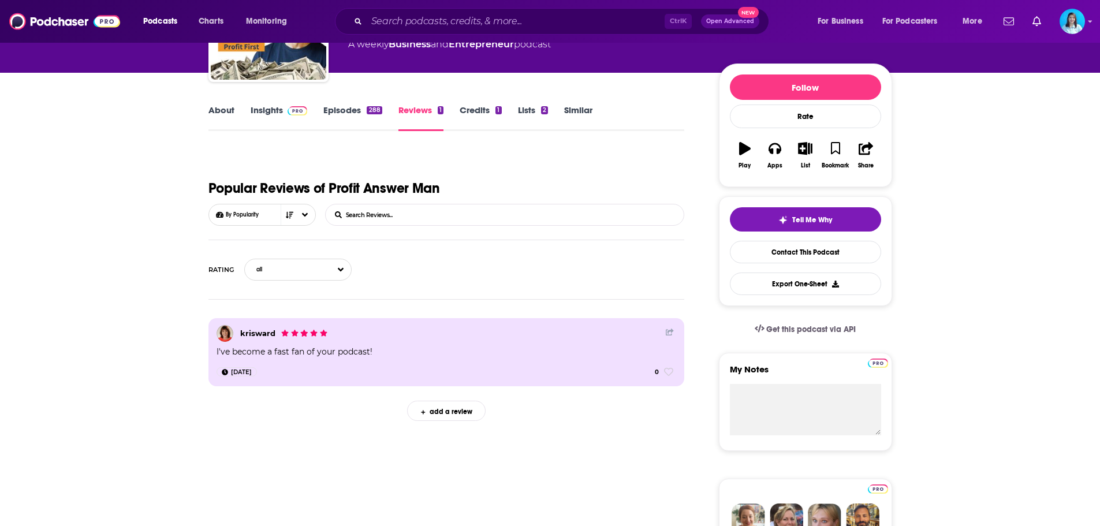
click at [292, 106] on img at bounding box center [298, 110] width 20 height 9
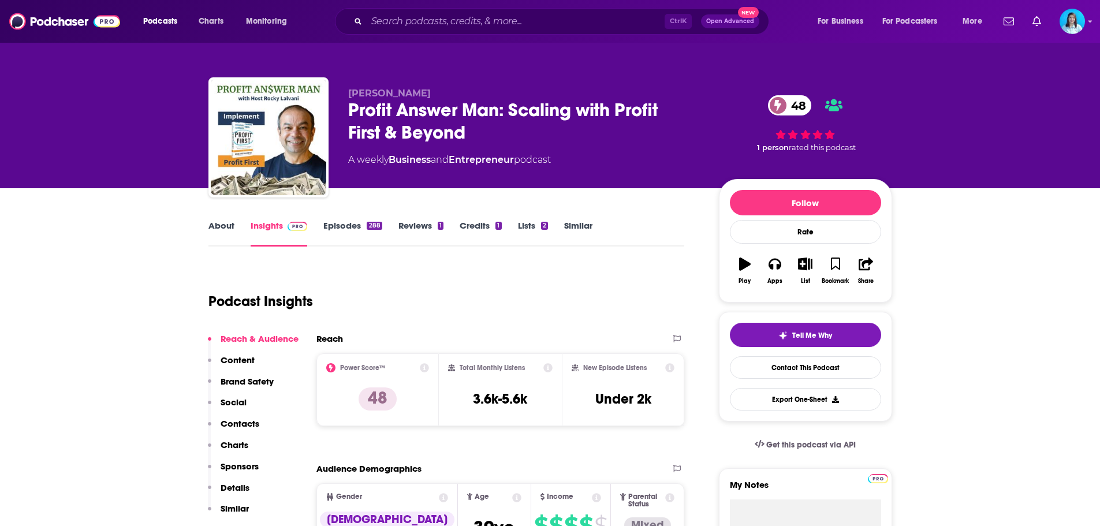
click at [347, 224] on link "Episodes 288" at bounding box center [352, 233] width 58 height 27
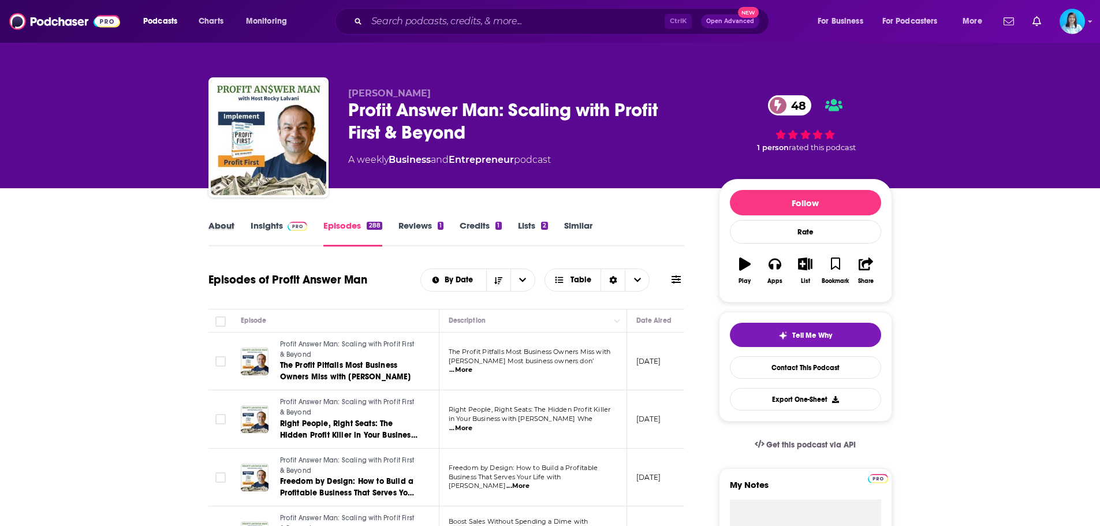
click at [236, 222] on div "About" at bounding box center [230, 233] width 42 height 27
click at [232, 229] on link "About" at bounding box center [222, 233] width 26 height 27
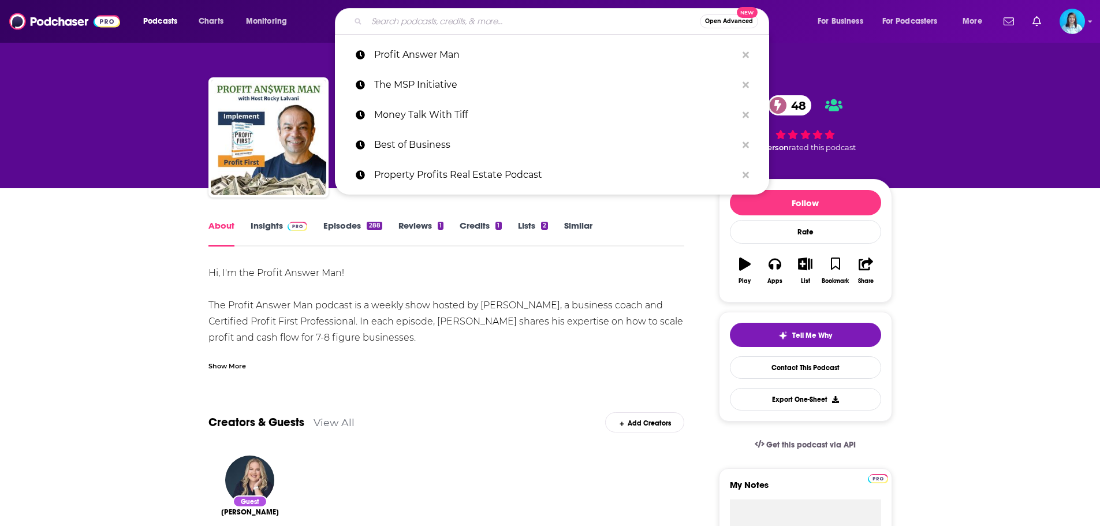
click at [415, 20] on input "Search podcasts, credits, & more..." at bounding box center [533, 21] width 333 height 18
paste input "Ask Brien Show"
type input "Ask Brien Show"
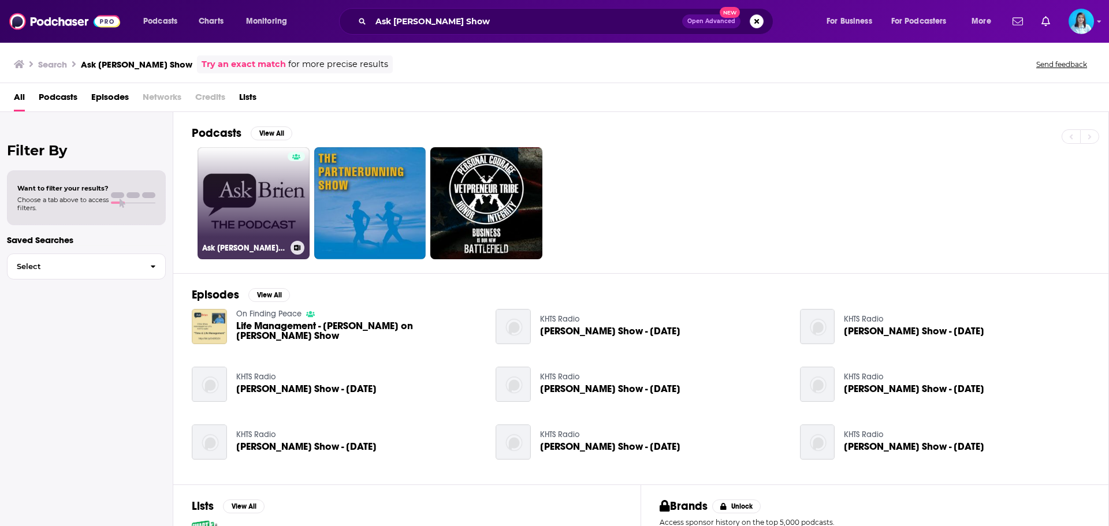
click at [255, 237] on link "Ask Brien Show" at bounding box center [254, 203] width 112 height 112
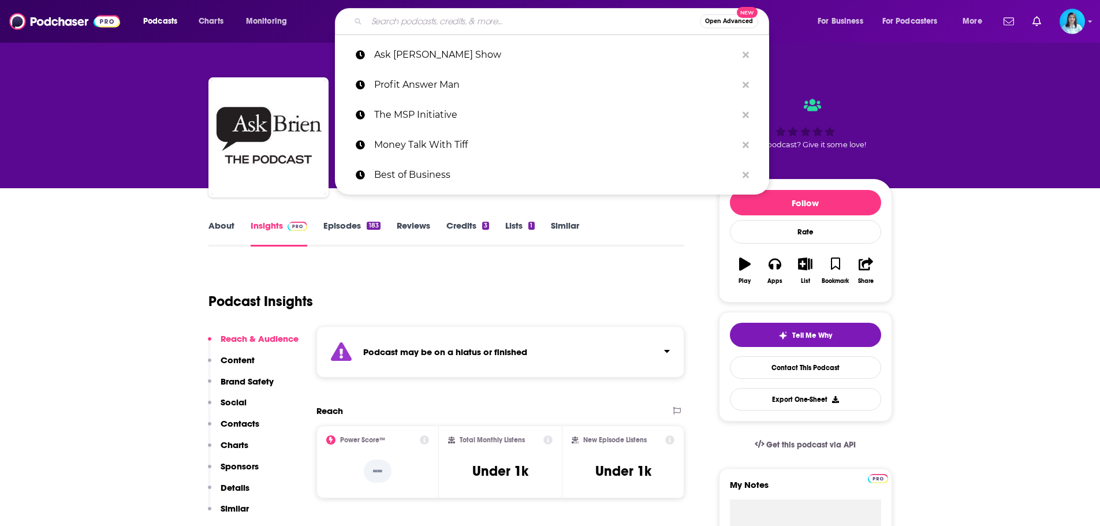
click at [418, 16] on input "Search podcasts, credits, & more..." at bounding box center [533, 21] width 333 height 18
paste input "Band of Traders - Together We Trade"
type input "Band of Traders - Together We Trade"
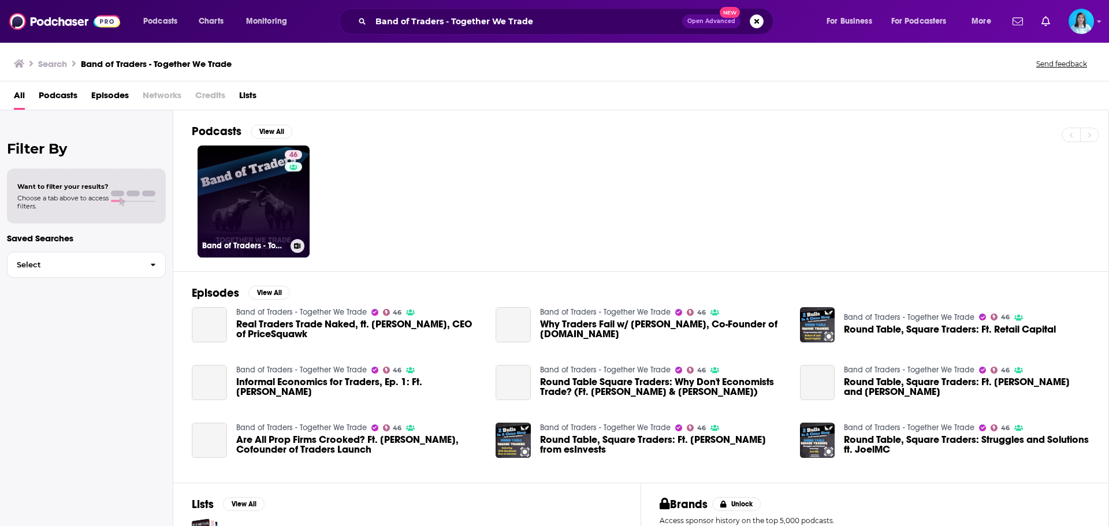
click at [275, 219] on link "46 Band of Traders - Together We Trade" at bounding box center [254, 202] width 112 height 112
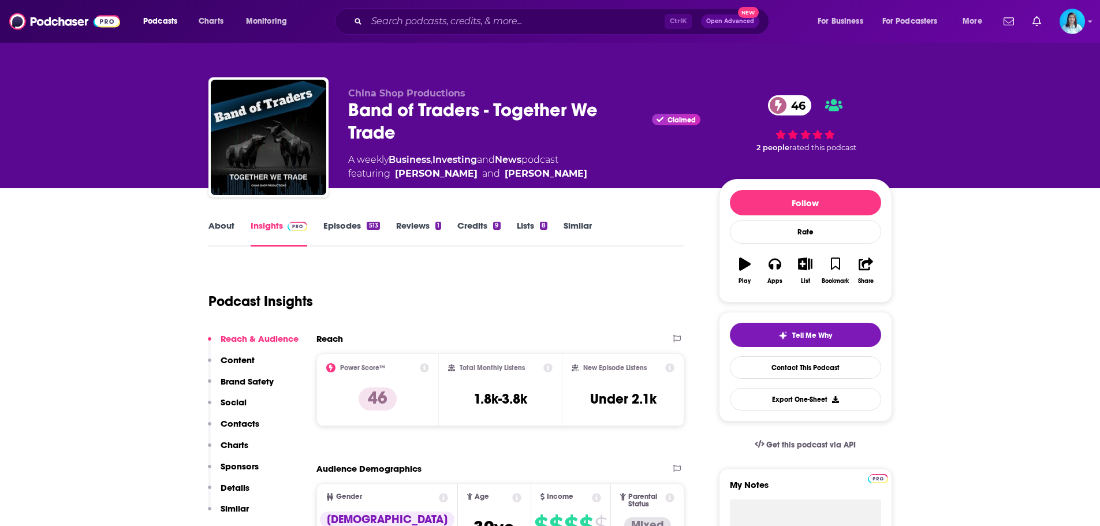
scroll to position [58, 0]
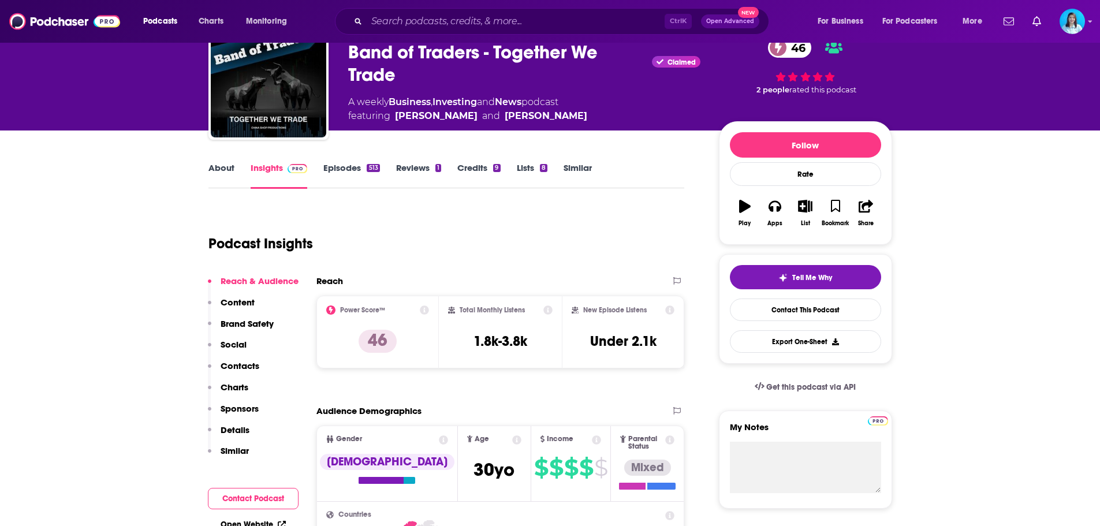
click at [672, 310] on icon at bounding box center [670, 310] width 9 height 9
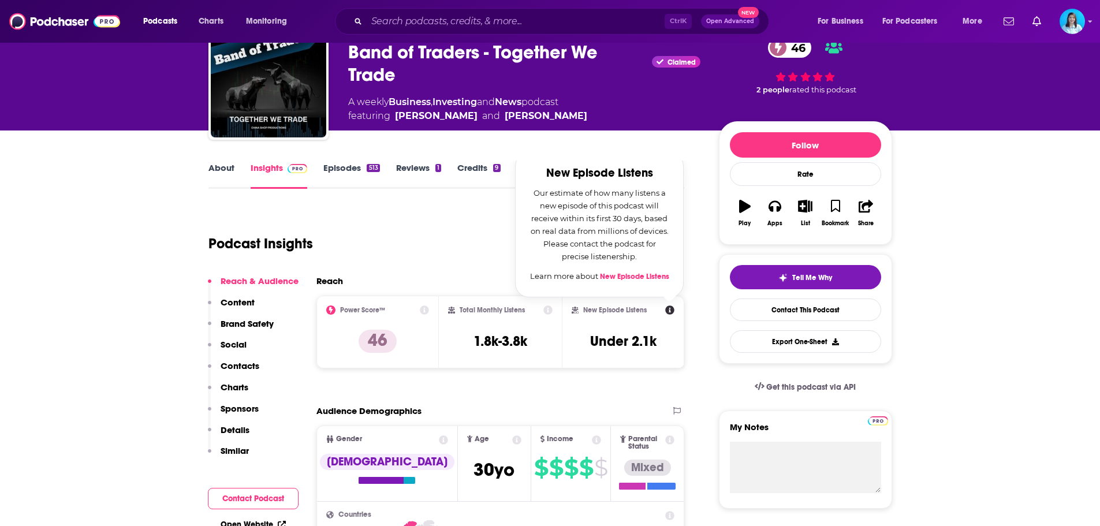
scroll to position [116, 0]
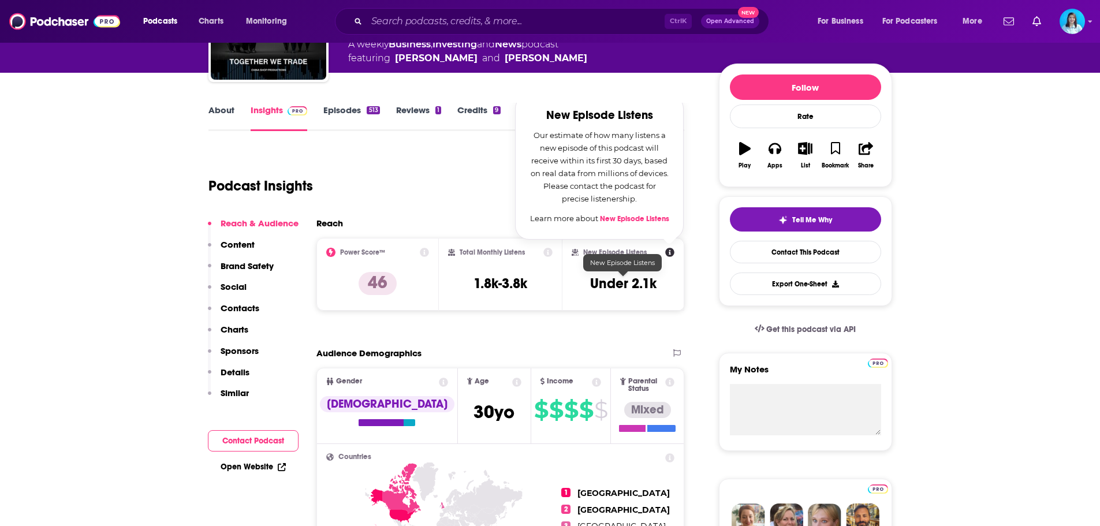
drag, startPoint x: 637, startPoint y: 276, endPoint x: 612, endPoint y: 217, distance: 63.9
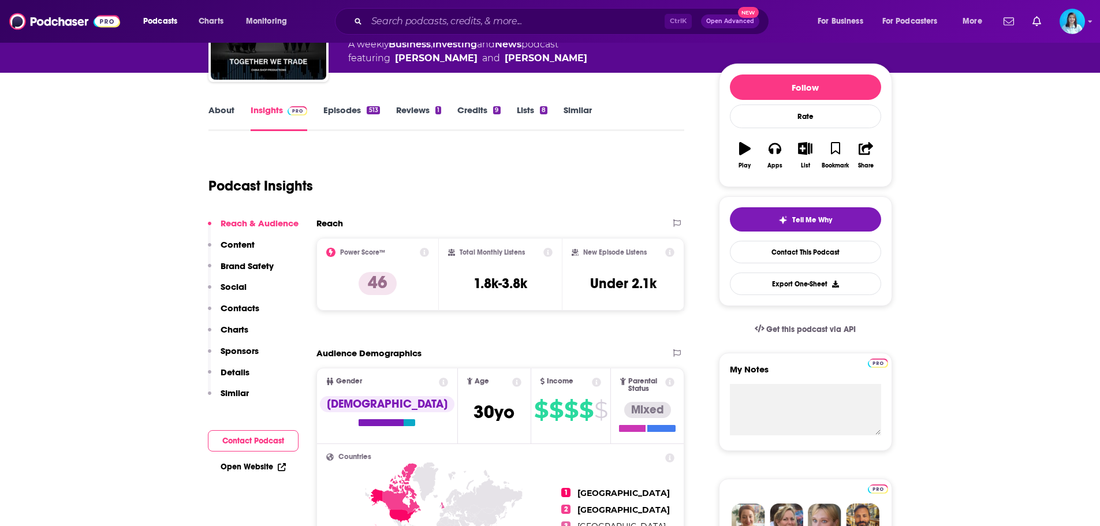
click at [549, 254] on icon at bounding box center [548, 252] width 9 height 9
click at [392, 161] on div "Podcast Insights" at bounding box center [442, 179] width 467 height 59
click at [548, 254] on icon at bounding box center [548, 252] width 9 height 9
click at [670, 250] on icon at bounding box center [670, 252] width 9 height 9
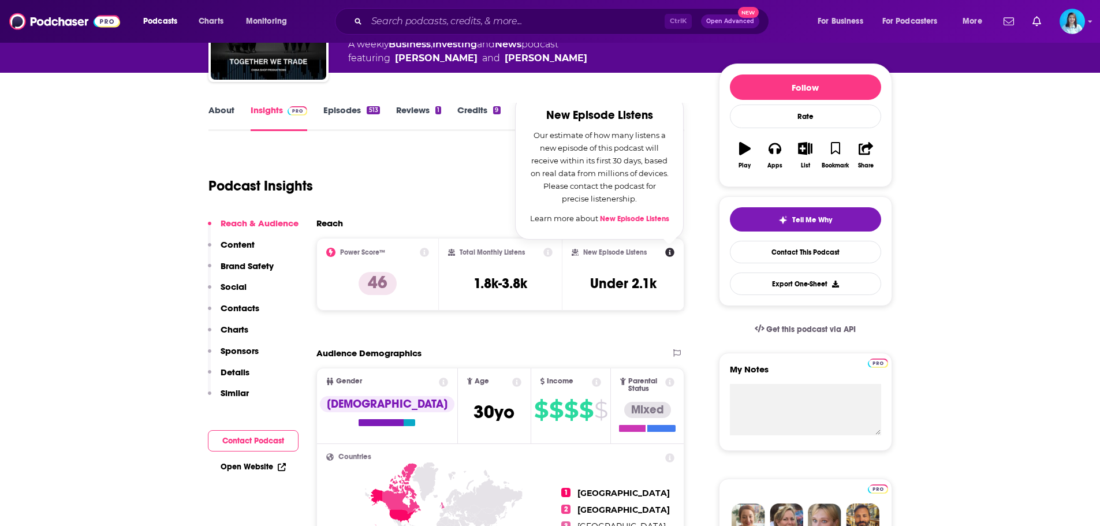
click at [326, 110] on link "Episodes 513" at bounding box center [351, 118] width 56 height 27
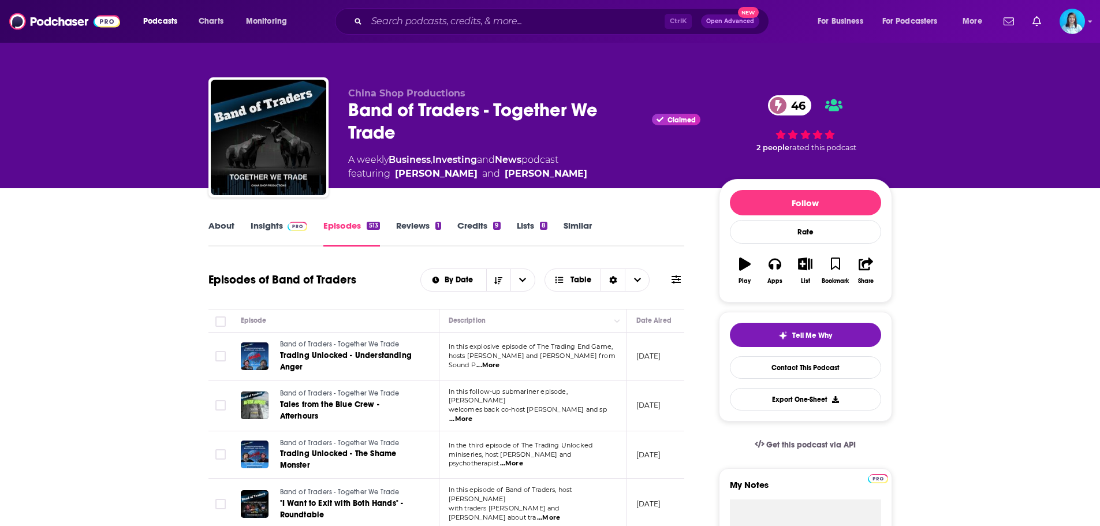
click at [500, 361] on span "...More" at bounding box center [488, 365] width 23 height 9
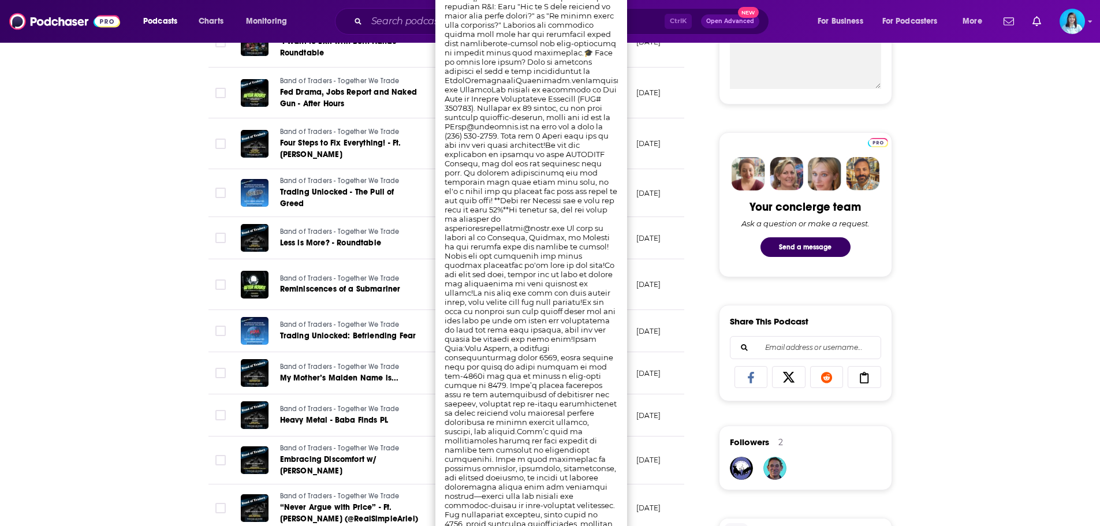
scroll to position [809, 0]
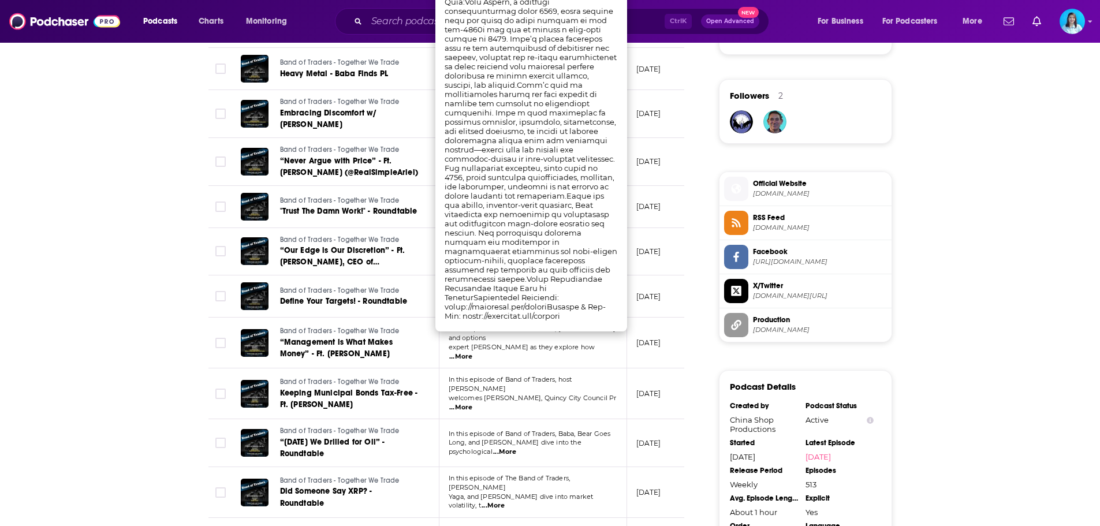
click at [485, 394] on span "welcomes Ian Cain, Quincy City Council Pr" at bounding box center [533, 398] width 168 height 8
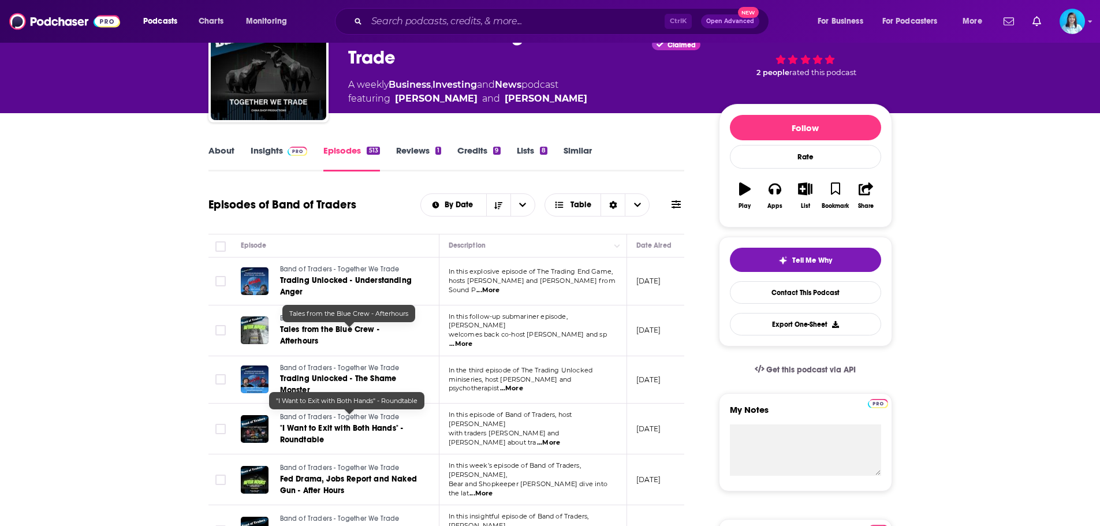
scroll to position [58, 0]
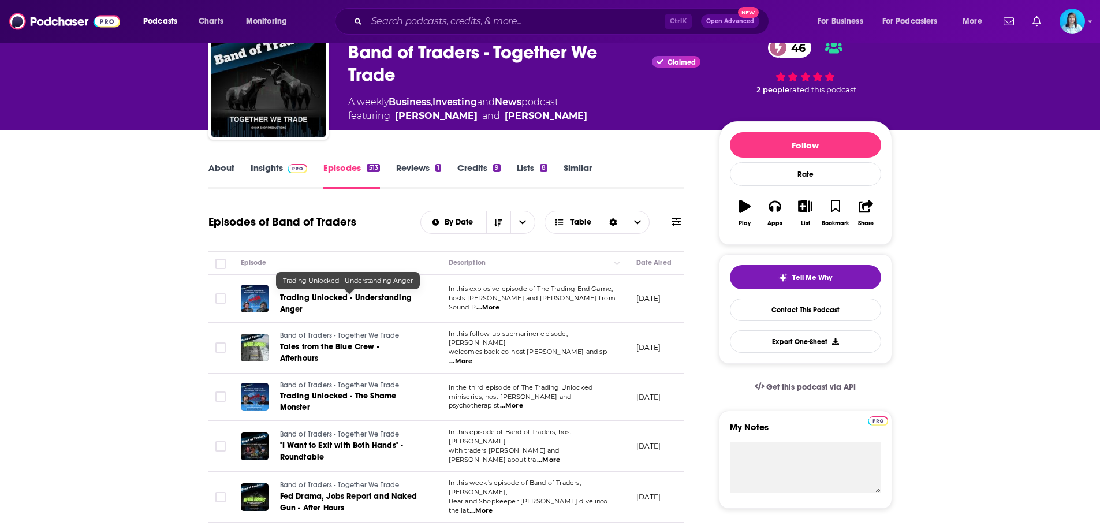
click at [351, 298] on span "Trading Unlocked - Understanding Anger" at bounding box center [346, 303] width 132 height 21
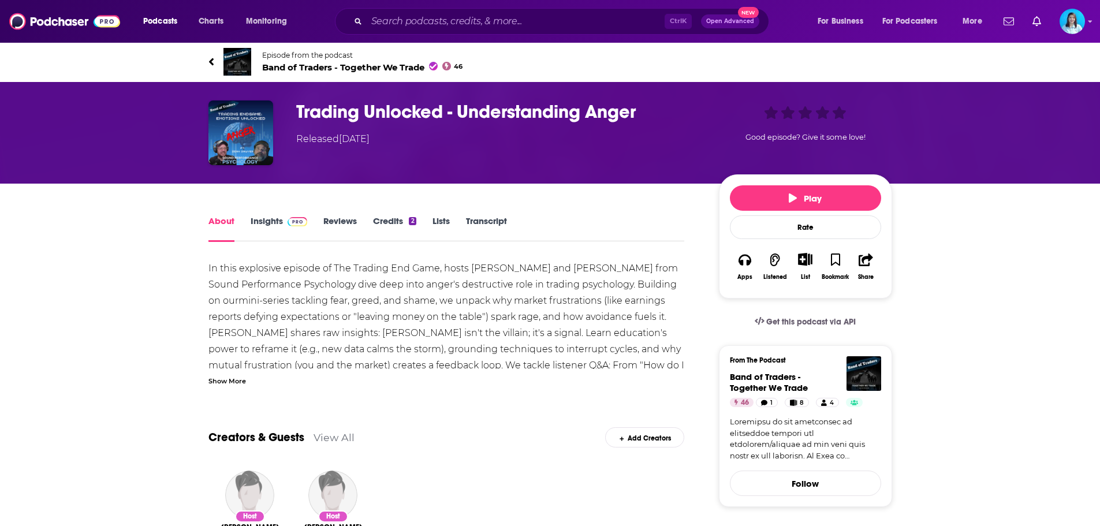
scroll to position [58, 0]
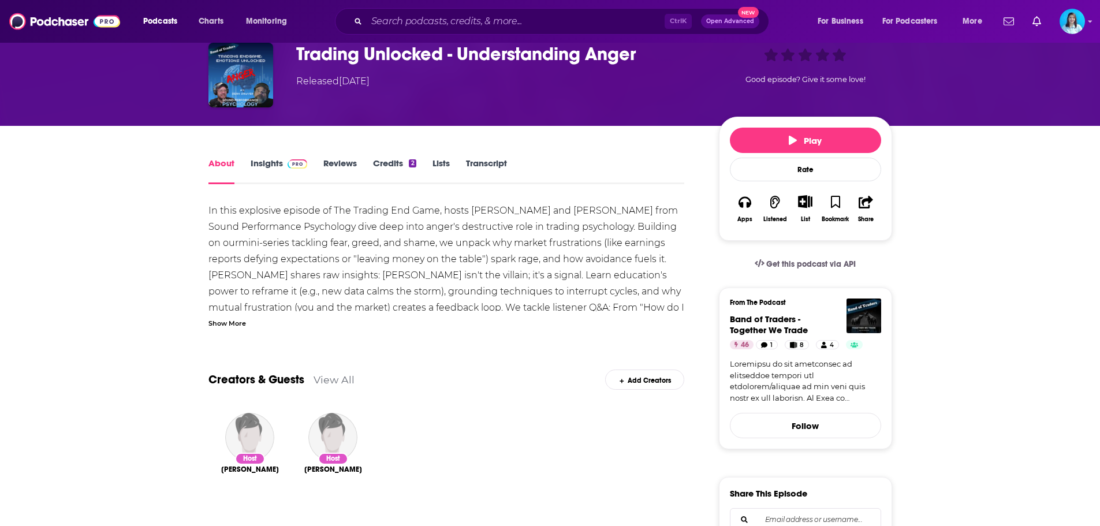
click at [267, 165] on link "Insights" at bounding box center [279, 171] width 57 height 27
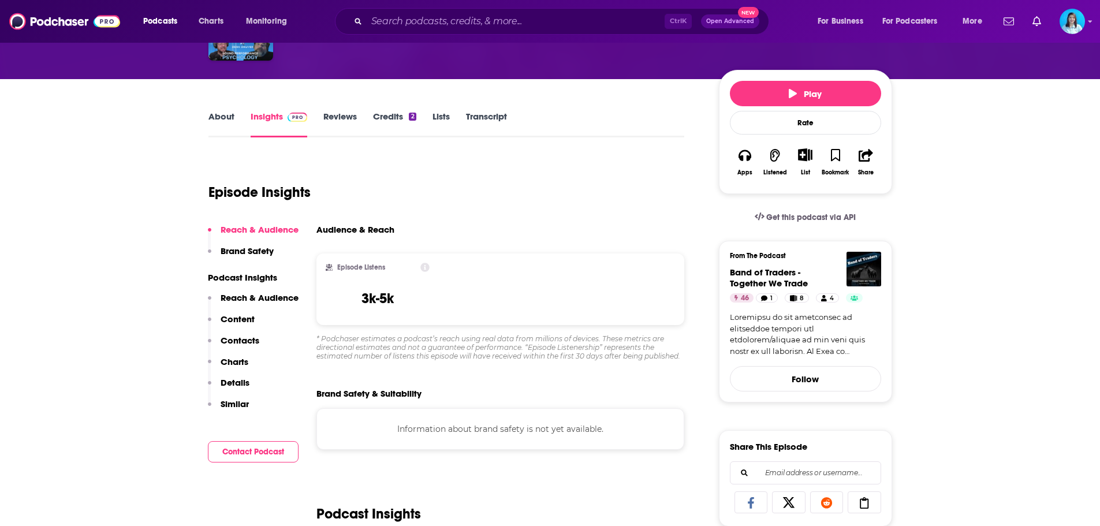
scroll to position [116, 0]
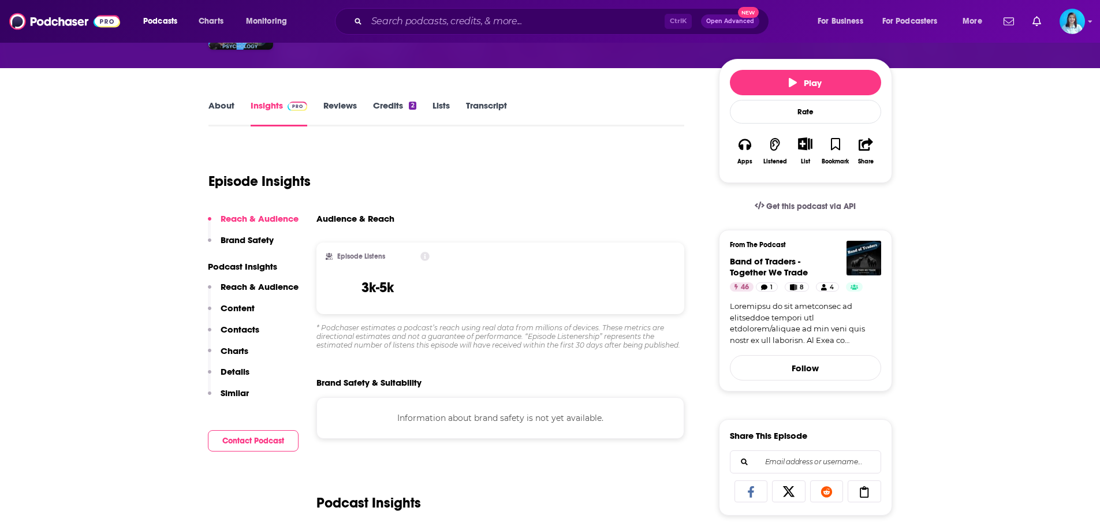
click at [425, 256] on icon at bounding box center [425, 256] width 9 height 9
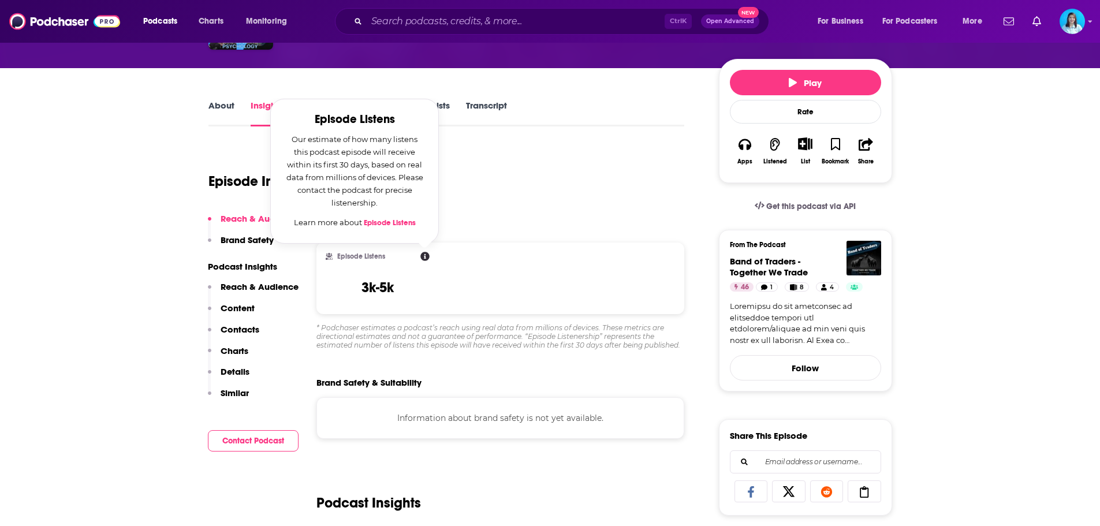
click at [492, 200] on div "Episode Insights" at bounding box center [447, 174] width 477 height 59
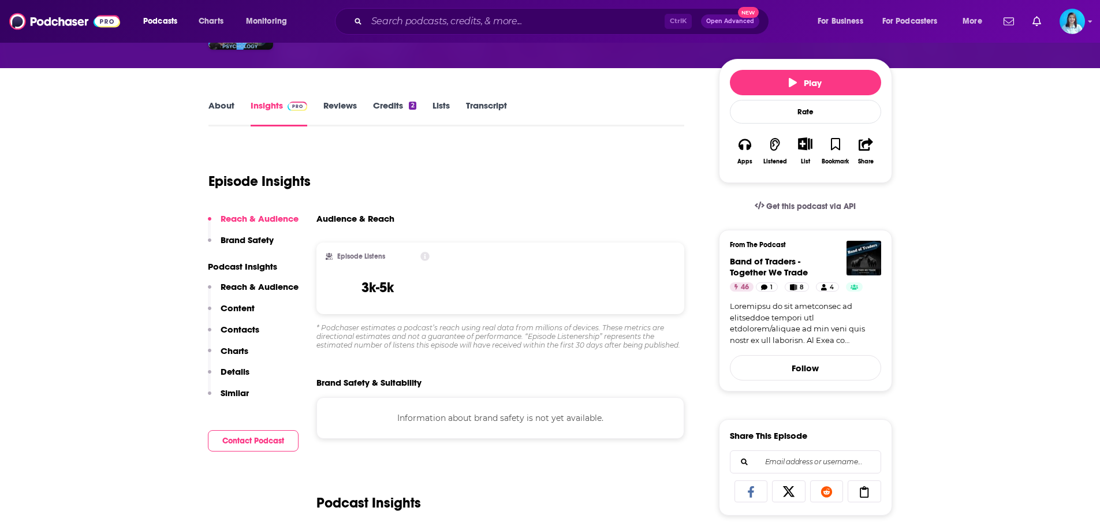
scroll to position [0, 0]
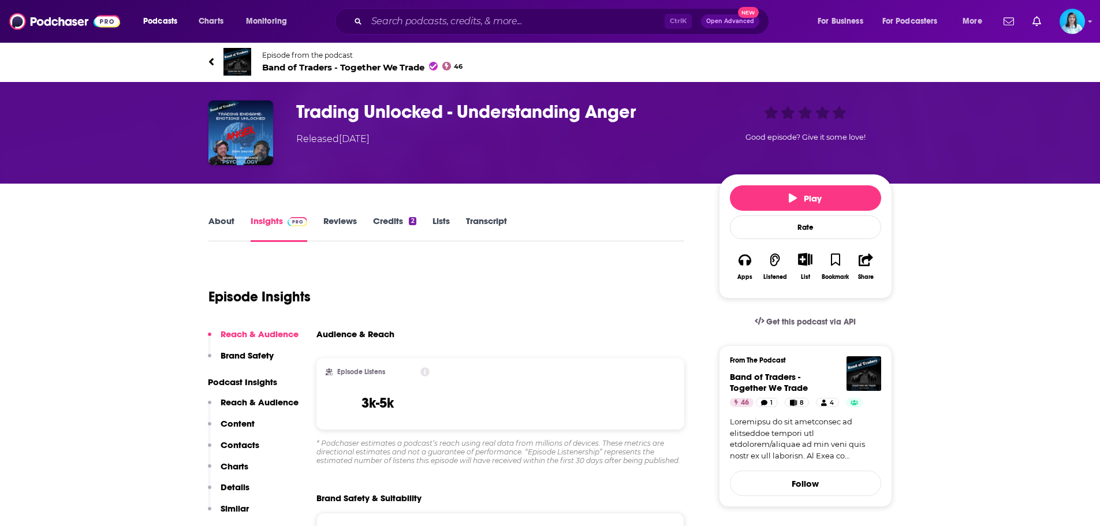
click at [224, 222] on link "About" at bounding box center [222, 228] width 26 height 27
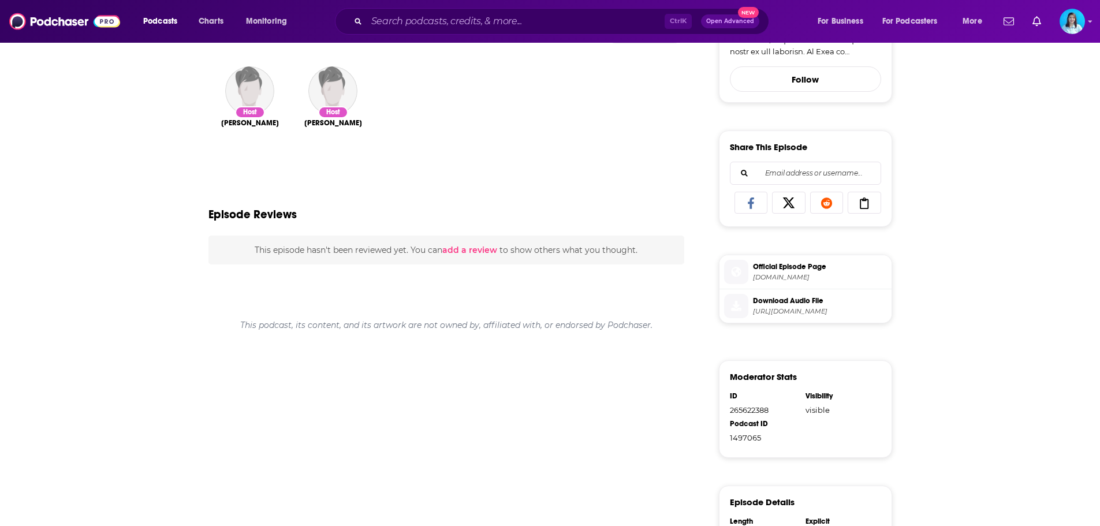
scroll to position [58, 0]
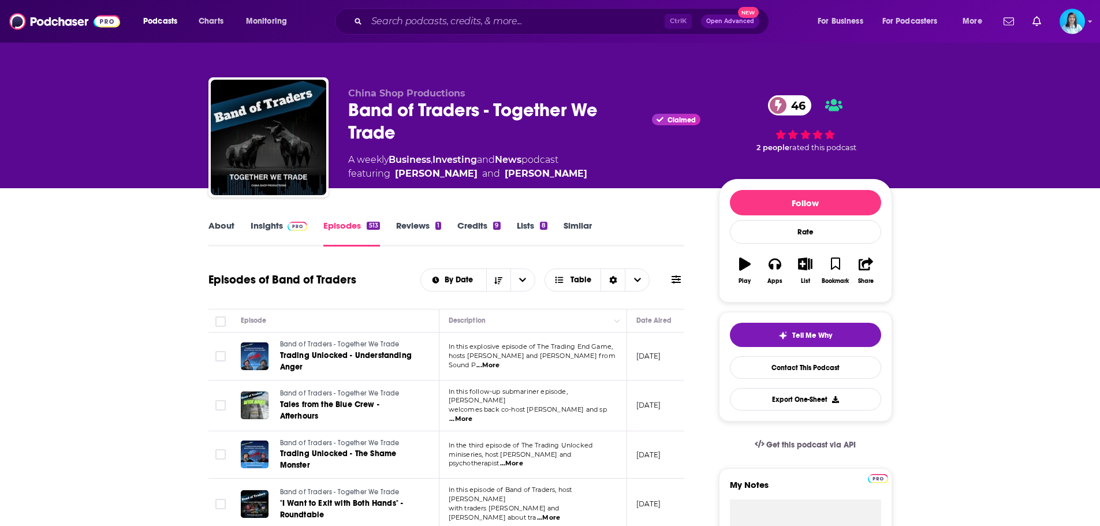
click at [303, 228] on img at bounding box center [298, 226] width 20 height 9
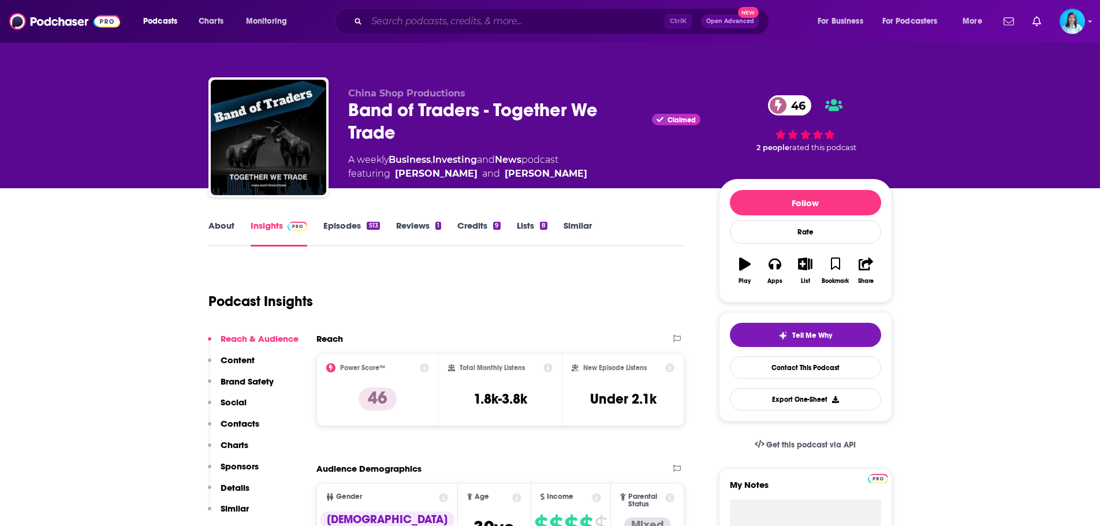
click at [432, 17] on input "Search podcasts, credits, & more..." at bounding box center [516, 21] width 298 height 18
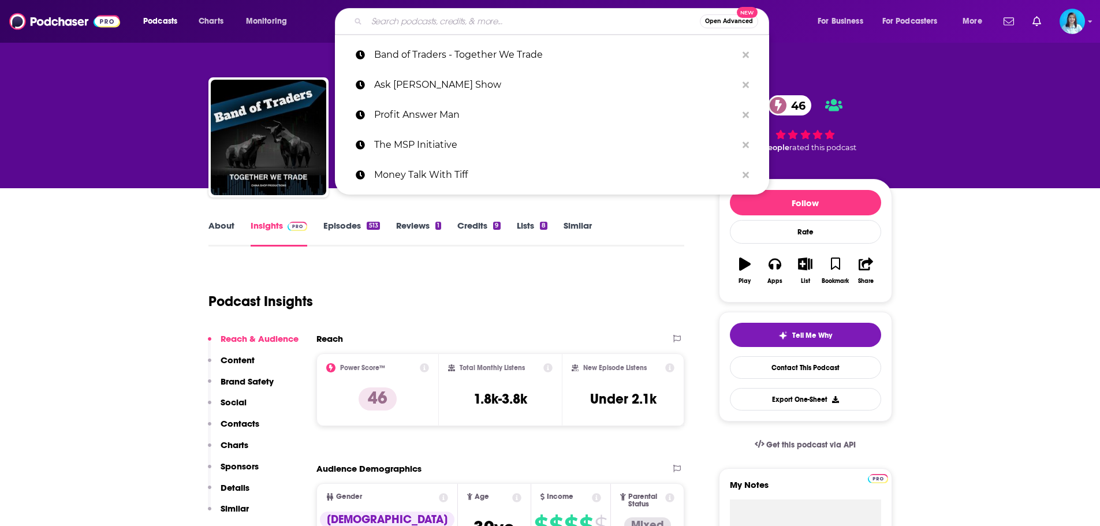
paste input "The Dental Boardroom"
type input "The Dental Boardroom"
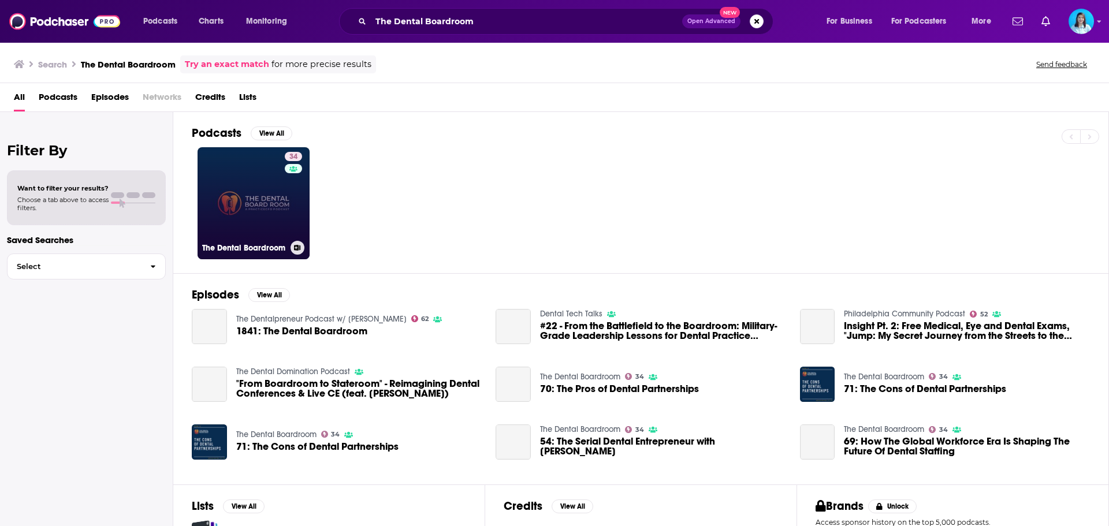
click at [258, 207] on link "34 The Dental Boardroom" at bounding box center [254, 203] width 112 height 112
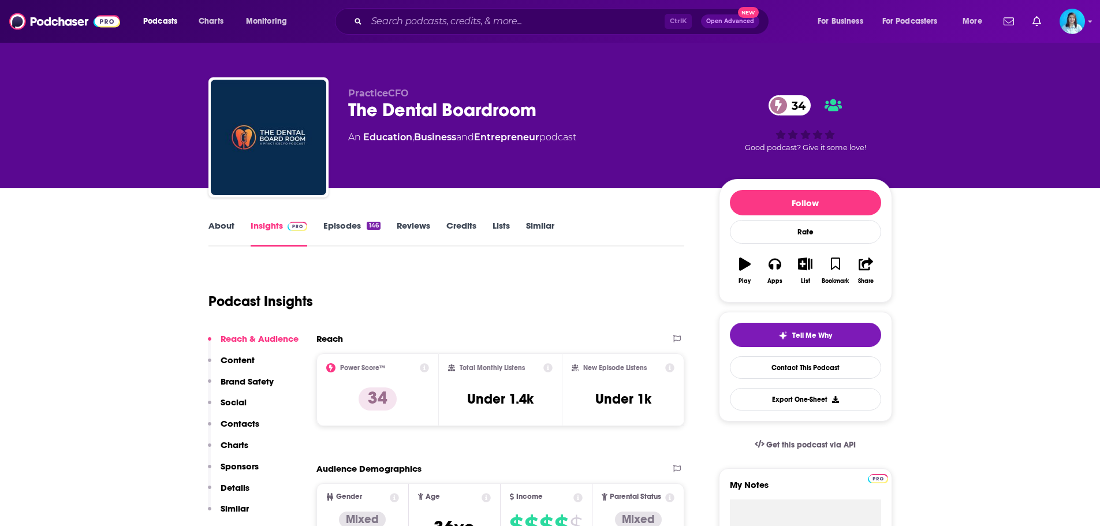
scroll to position [116, 0]
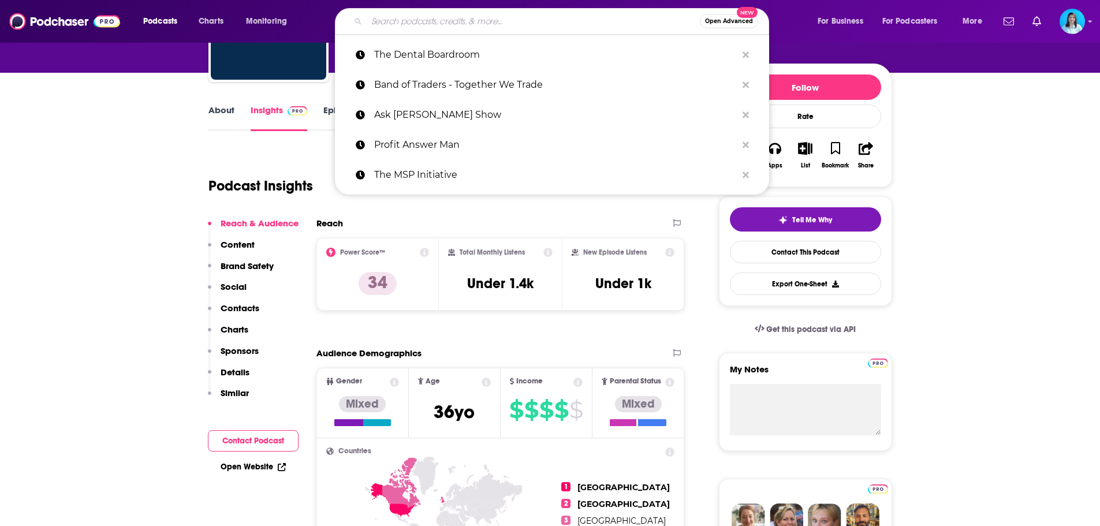
click at [415, 18] on input "Search podcasts, credits, & more..." at bounding box center [533, 21] width 333 height 18
paste input "Changing the Sales Game"
type input "Changing the Sales Game"
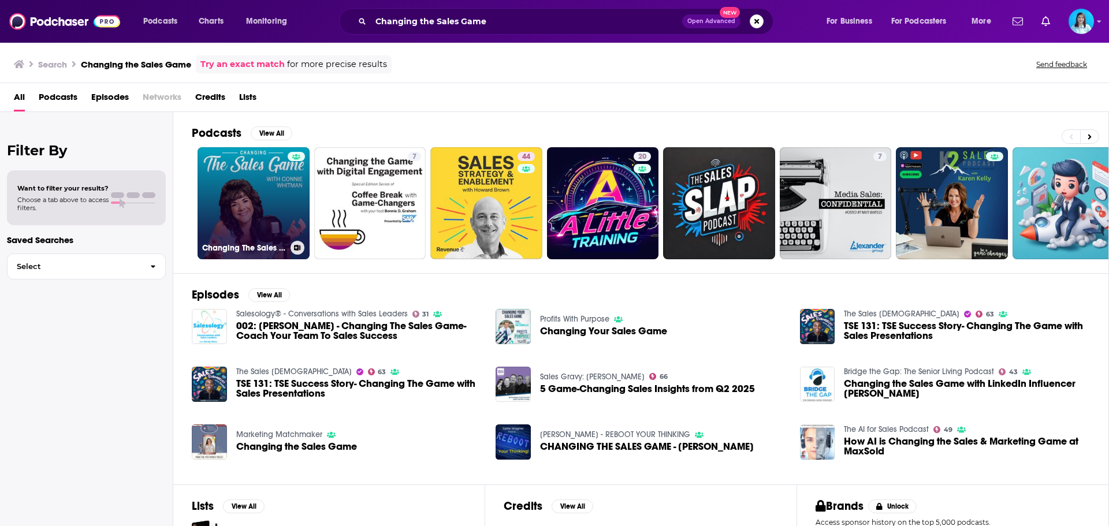
click at [255, 192] on link "Changing The Sales Game" at bounding box center [254, 203] width 112 height 112
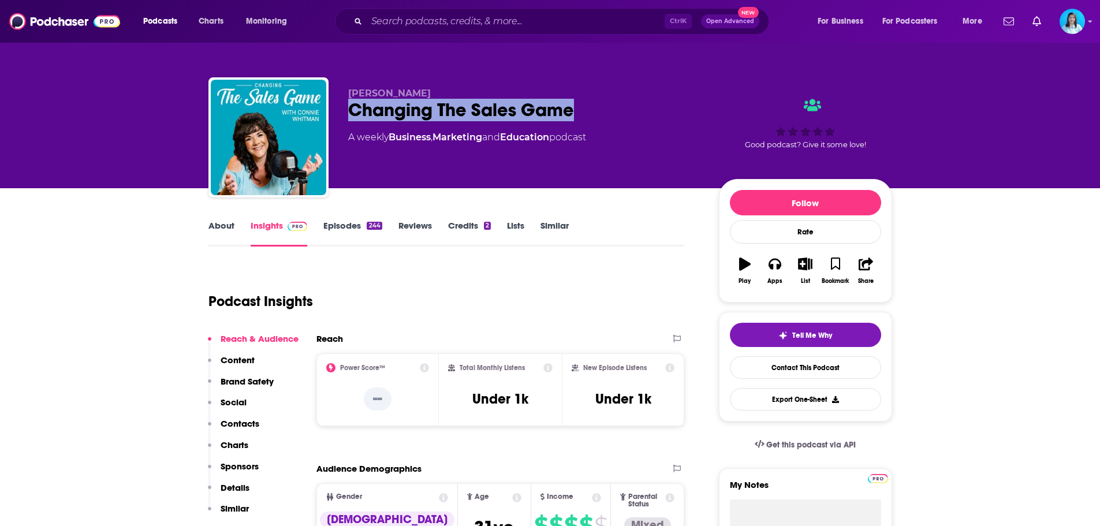
drag, startPoint x: 604, startPoint y: 116, endPoint x: 348, endPoint y: 111, distance: 255.4
click at [348, 111] on div "Changing The Sales Game" at bounding box center [524, 110] width 352 height 23
copy h2 "Changing The Sales Game"
click at [620, 123] on div "Connie Whitman Changing The Sales Game A weekly Business , Marketing and Educat…" at bounding box center [524, 134] width 352 height 92
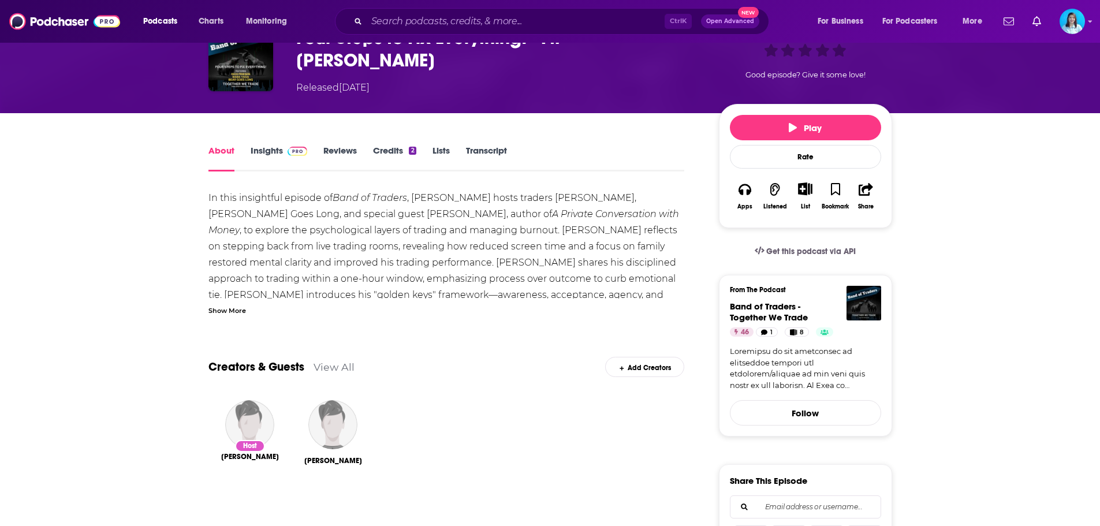
scroll to position [58, 0]
